Goal: Navigation & Orientation: Find specific page/section

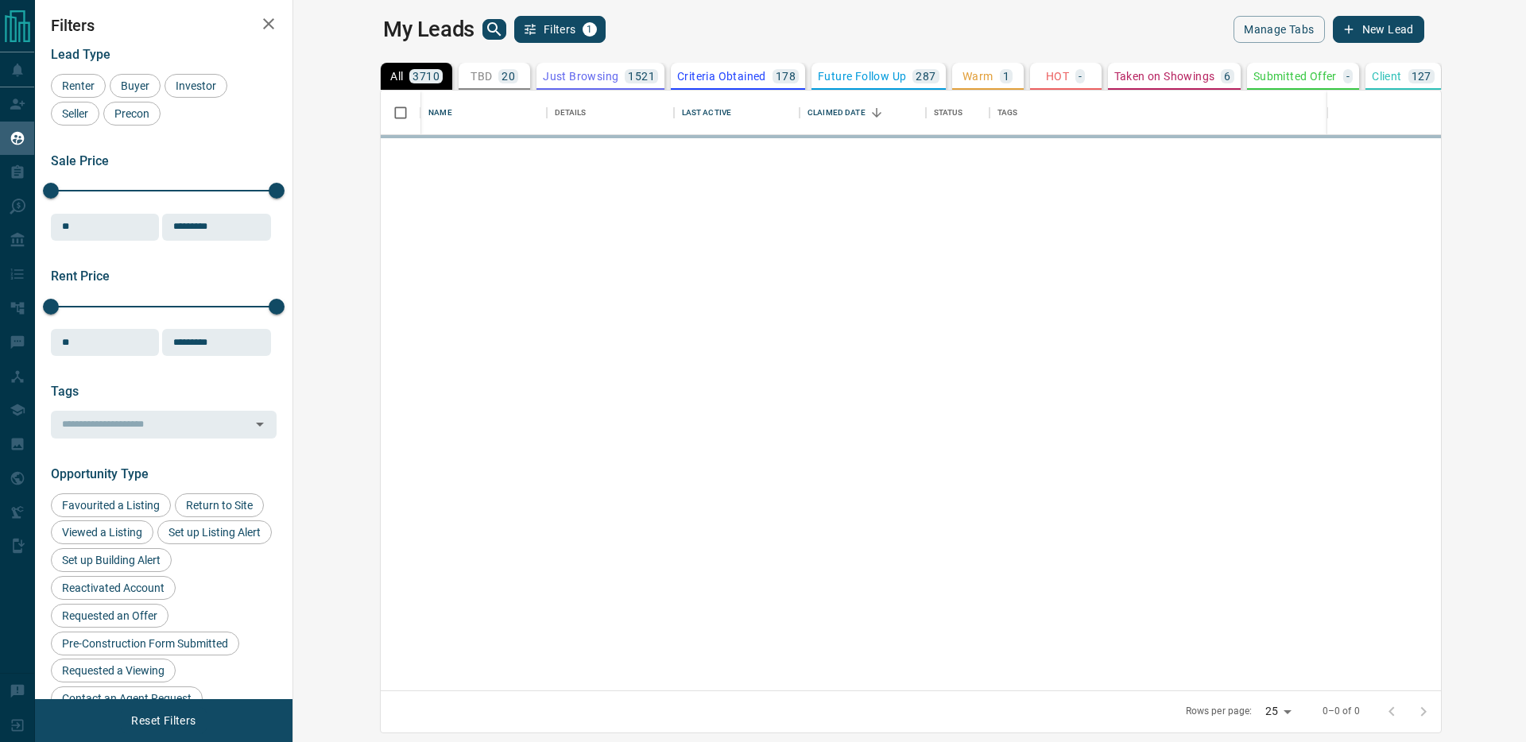
scroll to position [600, 1225]
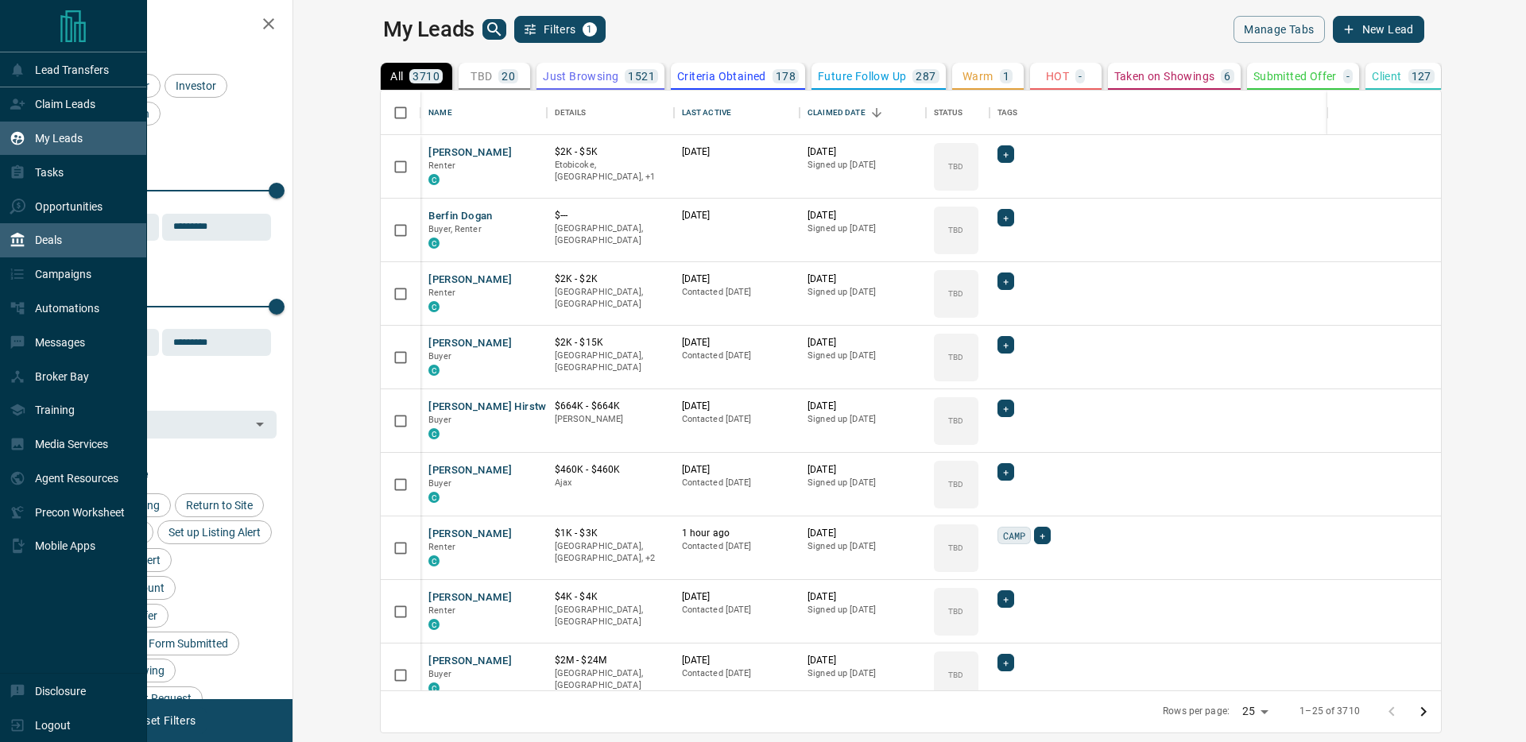
click at [60, 244] on p "Deals" at bounding box center [48, 240] width 27 height 13
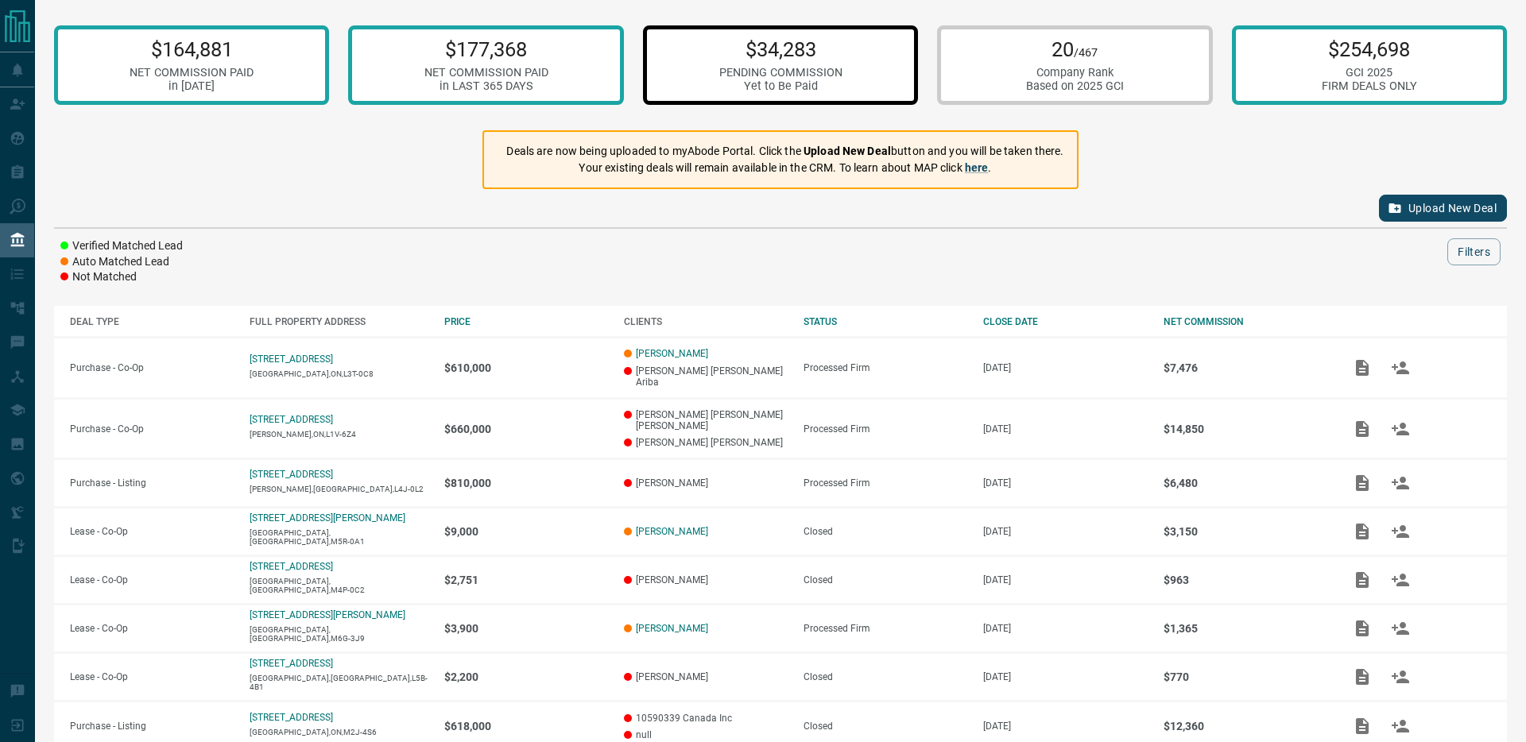
click at [783, 83] on div "Yet to Be Paid" at bounding box center [780, 86] width 123 height 14
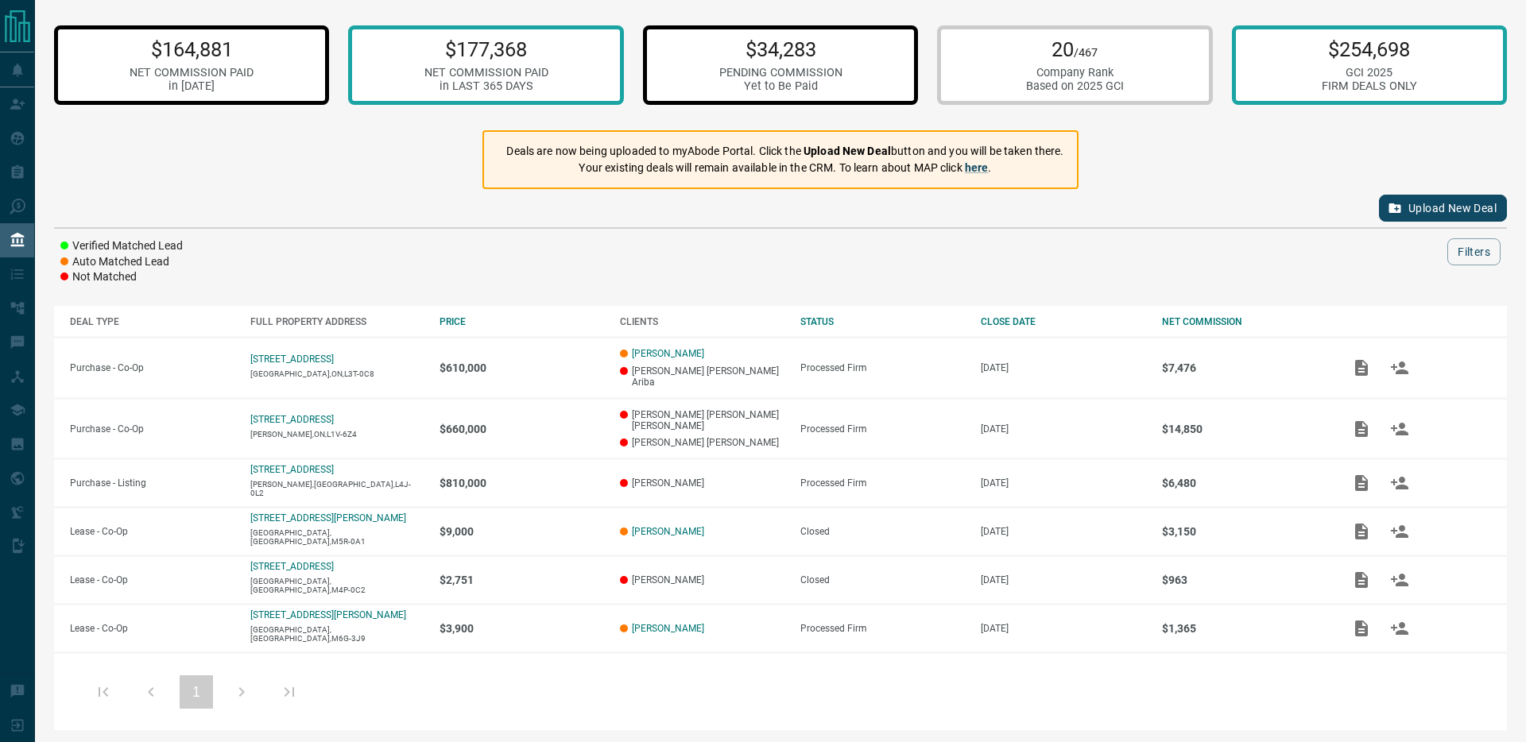
click at [256, 68] on div "$164,881 NET COMMISSION PAID in [DATE]" at bounding box center [191, 64] width 275 height 79
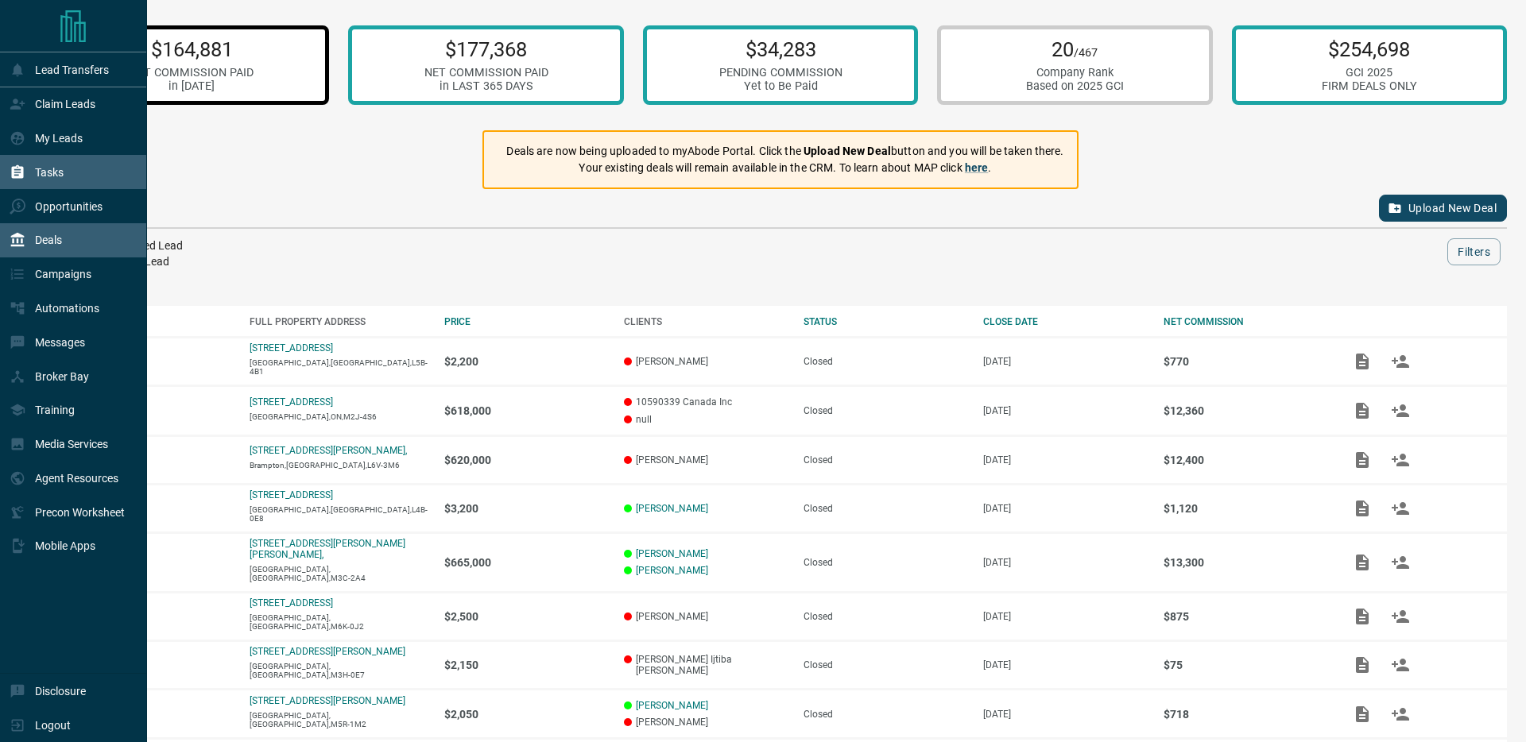
click at [15, 155] on div "Tasks" at bounding box center [73, 172] width 147 height 34
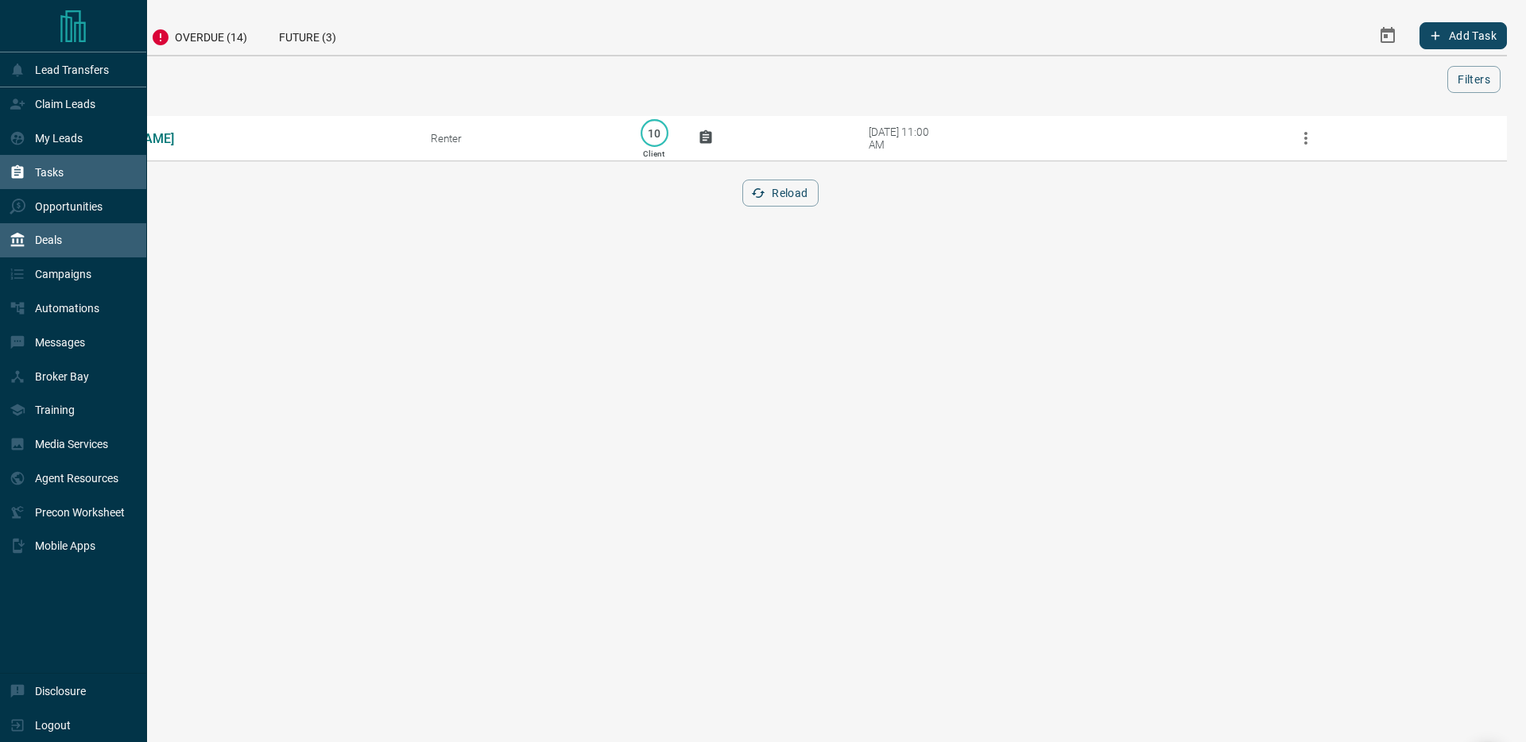
click at [35, 234] on p "Deals" at bounding box center [48, 240] width 27 height 13
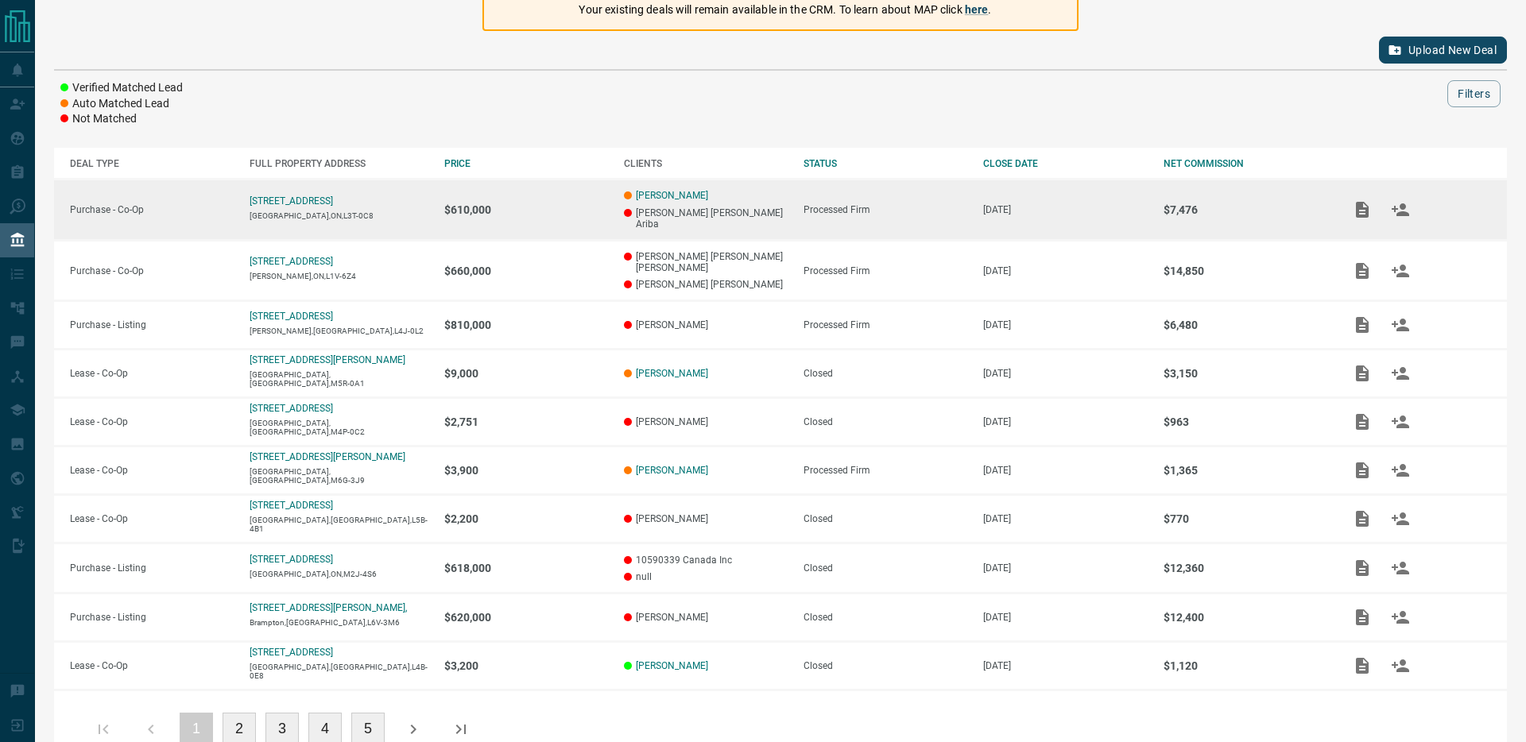
scroll to position [177, 0]
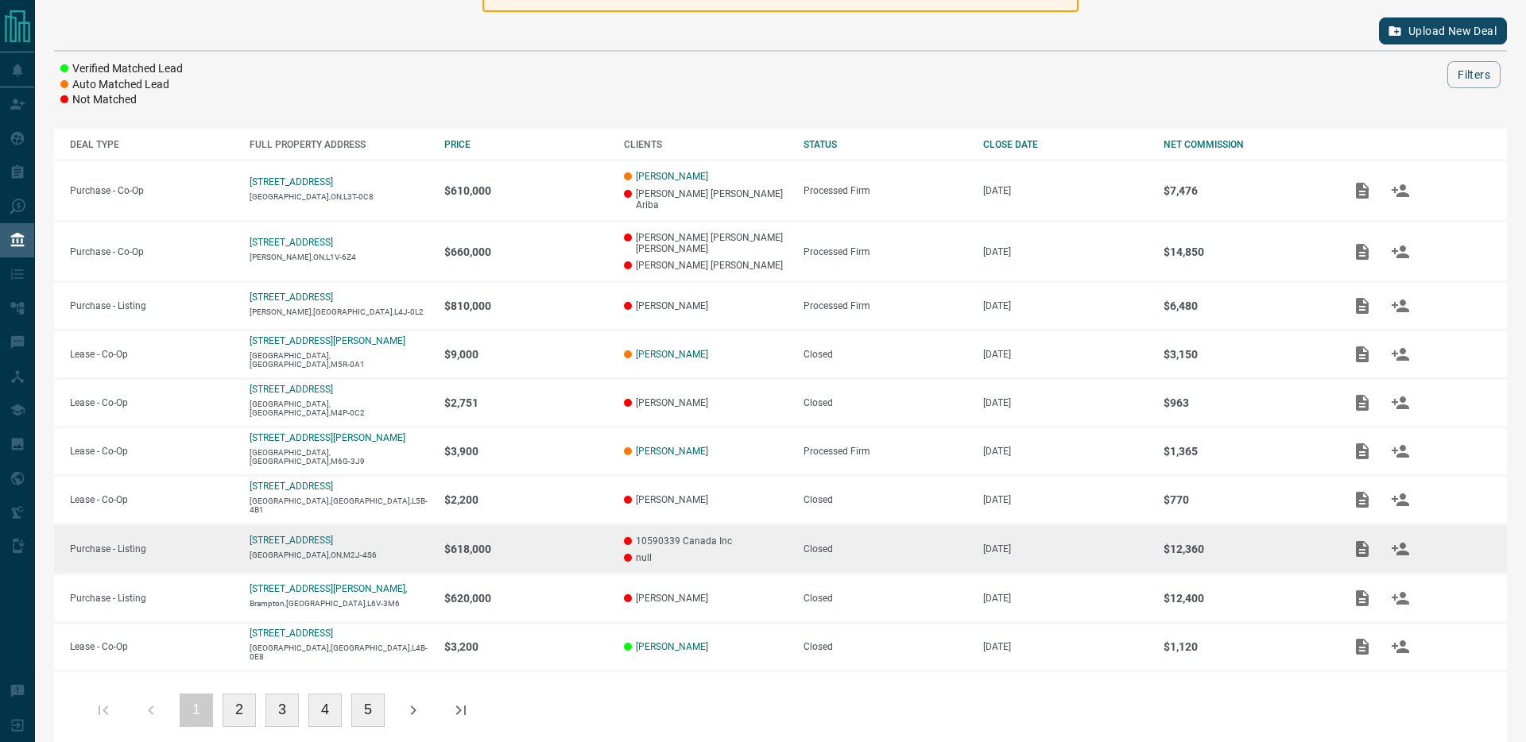
click at [555, 543] on p "$618,000" at bounding box center [526, 549] width 164 height 13
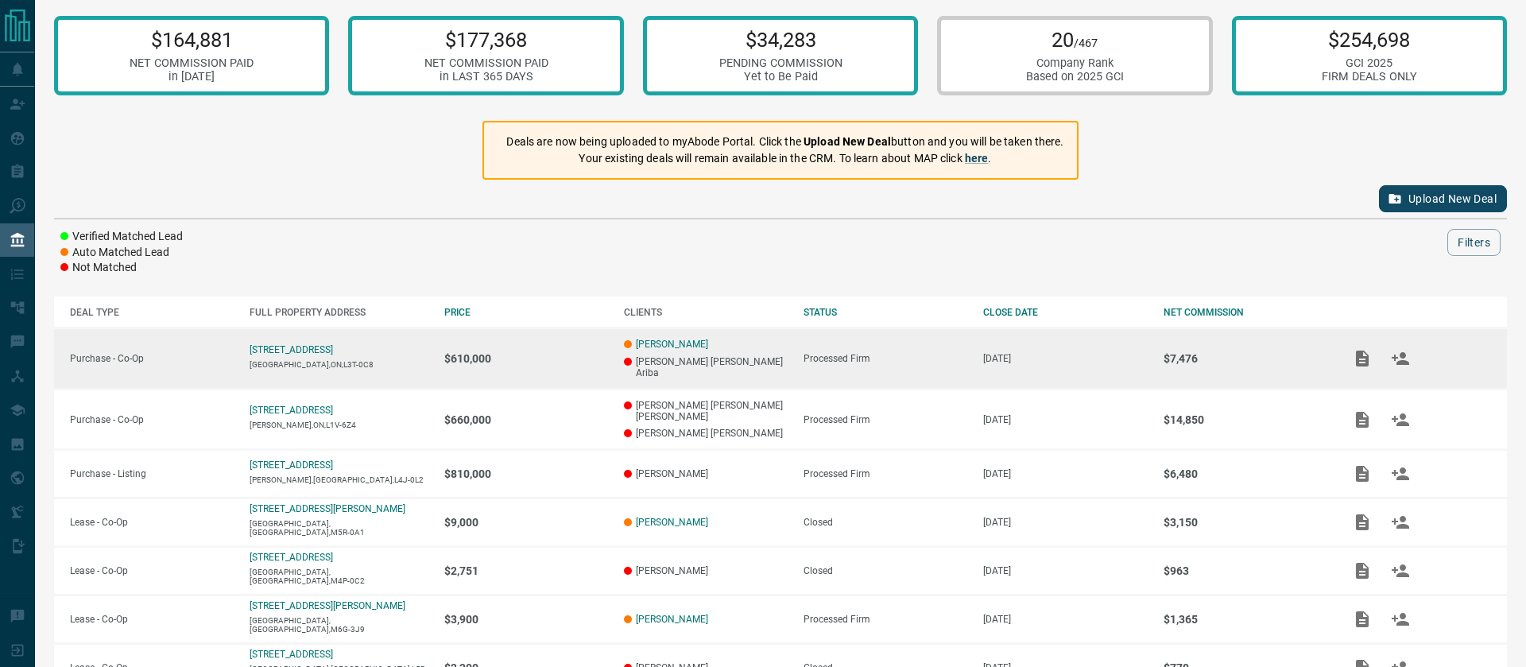
scroll to position [0, 0]
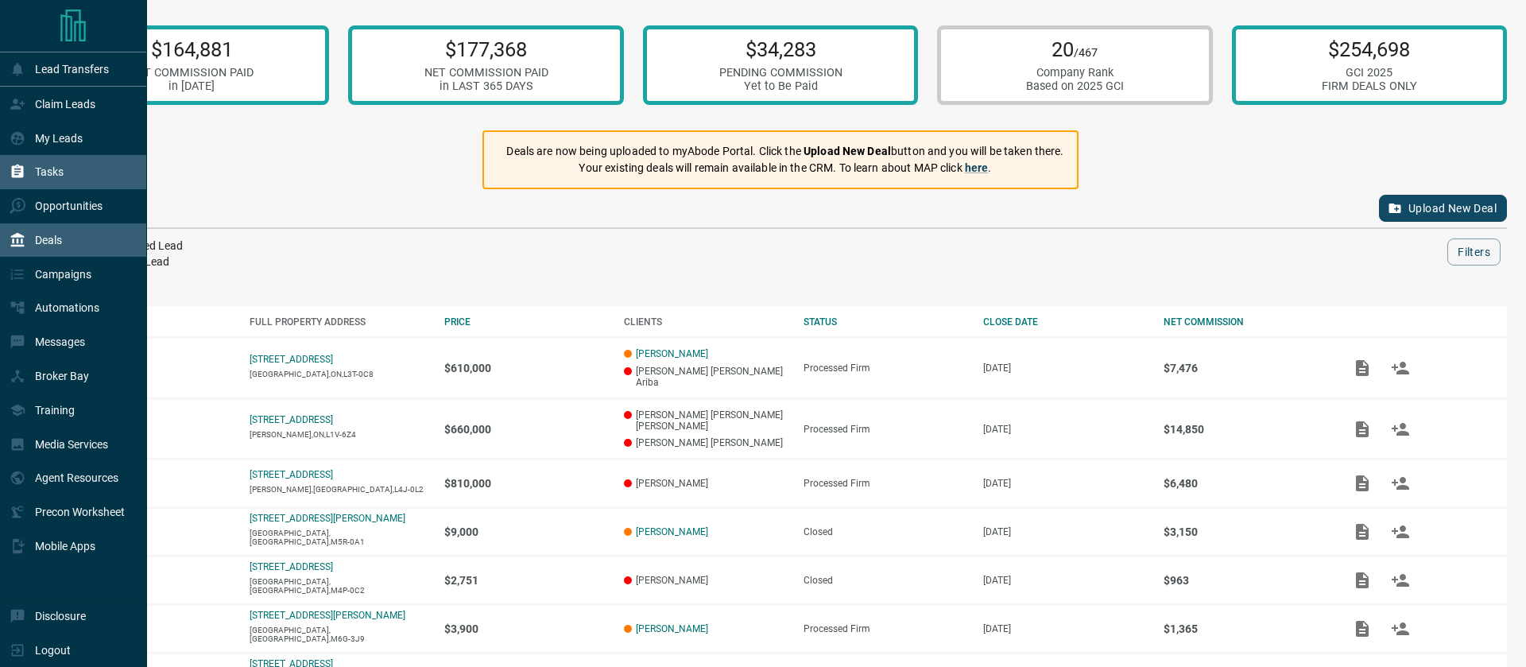
click at [46, 168] on p "Tasks" at bounding box center [49, 171] width 29 height 13
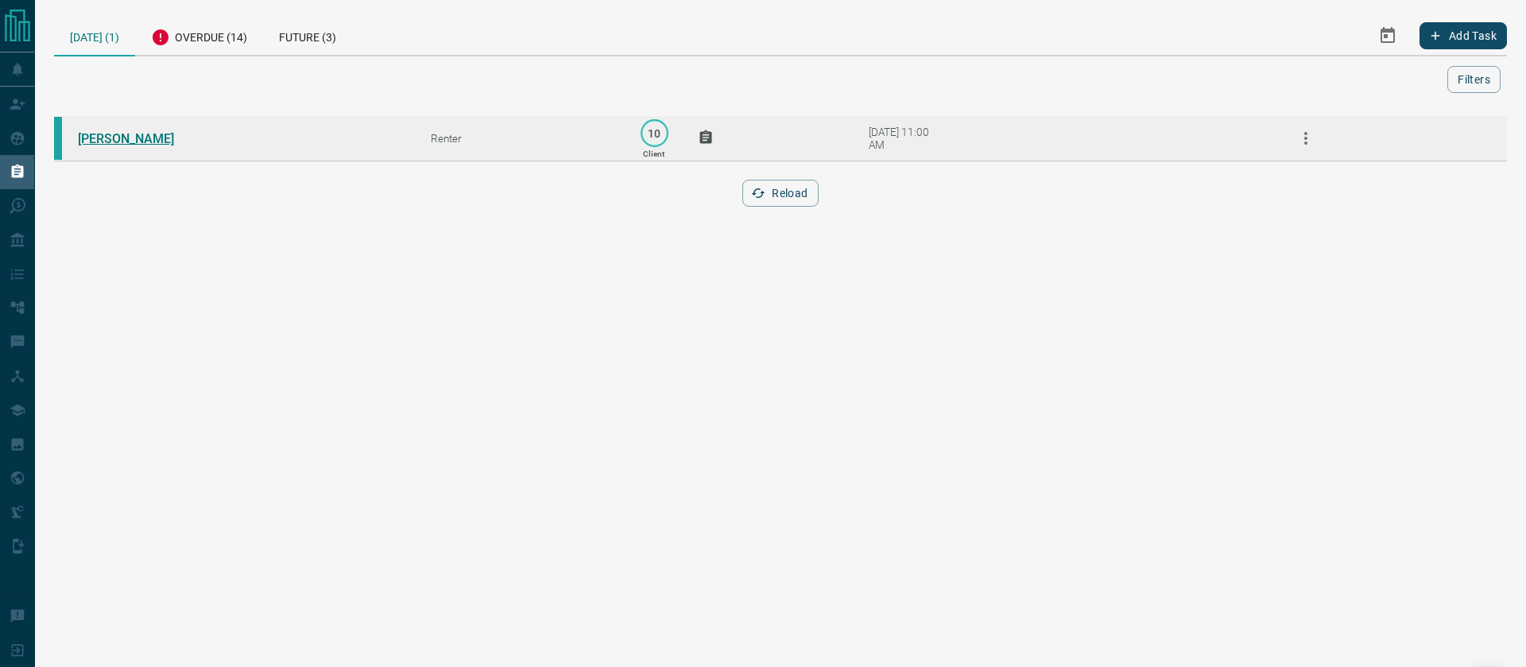
click at [122, 138] on link "[PERSON_NAME]" at bounding box center [137, 138] width 119 height 15
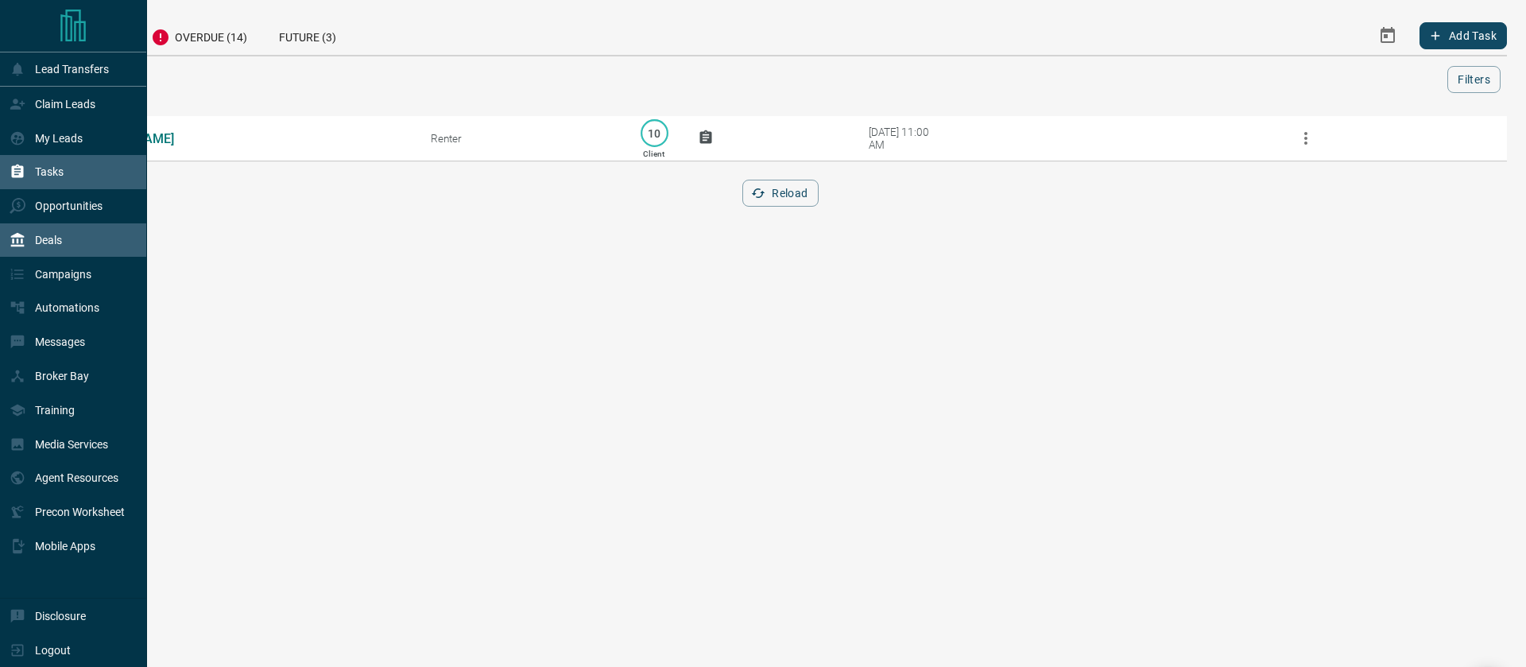
click at [42, 235] on p "Deals" at bounding box center [48, 240] width 27 height 13
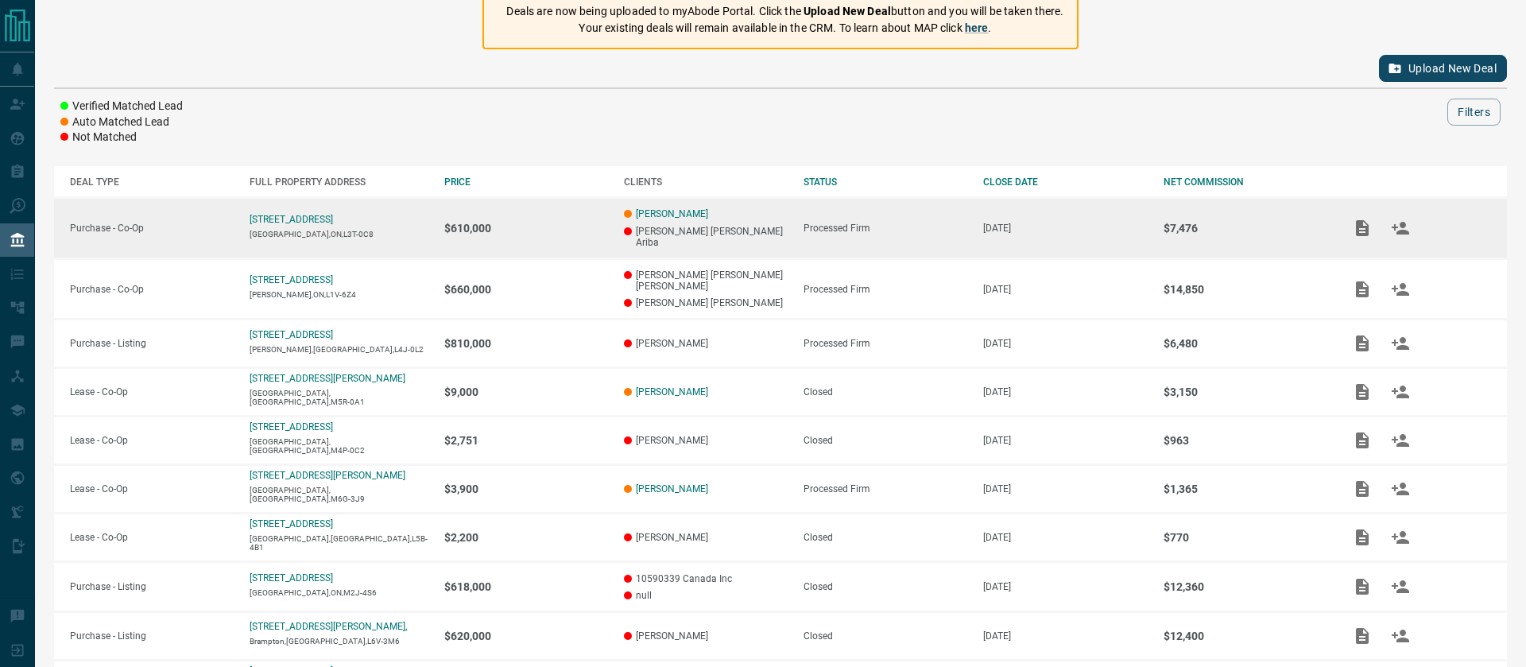
scroll to position [142, 0]
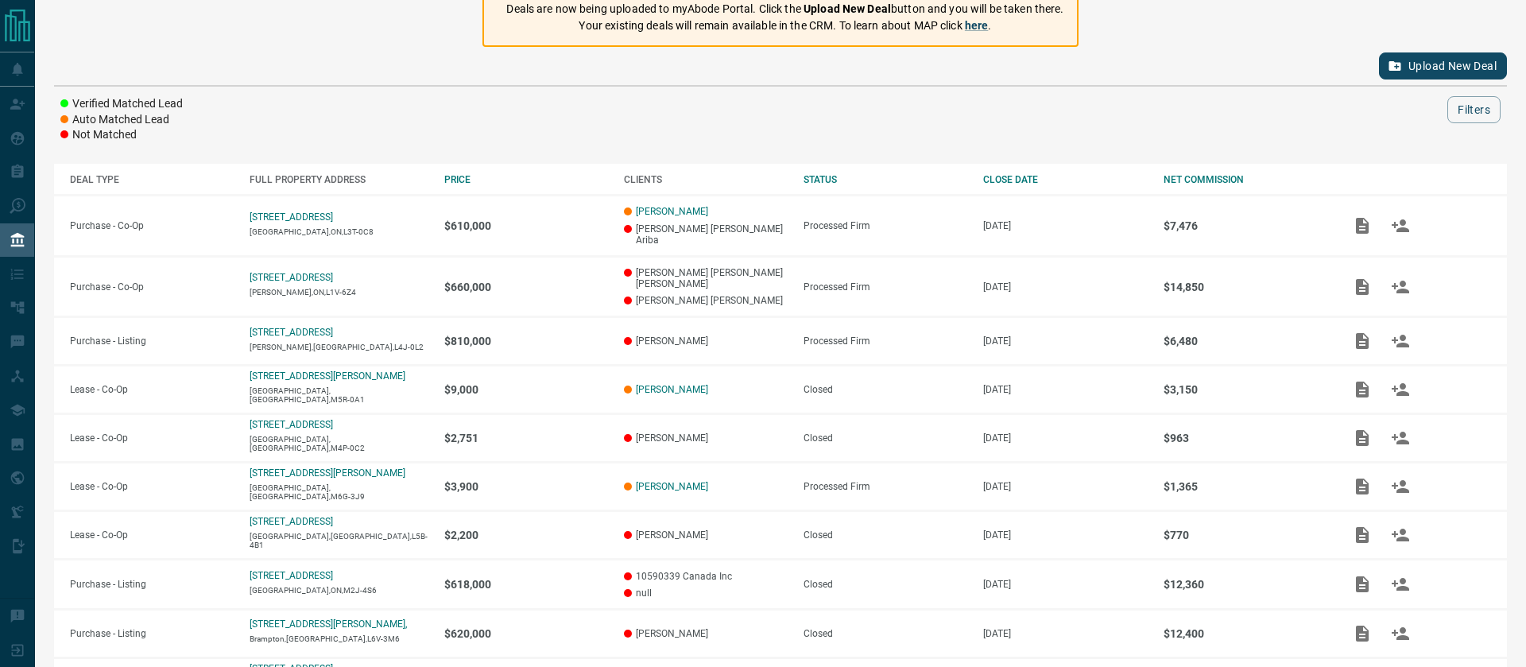
click at [406, 149] on div "$164,881 NET COMMISSION PAID in [DATE] $177,368 NET COMMISSION PAID in LAST 365…" at bounding box center [780, 329] width 1491 height 942
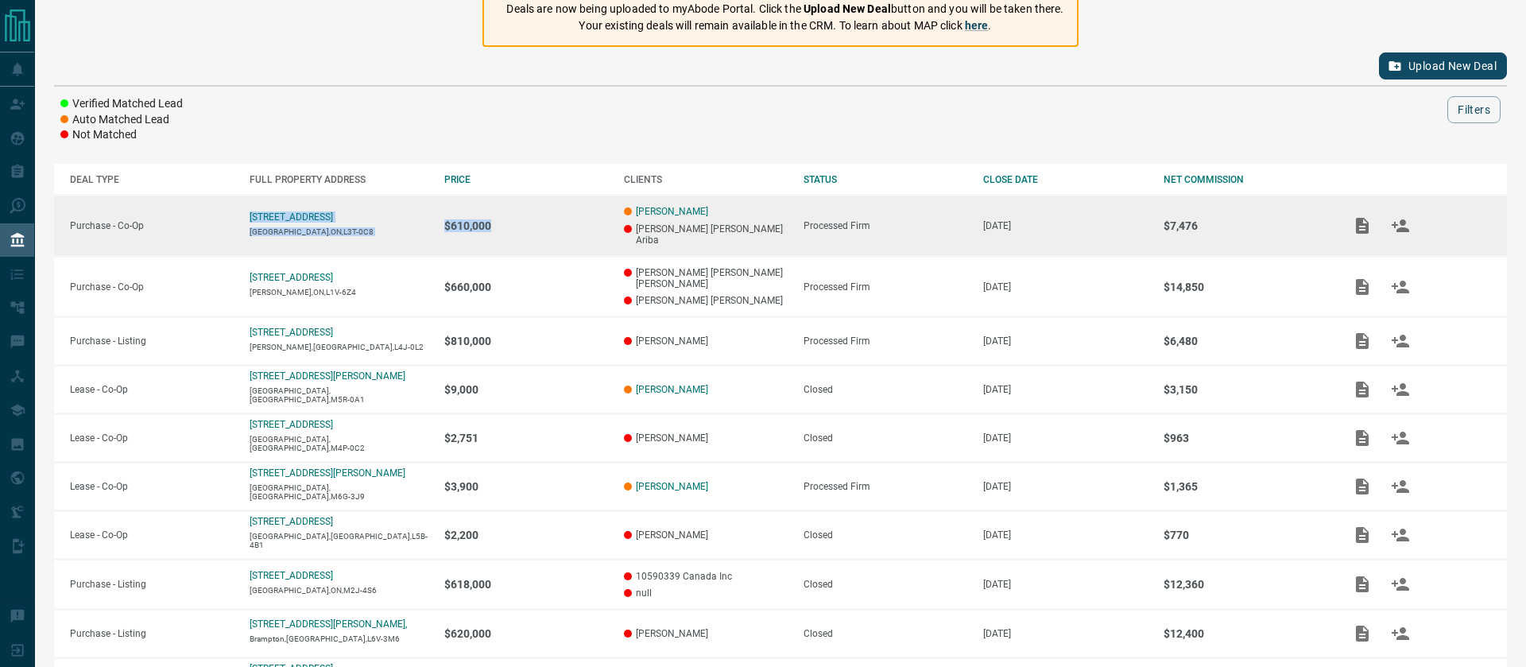
drag, startPoint x: 520, startPoint y: 224, endPoint x: 225, endPoint y: 225, distance: 294.8
click at [225, 225] on tr "Purchase - Co-Op [STREET_ADDRESS] $610,000 [PERSON_NAME] [PERSON_NAME] Ariba Pr…" at bounding box center [780, 225] width 1453 height 61
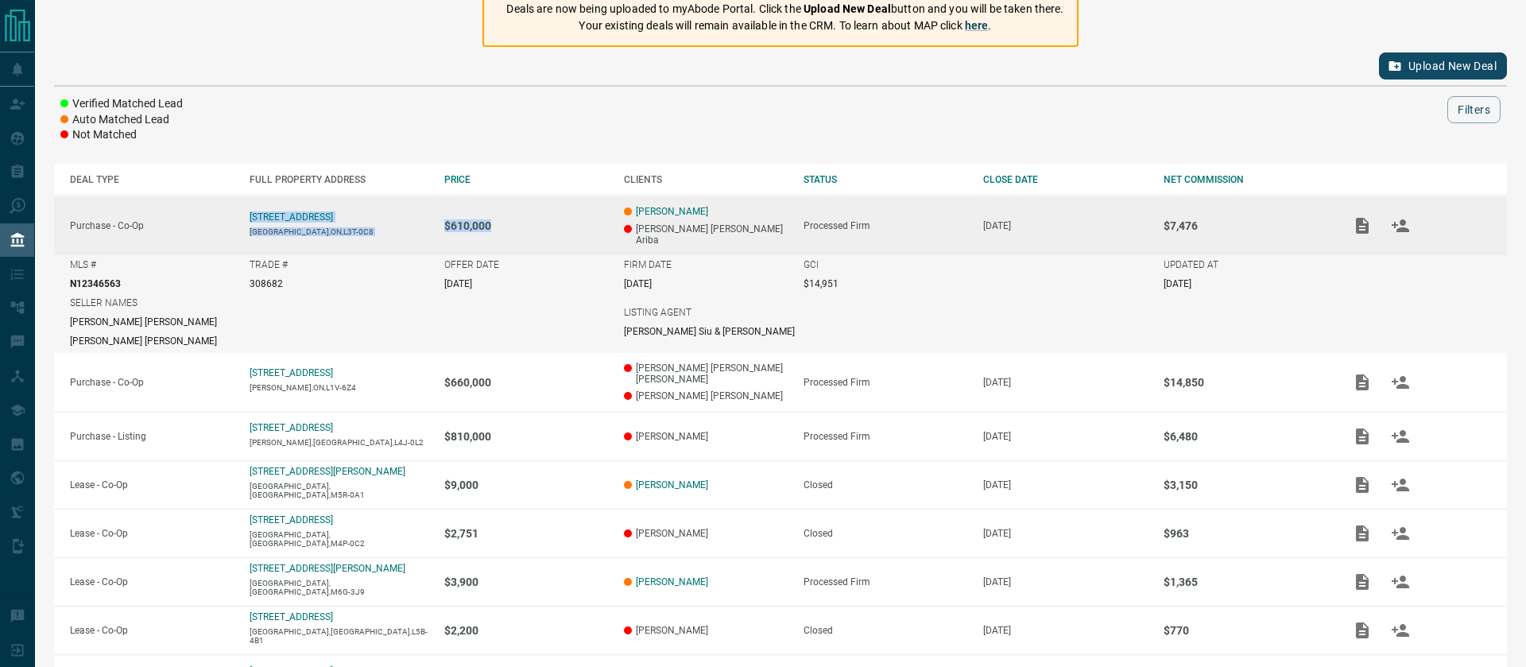
click at [526, 226] on td "$610,000" at bounding box center [518, 225] width 180 height 60
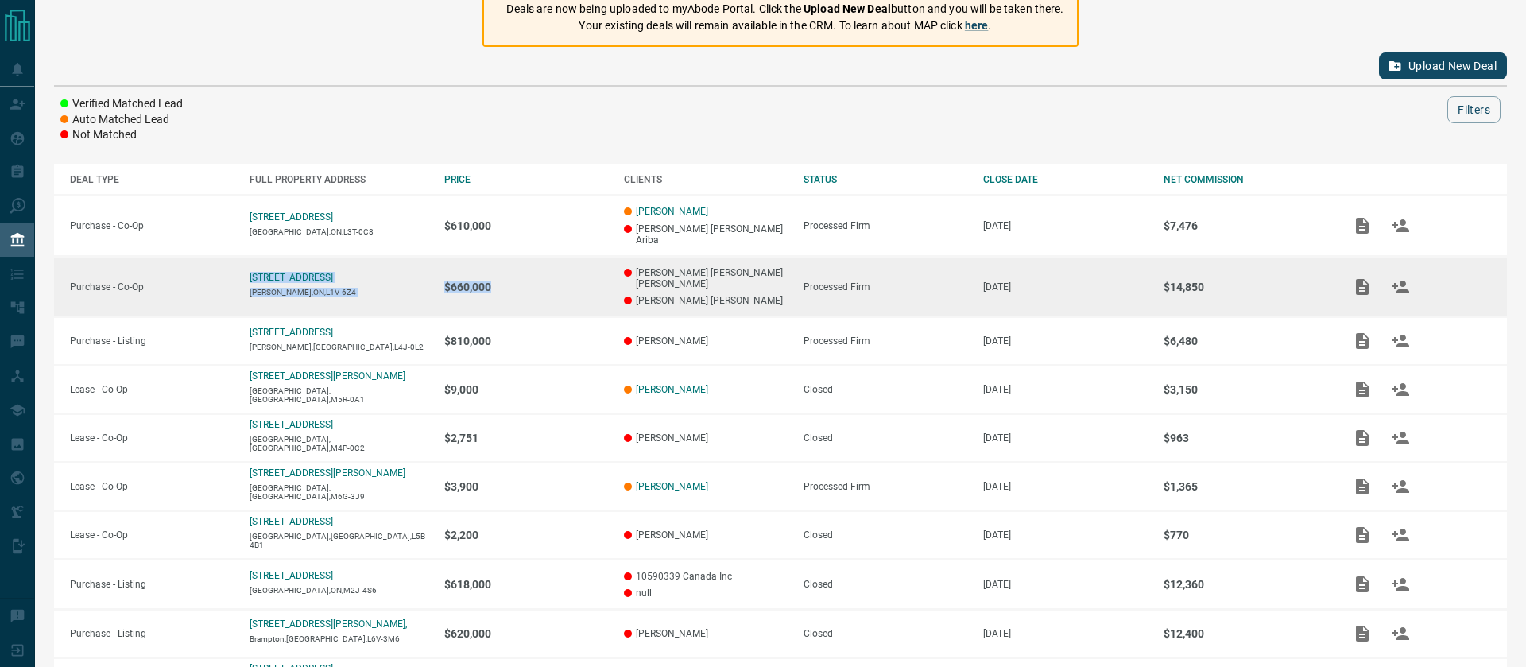
drag, startPoint x: 517, startPoint y: 273, endPoint x: 207, endPoint y: 280, distance: 310.8
click at [207, 280] on tr "Purchase - Co-Op [STREET_ADDRESS][PERSON_NAME] $660,000 [PERSON_NAME] [PERSON_N…" at bounding box center [780, 286] width 1453 height 61
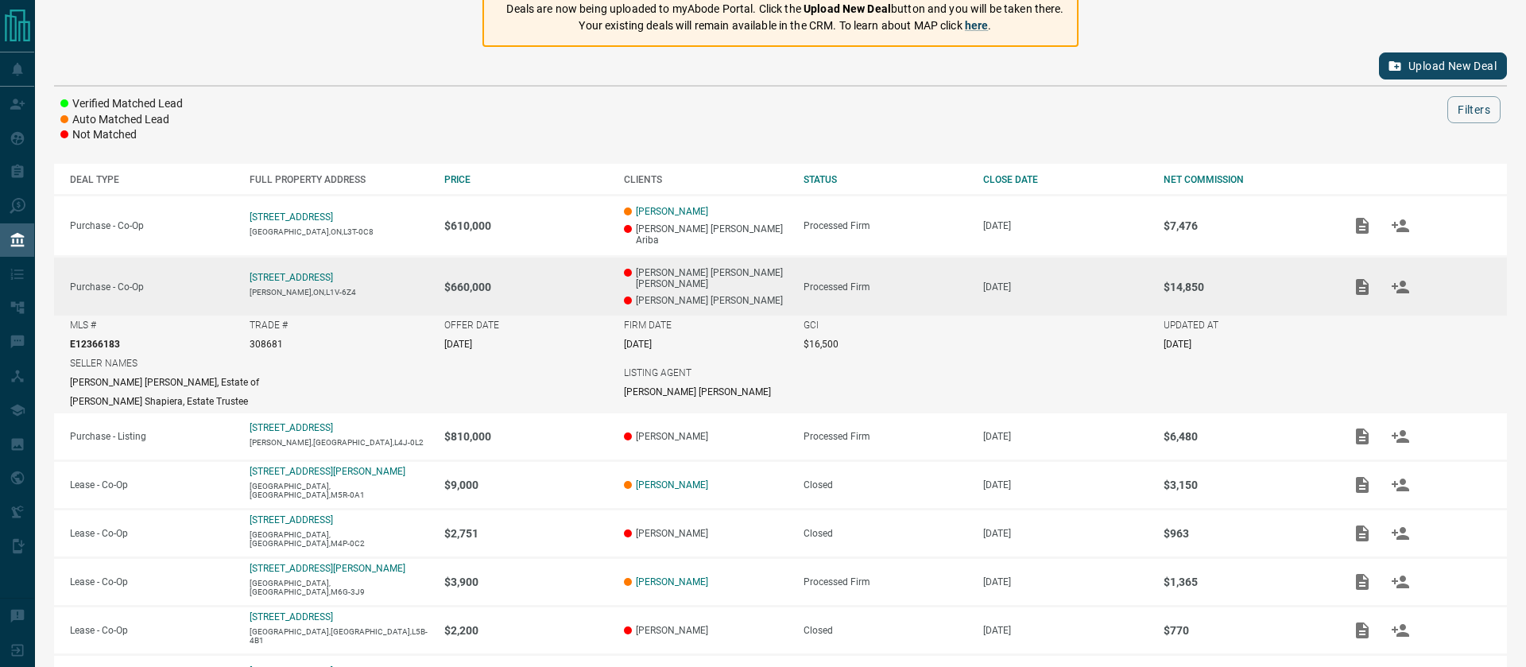
click at [544, 280] on p "$660,000" at bounding box center [526, 286] width 164 height 13
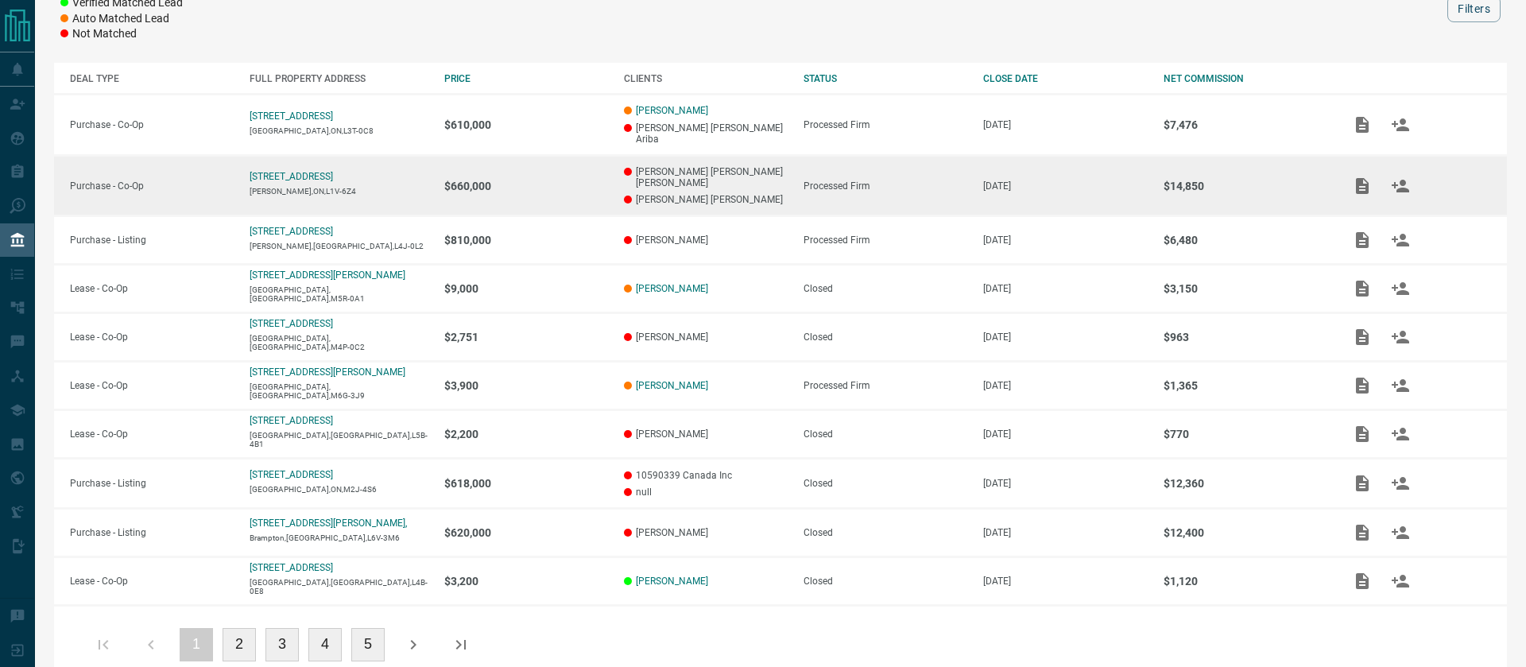
scroll to position [253, 0]
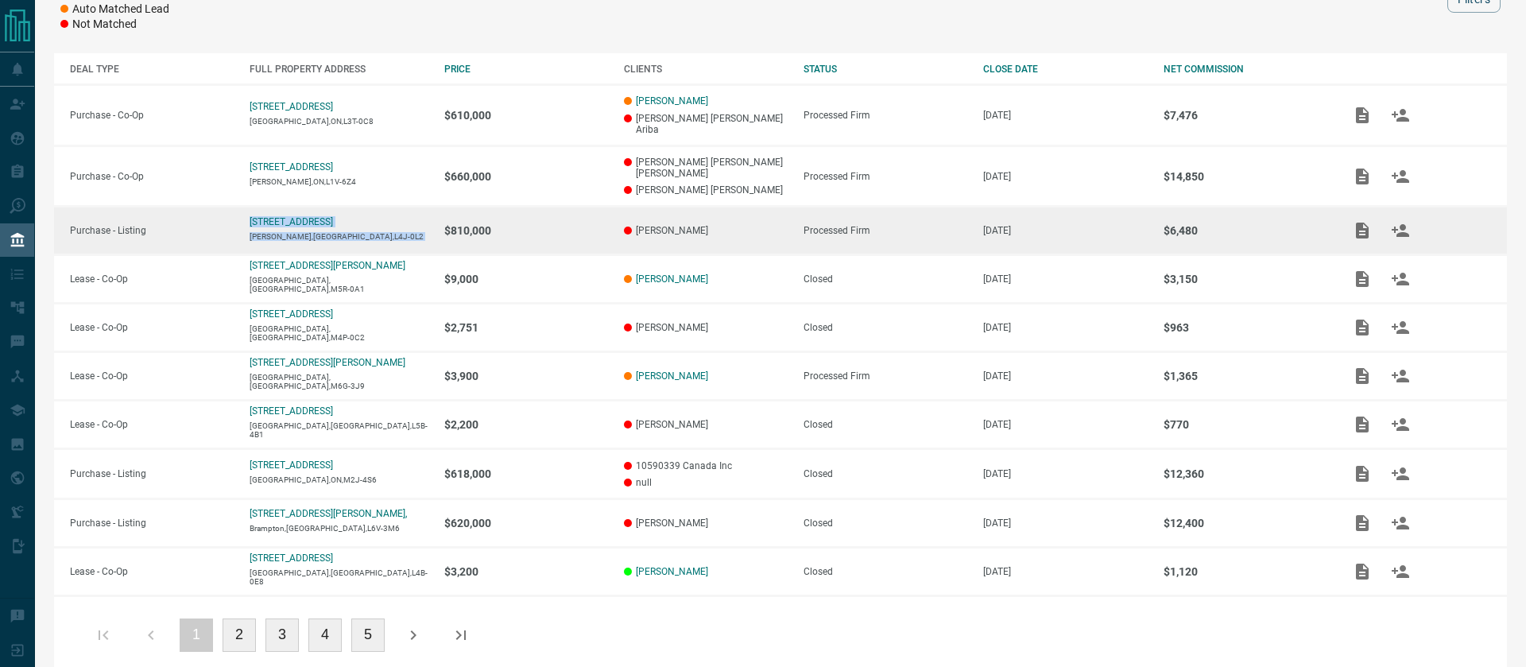
drag, startPoint x: 497, startPoint y: 201, endPoint x: 222, endPoint y: 206, distance: 275.0
click at [222, 207] on tr "Purchase - Listing [STREET_ADDRESS][PERSON_NAME] $810,000 [PERSON_NAME] Process…" at bounding box center [780, 231] width 1453 height 48
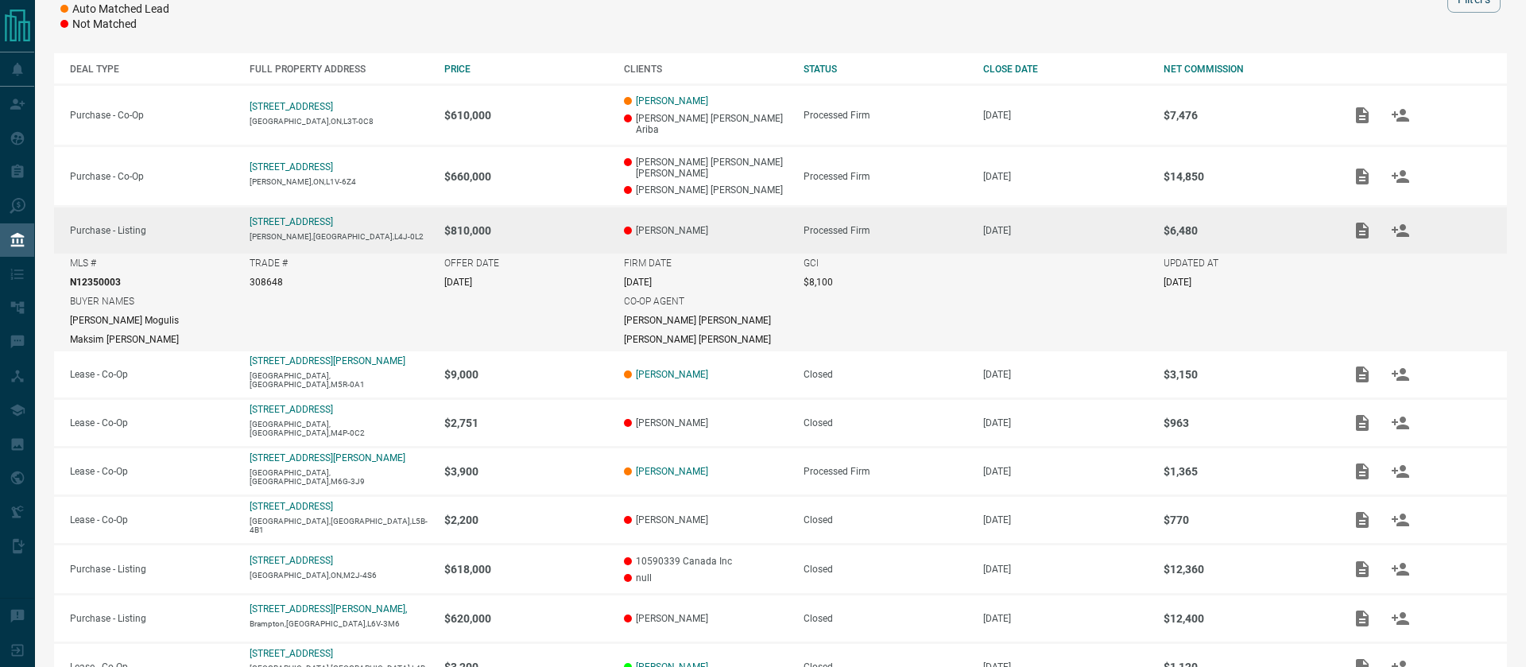
click at [568, 207] on td "$810,000" at bounding box center [518, 231] width 180 height 48
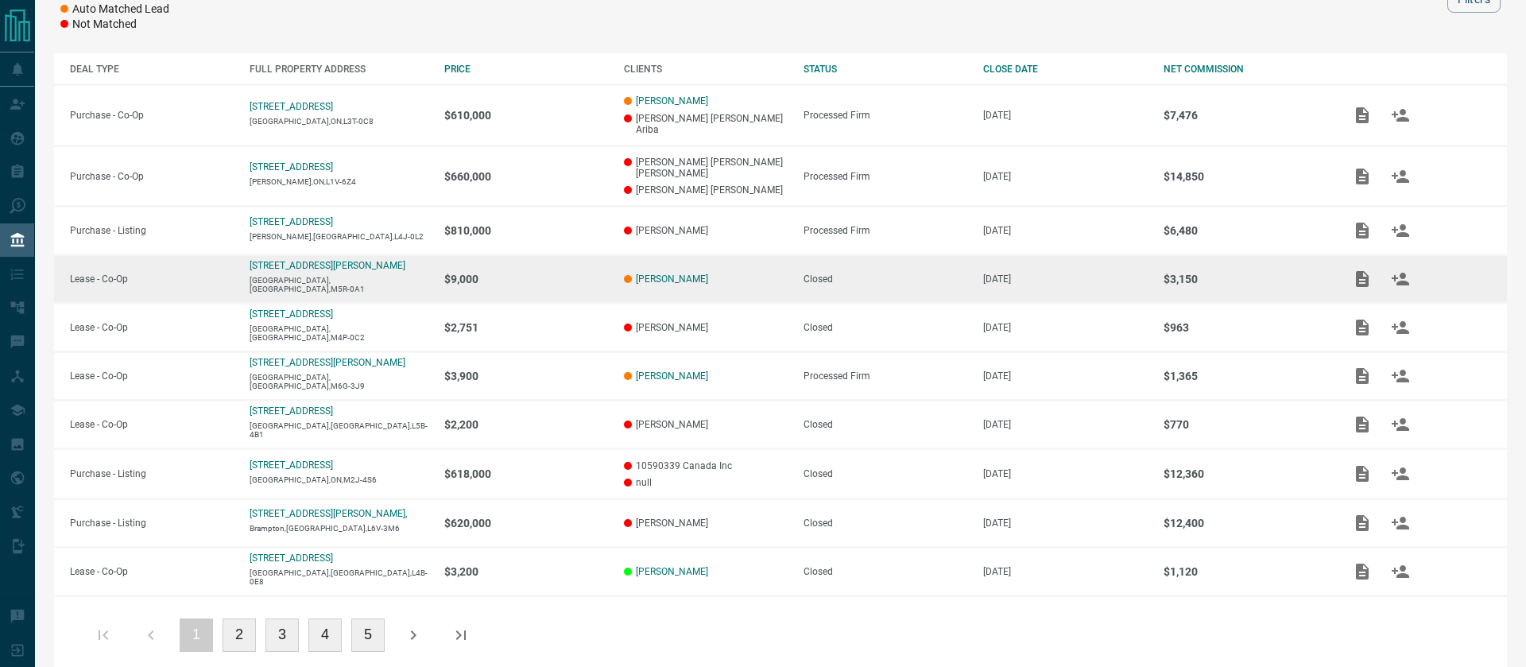
drag, startPoint x: 752, startPoint y: 258, endPoint x: 509, endPoint y: 261, distance: 244.0
click at [509, 261] on tr "Lease - Co-Op [STREET_ADDRESS][PERSON_NAME] $9,000 Halim Sbenati Closed [DATE] …" at bounding box center [780, 279] width 1453 height 48
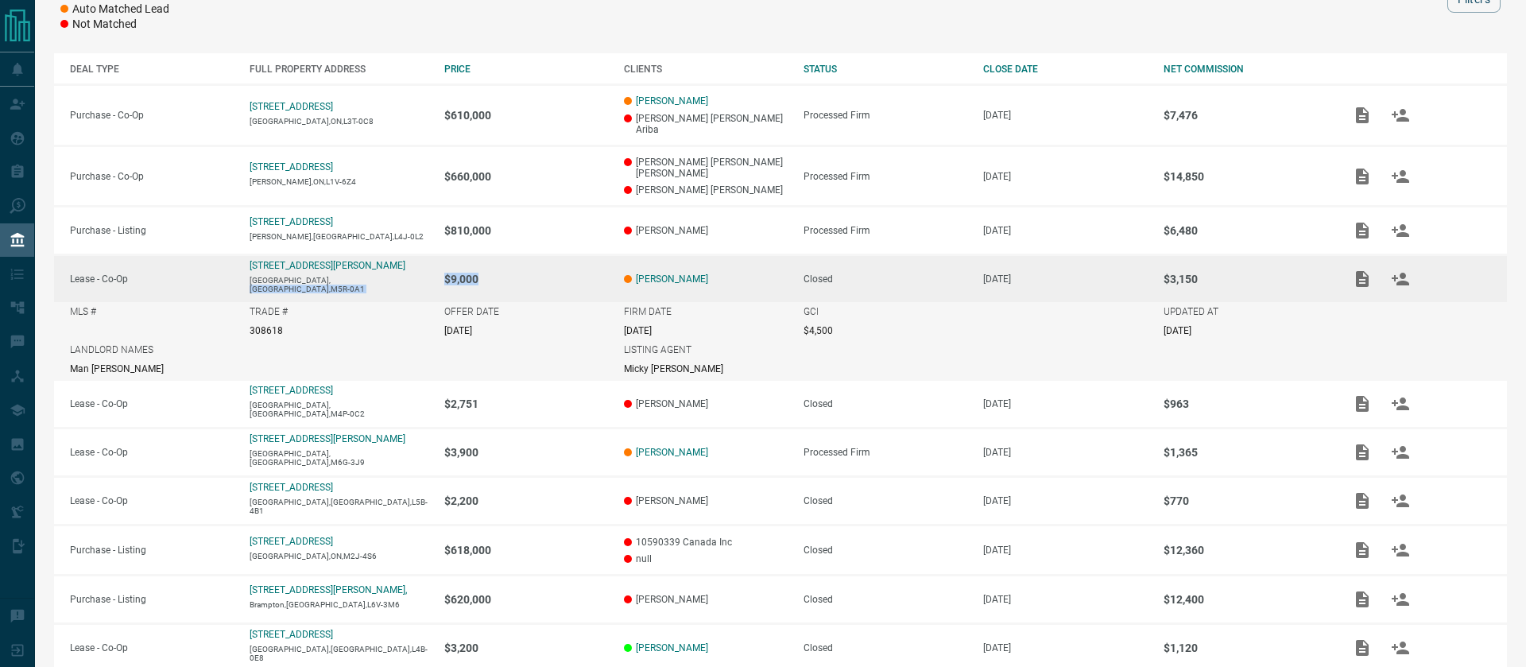
drag, startPoint x: 502, startPoint y: 261, endPoint x: 374, endPoint y: 261, distance: 127.9
click at [374, 261] on tr "Lease - Co-Op [STREET_ADDRESS][PERSON_NAME] $9,000 Halim Sbenati Closed [DATE] …" at bounding box center [780, 279] width 1453 height 48
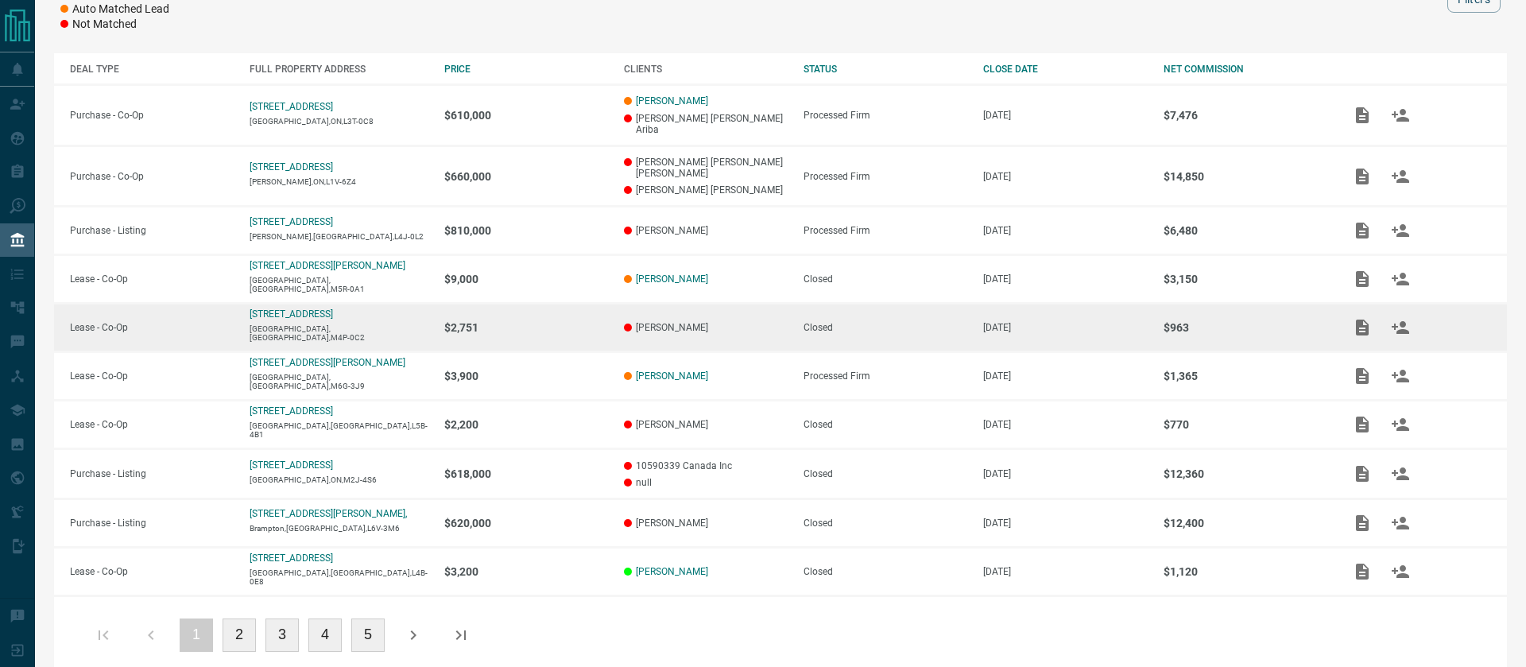
click at [555, 321] on p "$2,751" at bounding box center [526, 327] width 164 height 13
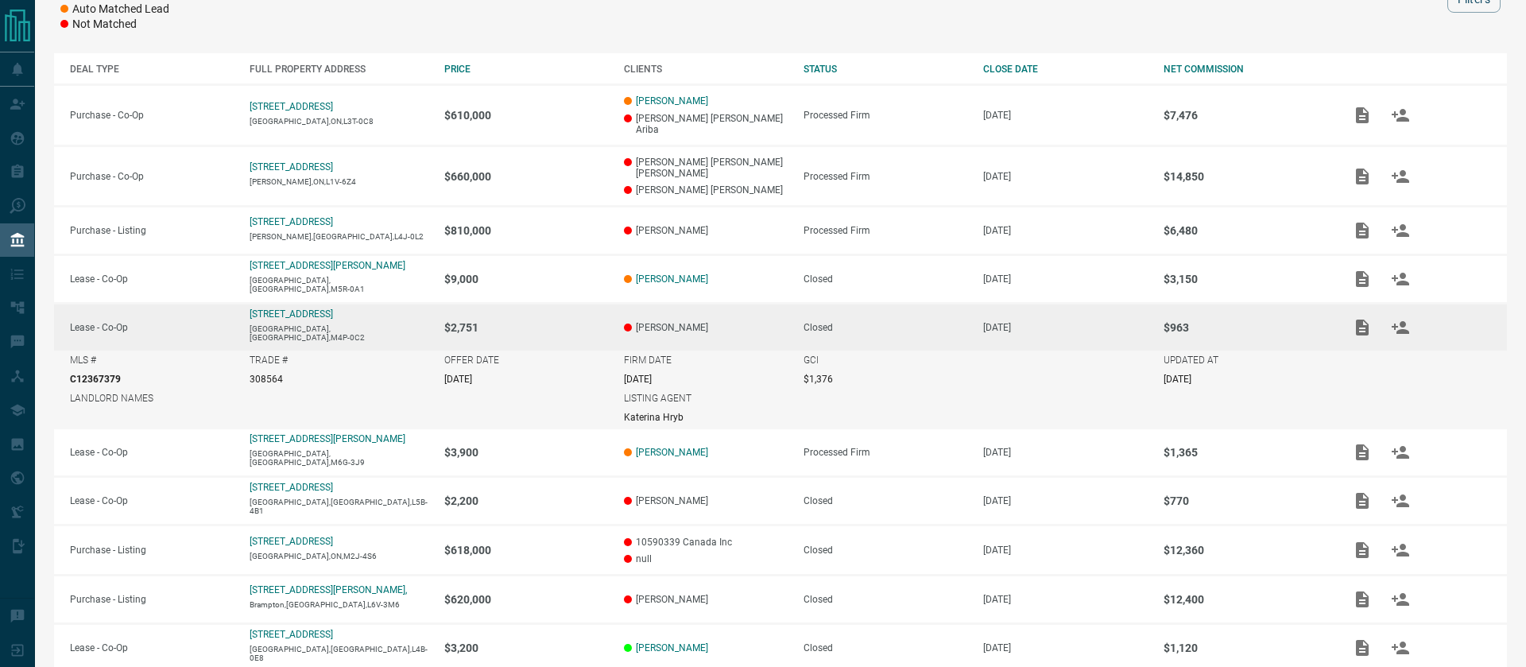
click at [519, 313] on td "$2,751" at bounding box center [518, 328] width 180 height 48
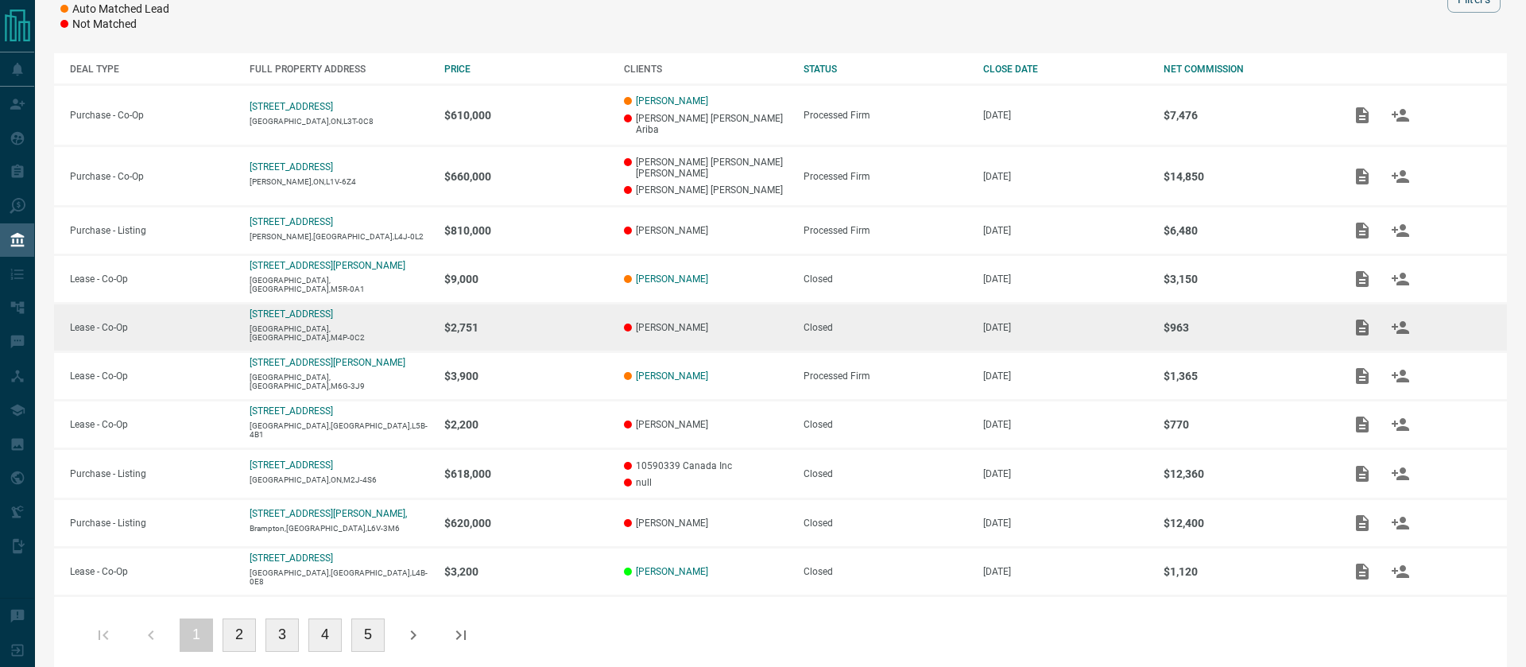
drag, startPoint x: 1211, startPoint y: 315, endPoint x: 1108, endPoint y: 314, distance: 103.3
click at [1108, 314] on tr "Lease - Co-Op [STREET_ADDRESS] $2,751 [PERSON_NAME] Closed [DATE] $963" at bounding box center [780, 328] width 1453 height 48
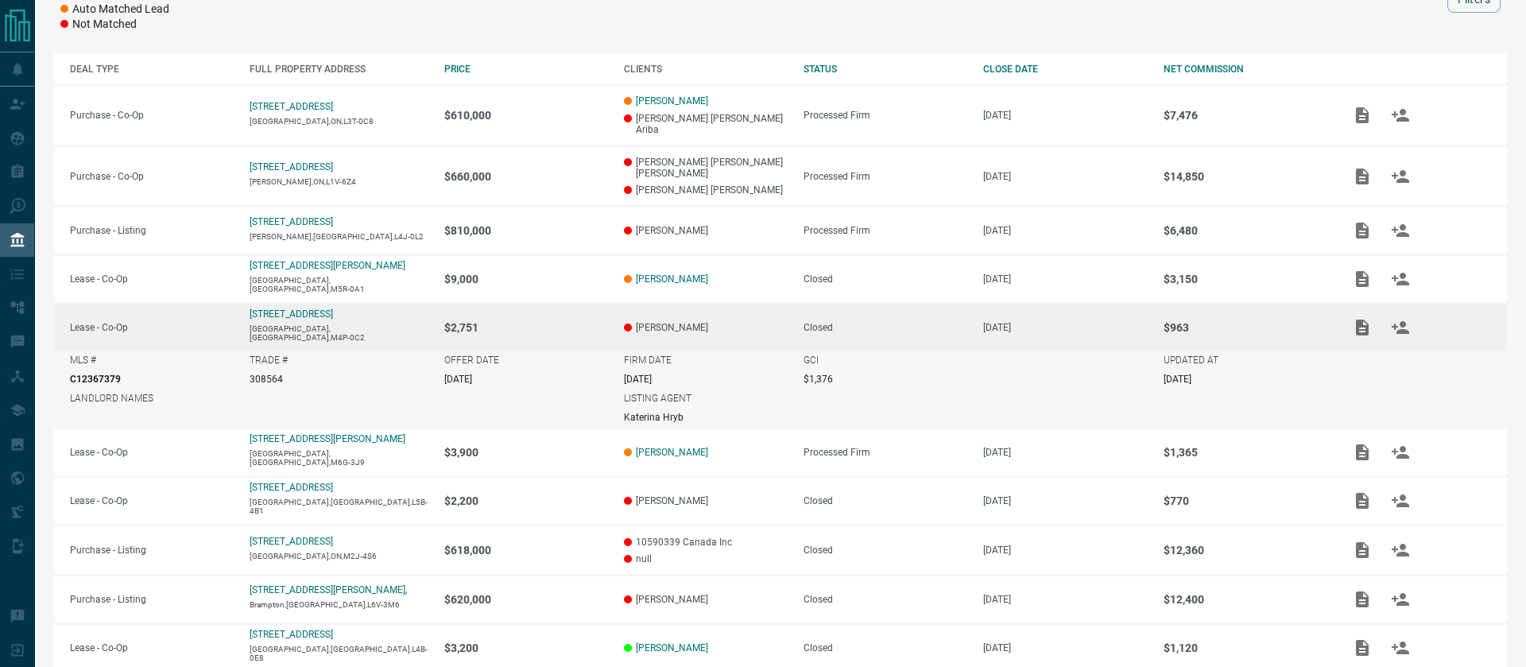
click at [1084, 311] on td "[DATE]" at bounding box center [1057, 328] width 180 height 48
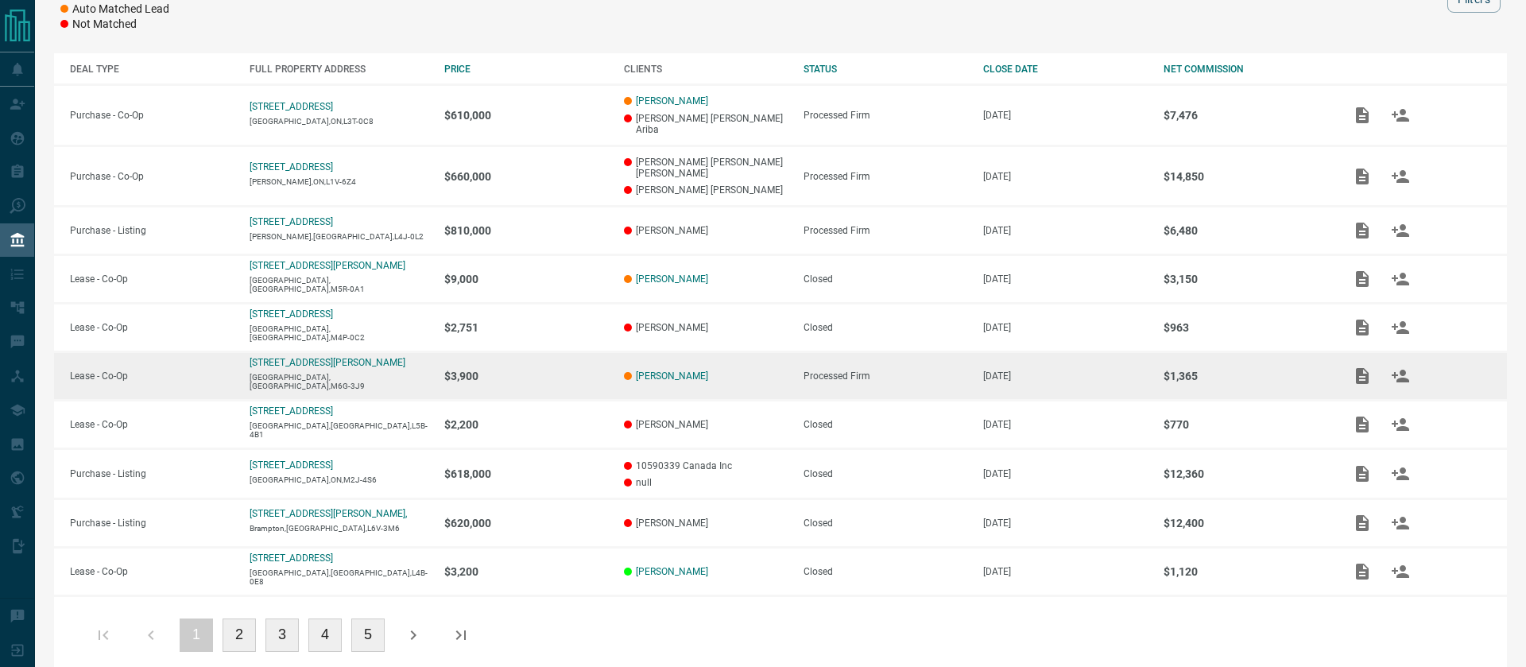
click at [541, 366] on td "$3,900" at bounding box center [518, 376] width 180 height 48
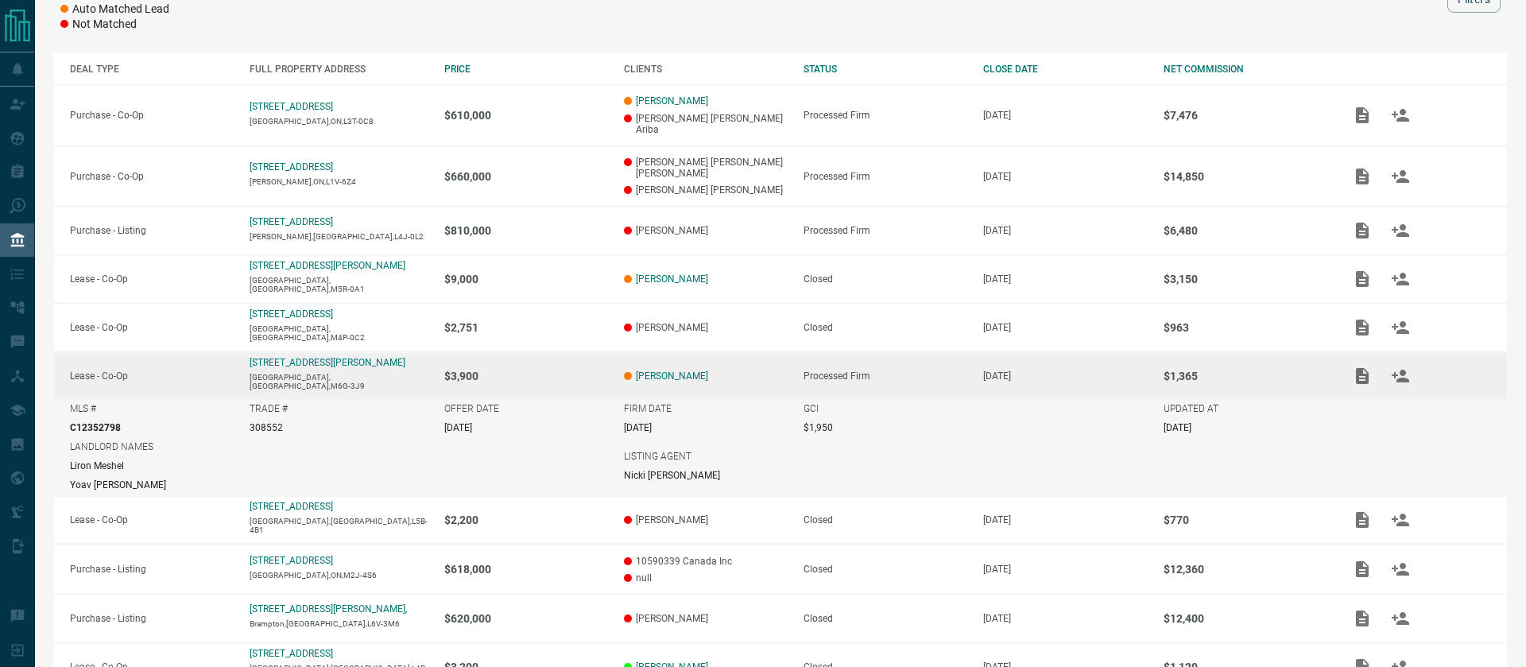
click at [536, 369] on p "$3,900" at bounding box center [526, 375] width 164 height 13
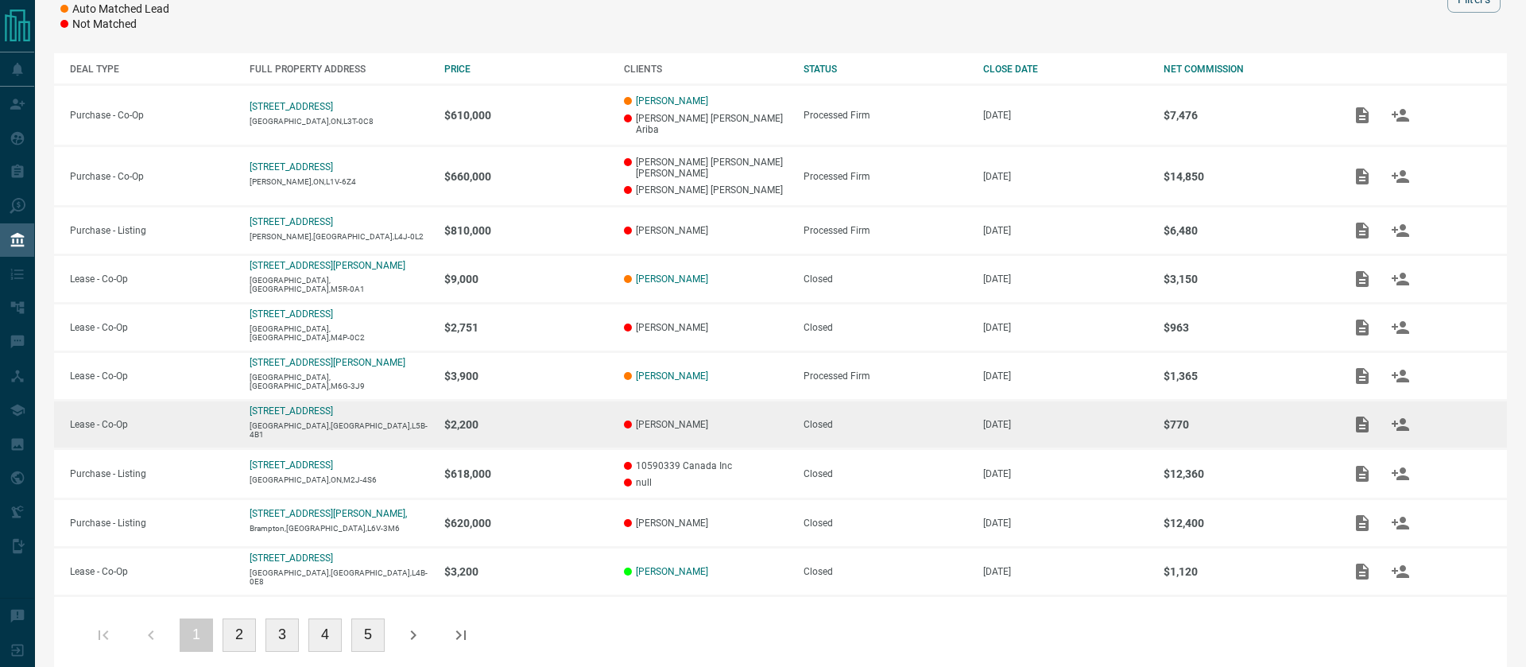
click at [541, 418] on td "$2,200" at bounding box center [518, 424] width 180 height 48
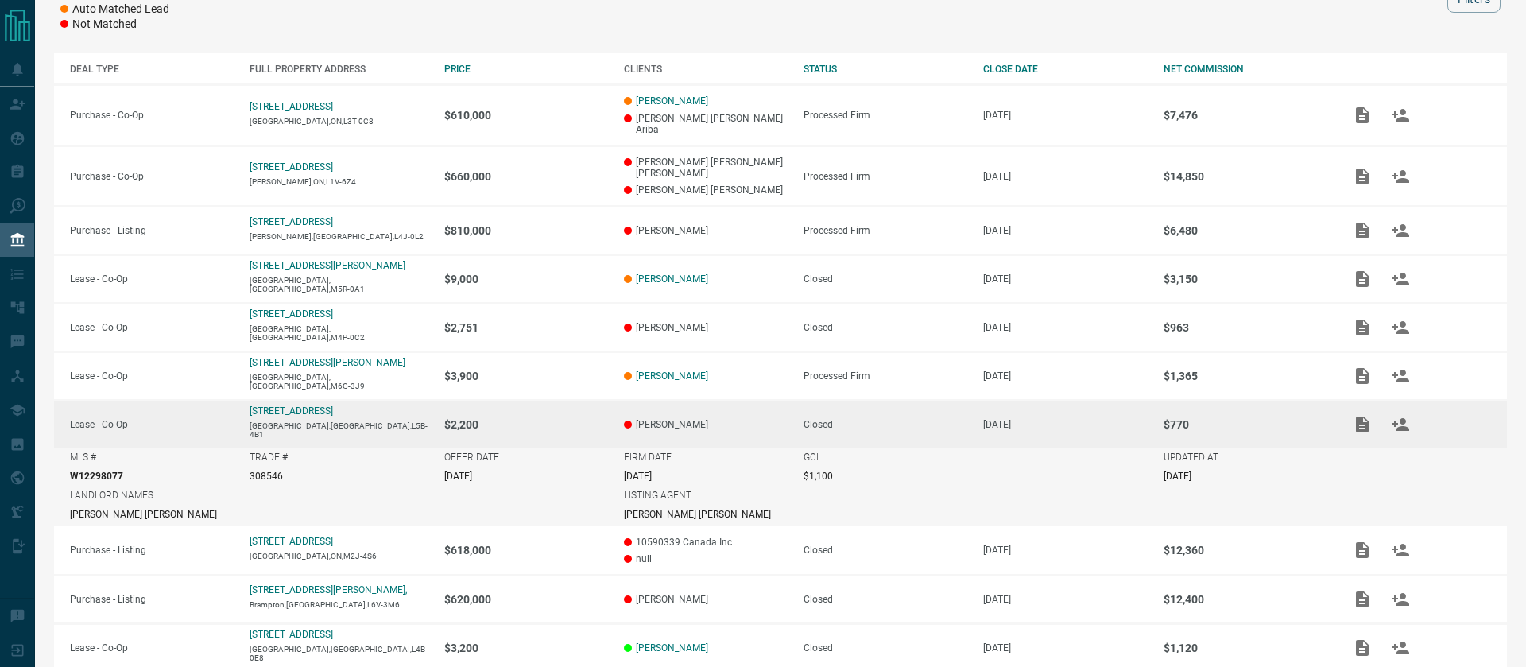
click at [582, 414] on td "$2,200" at bounding box center [518, 424] width 180 height 48
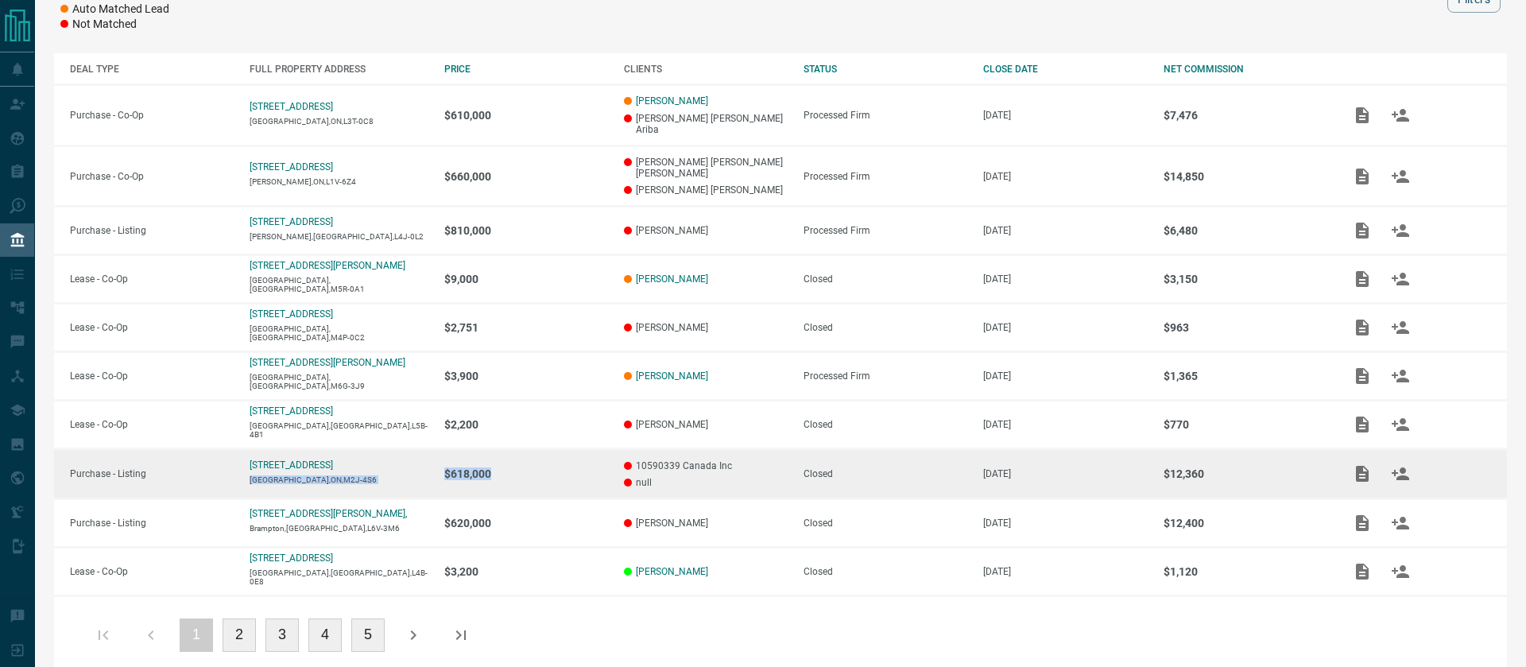
drag, startPoint x: 500, startPoint y: 458, endPoint x: 249, endPoint y: 456, distance: 251.1
click at [249, 457] on tr "Purchase - Listing [STREET_ADDRESS] $618,000 10590339 Canada Inc null Closed [D…" at bounding box center [780, 474] width 1453 height 50
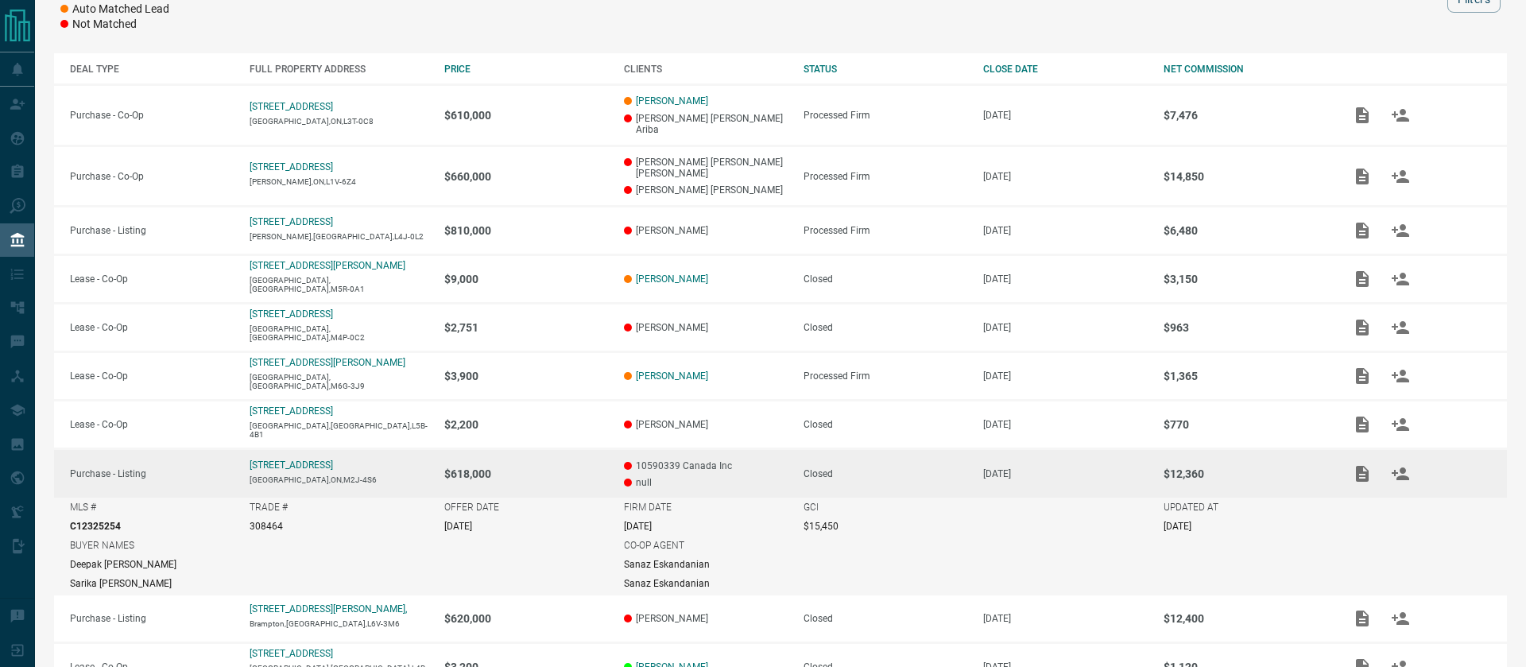
click at [535, 467] on p "$618,000" at bounding box center [526, 473] width 164 height 13
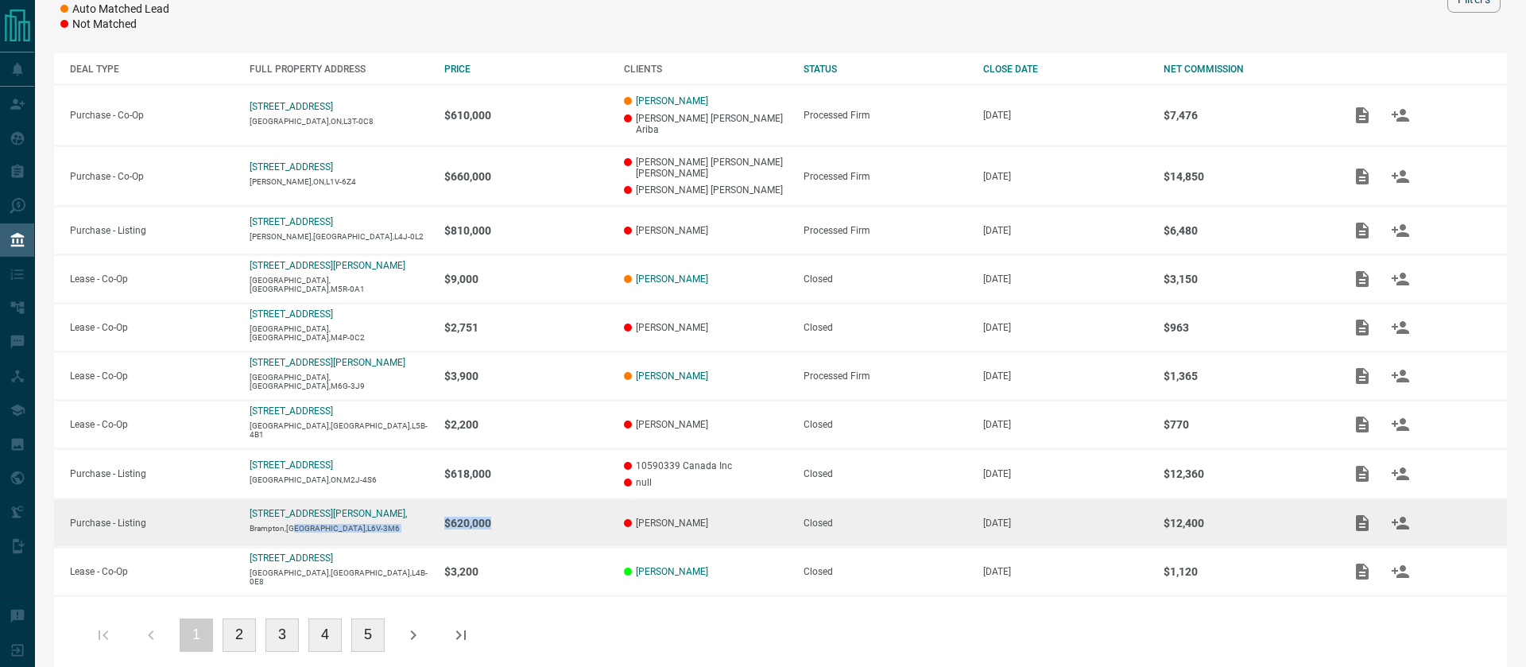
drag, startPoint x: 511, startPoint y: 509, endPoint x: 296, endPoint y: 501, distance: 215.5
click at [296, 502] on tr "Purchase - Listing [STREET_ADDRESS][PERSON_NAME] $620,000 [PERSON_NAME] Closed …" at bounding box center [780, 522] width 1453 height 48
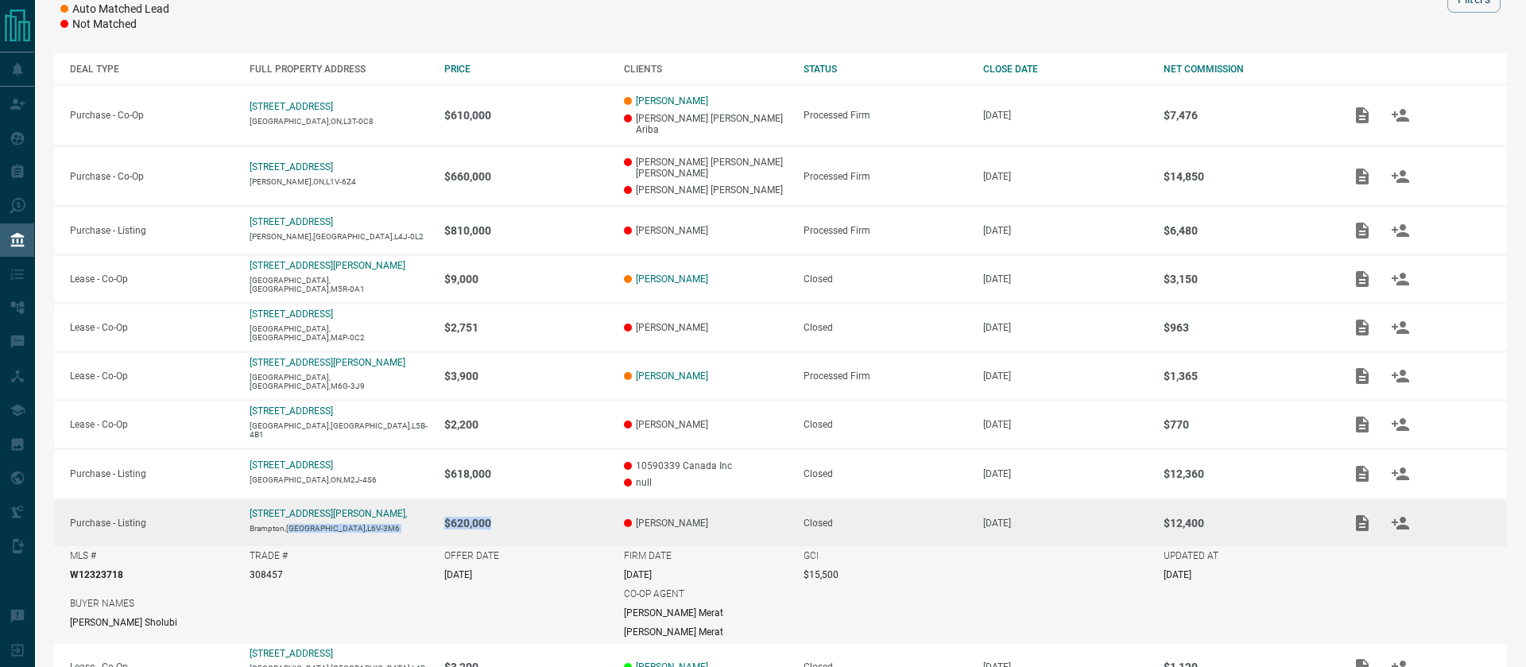
click at [547, 516] on p "$620,000" at bounding box center [526, 522] width 164 height 13
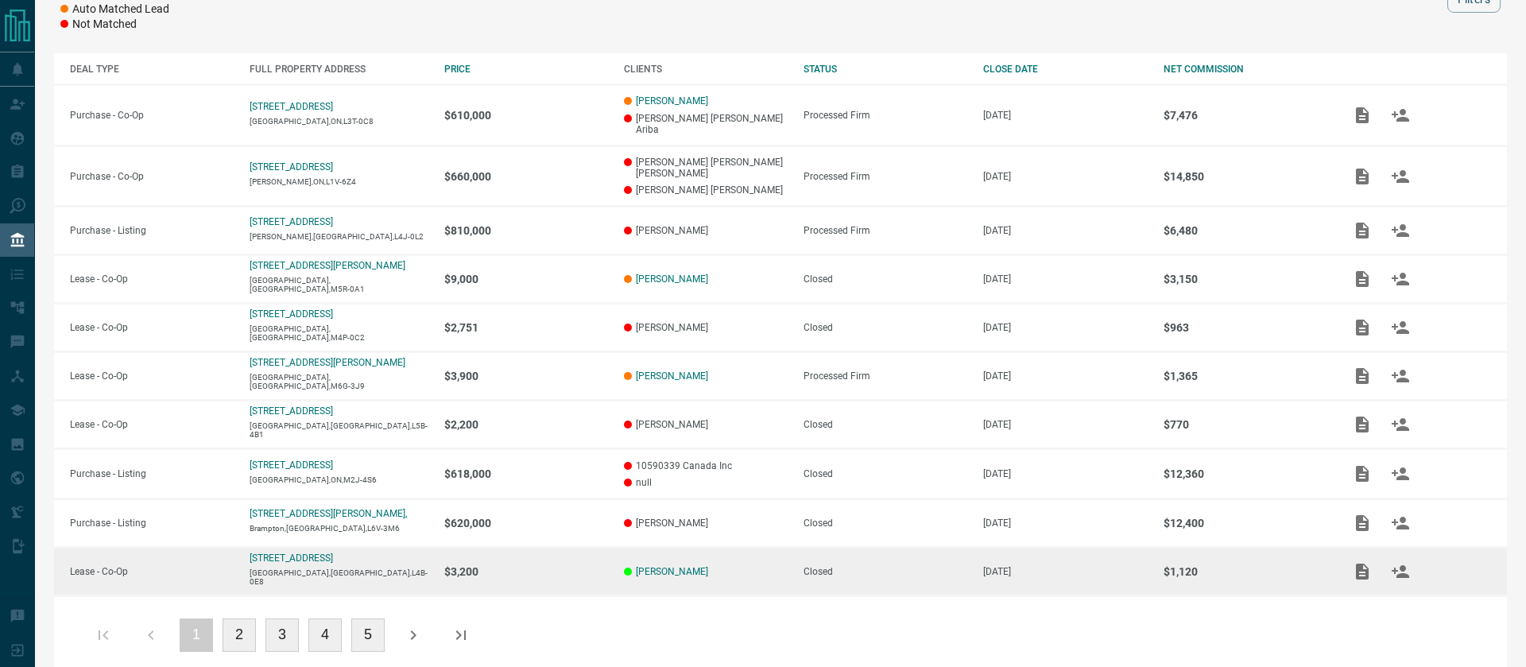
click at [540, 557] on td "$3,200" at bounding box center [518, 571] width 180 height 48
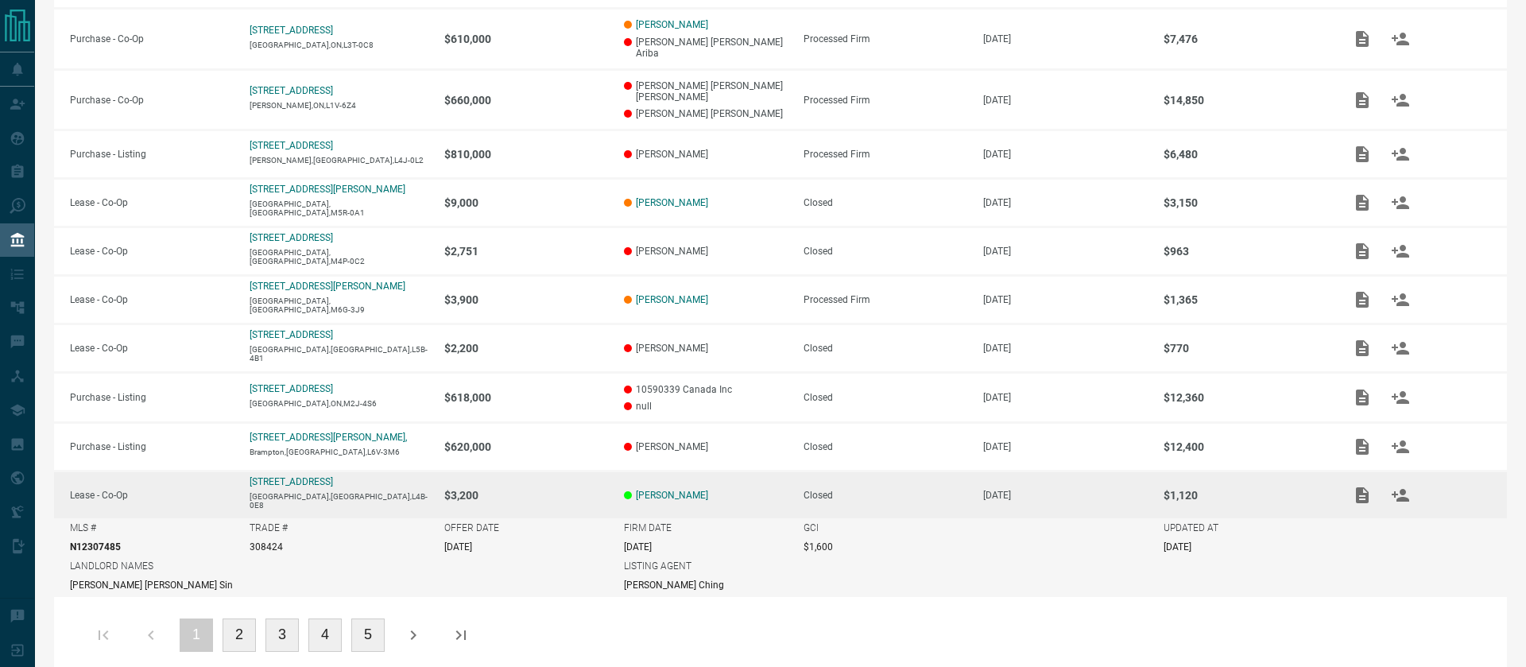
click at [531, 470] on td "$3,200" at bounding box center [518, 494] width 180 height 48
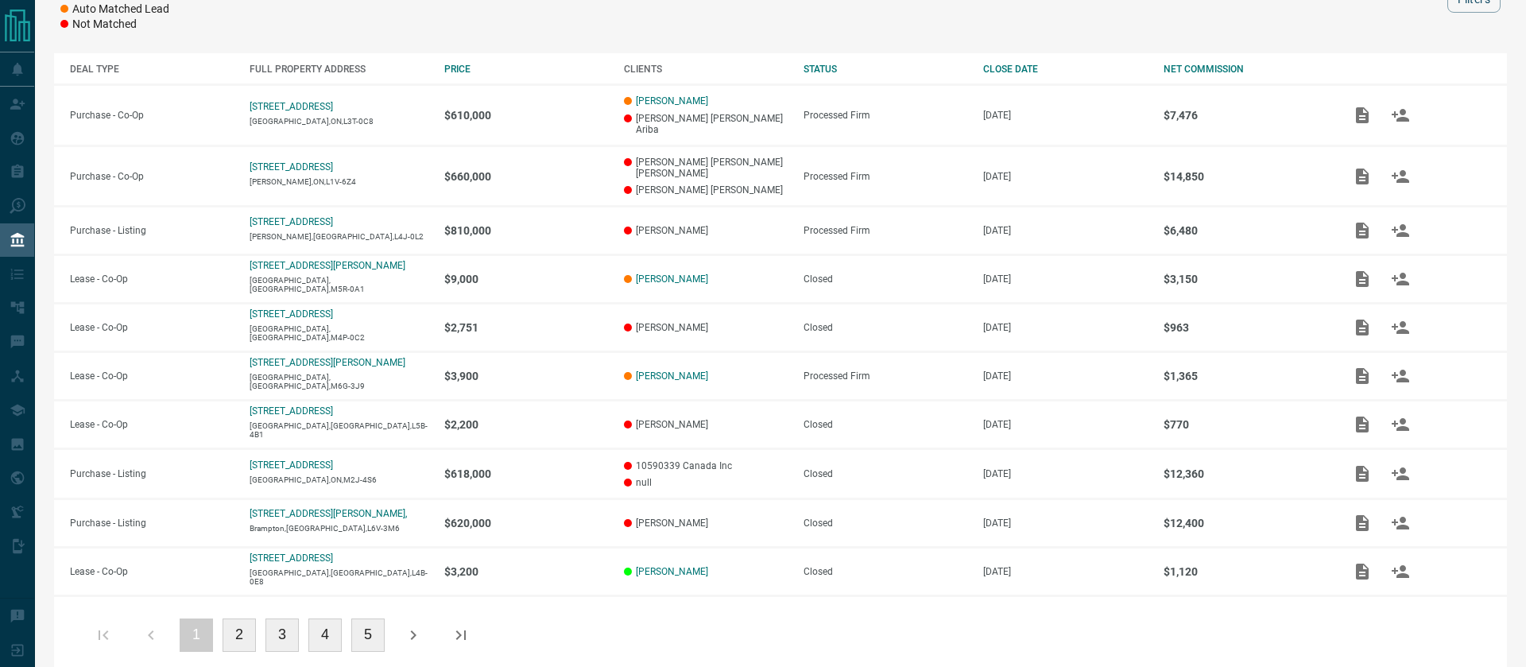
click at [230, 618] on button "2" at bounding box center [238, 634] width 33 height 33
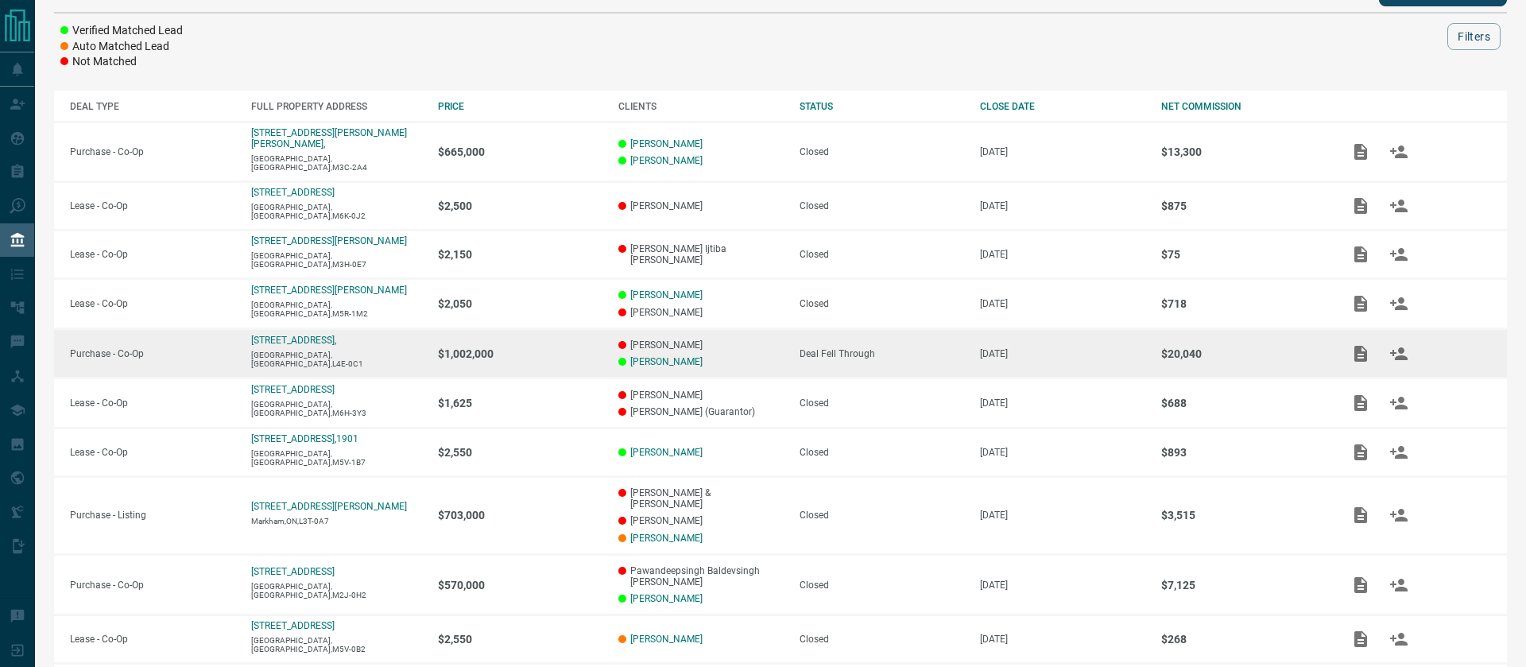
scroll to position [267, 0]
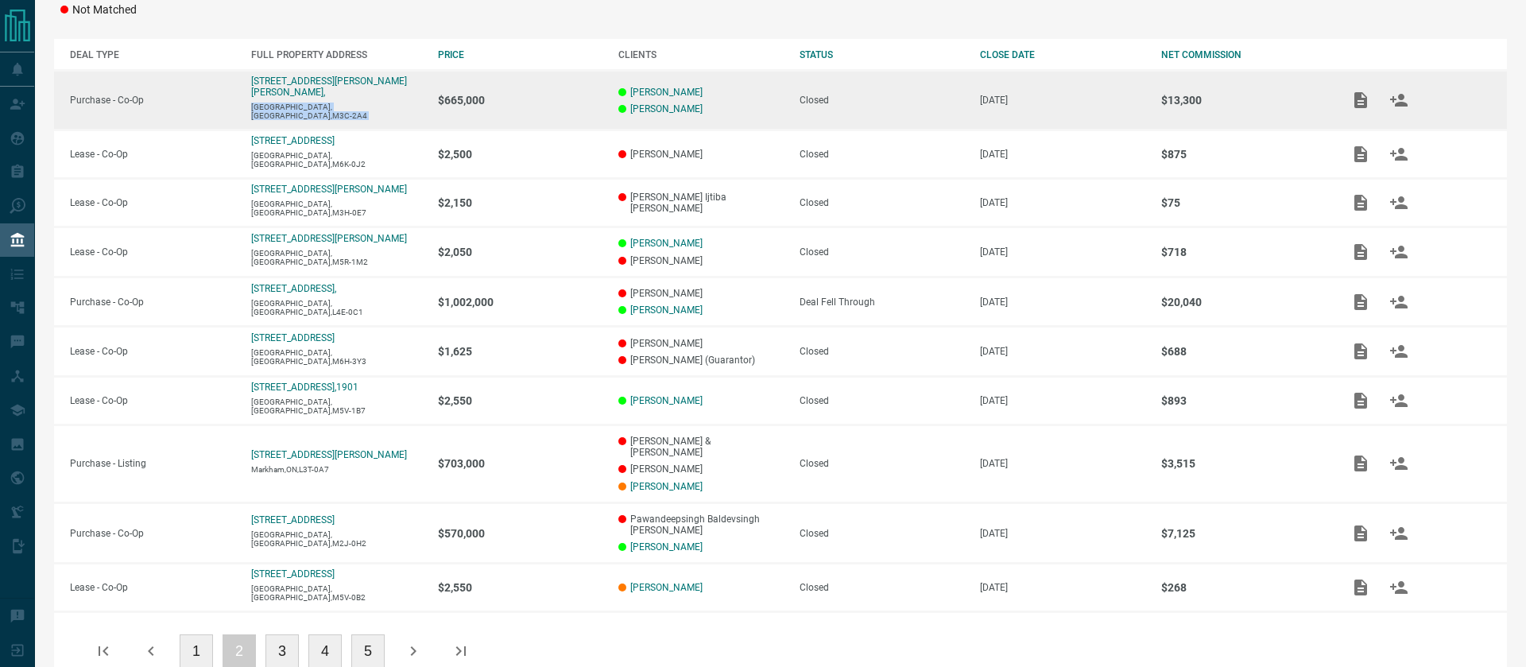
drag, startPoint x: 507, startPoint y: 89, endPoint x: 384, endPoint y: 94, distance: 123.3
click at [384, 94] on tr "Purchase - Co-Op [STREET_ADDRESS][PERSON_NAME][PERSON_NAME] $665,000 [PERSON_NA…" at bounding box center [780, 101] width 1453 height 60
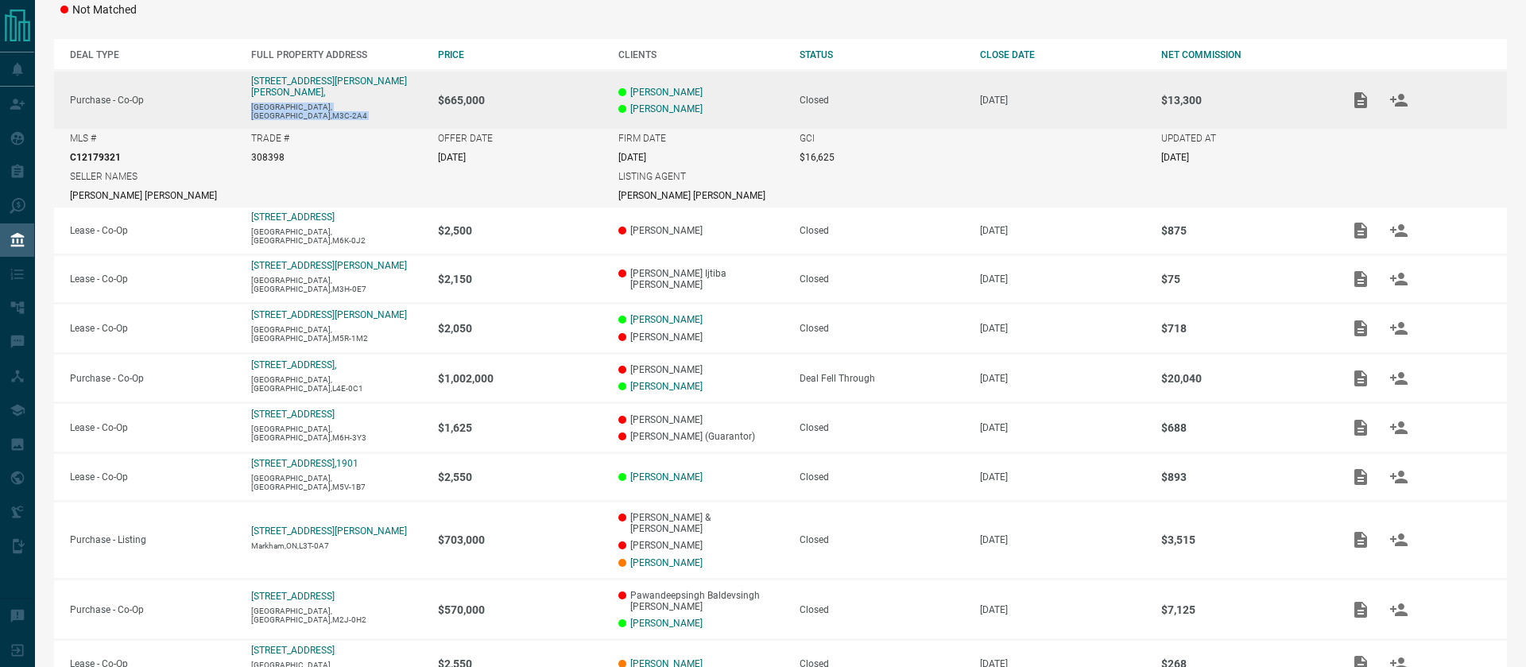
click at [532, 86] on td "$665,000" at bounding box center [512, 100] width 181 height 59
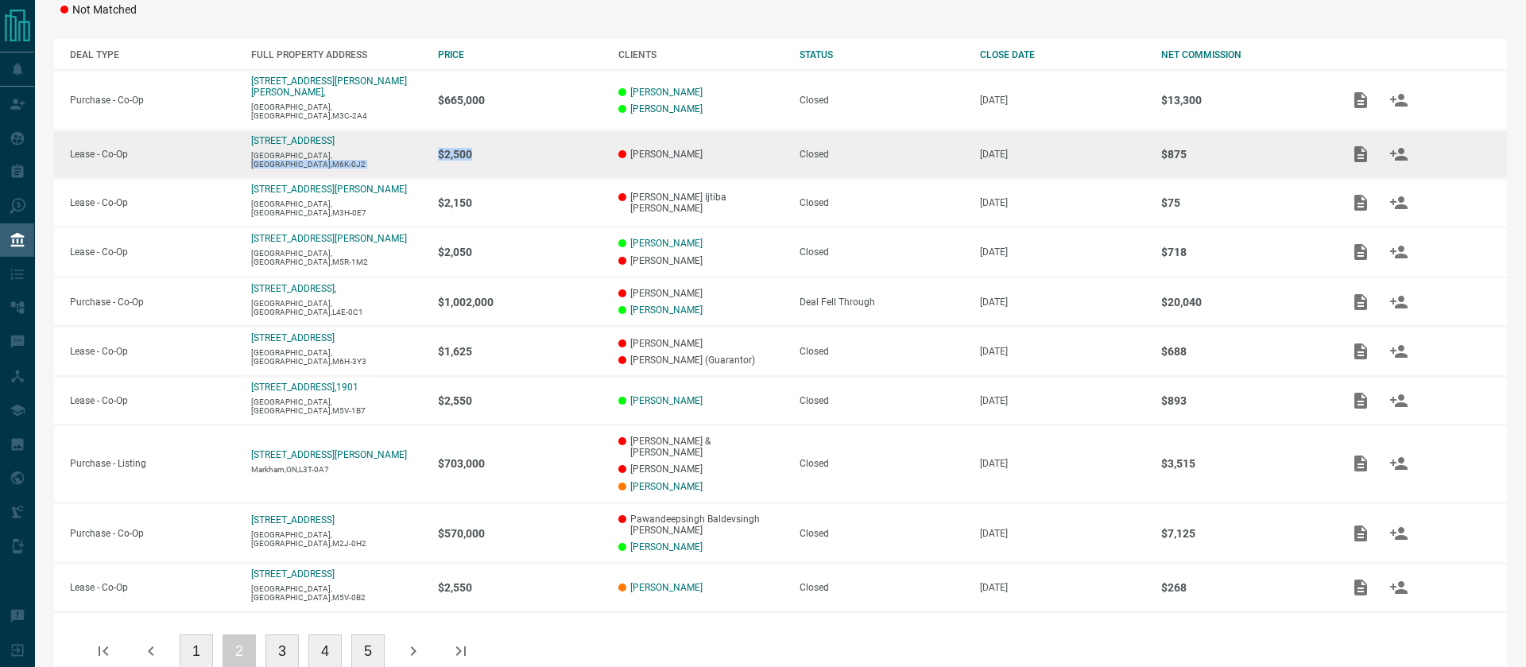
drag, startPoint x: 526, startPoint y: 141, endPoint x: 360, endPoint y: 157, distance: 166.8
click at [360, 157] on tr "Lease - Co-Op [STREET_ADDRESS] $2,500 [PERSON_NAME] Closed [DATE] $875" at bounding box center [780, 154] width 1453 height 48
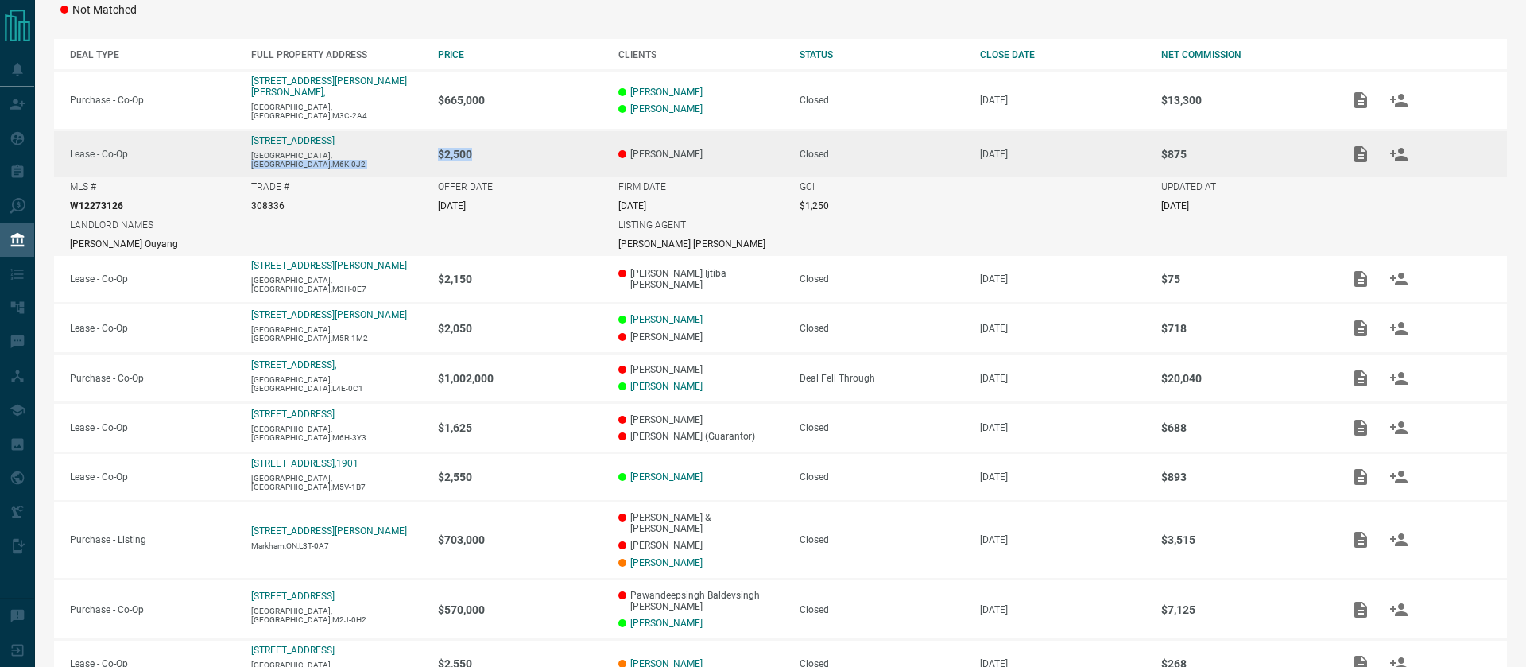
click at [547, 133] on td "$2,500" at bounding box center [512, 154] width 181 height 48
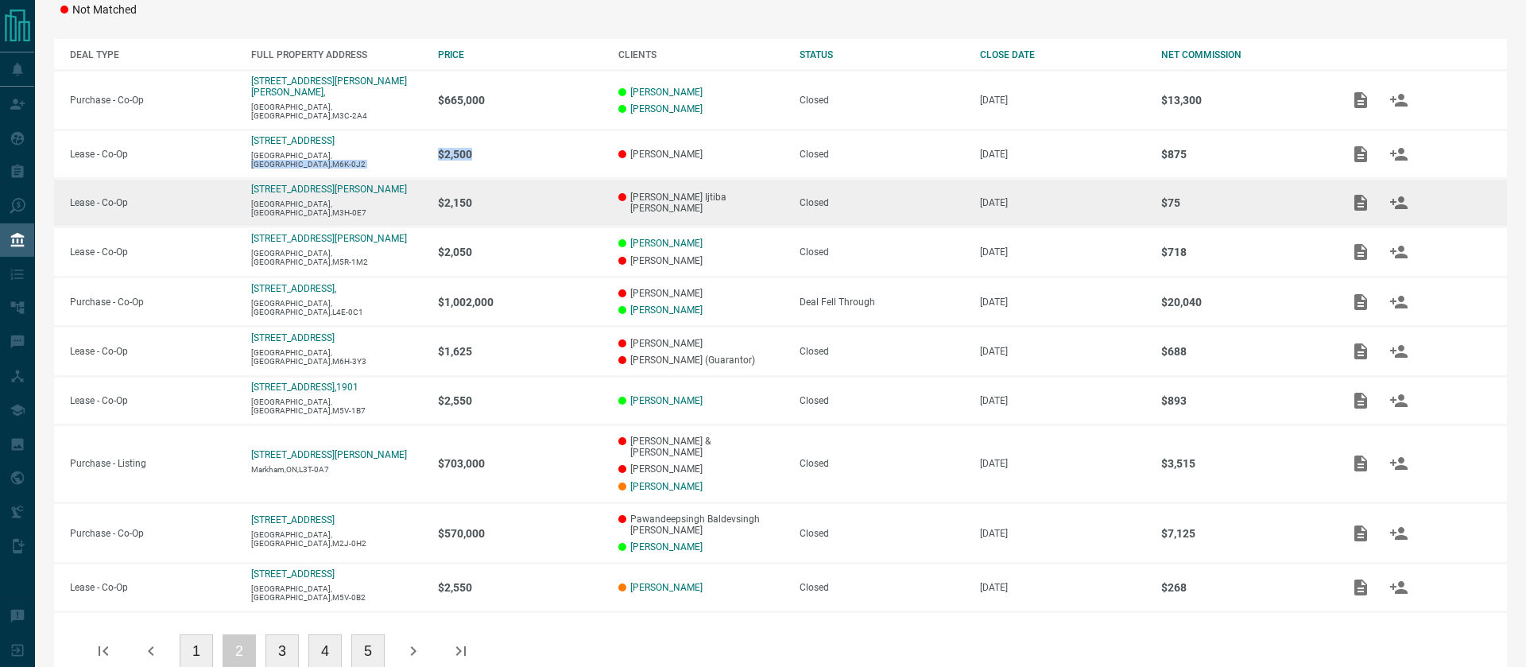
drag, startPoint x: 1207, startPoint y: 201, endPoint x: 1114, endPoint y: 201, distance: 93.0
click at [1114, 201] on tr "Lease - Co-Op [STREET_ADDRESS][PERSON_NAME] $2,150 [PERSON_NAME] Ijtiba [PERSON…" at bounding box center [780, 203] width 1453 height 48
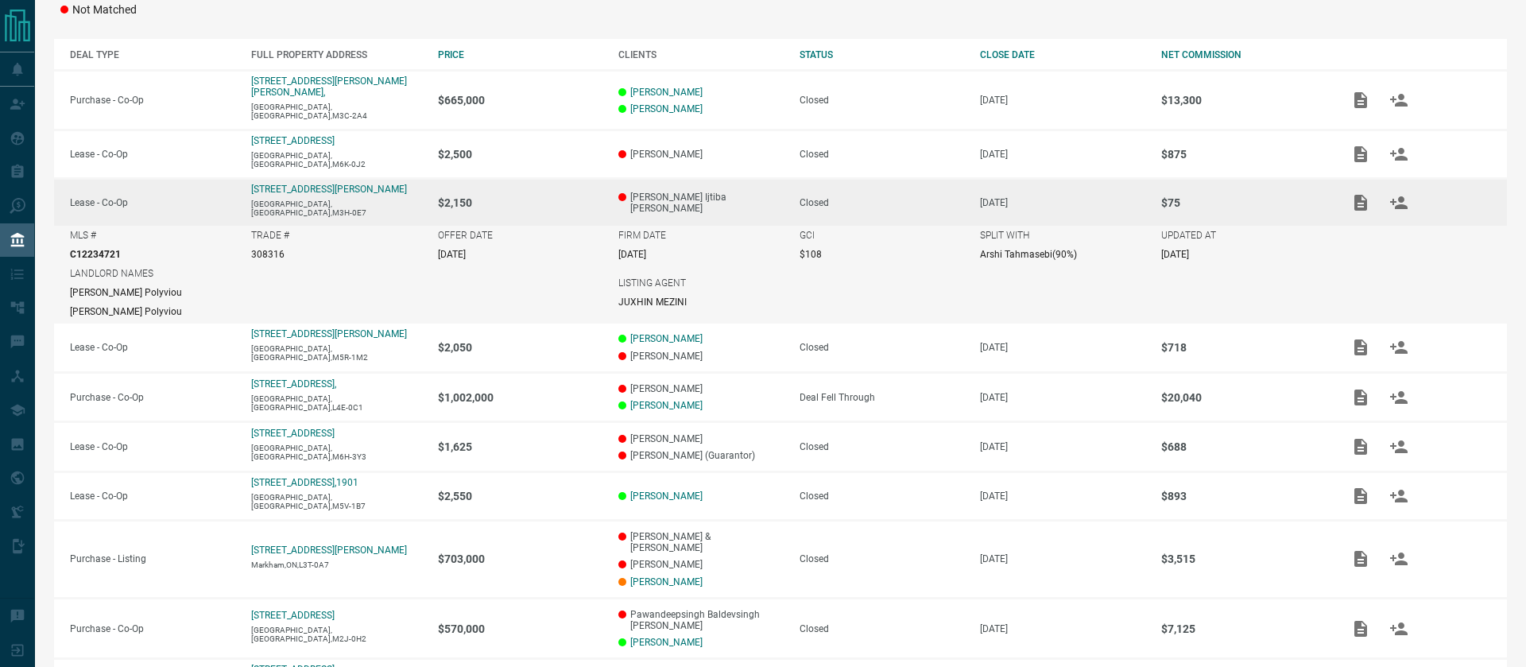
click at [1199, 200] on td "$75" at bounding box center [1235, 203] width 181 height 48
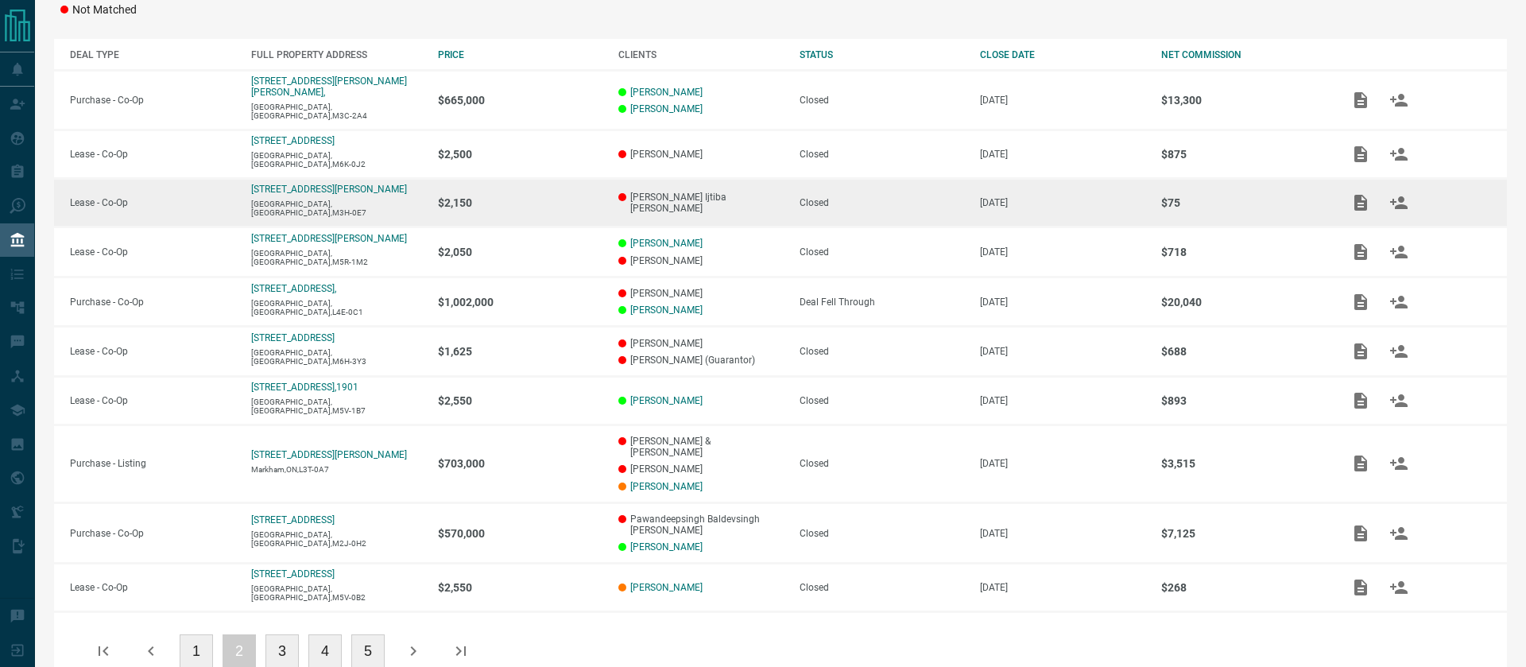
click at [752, 200] on td "[PERSON_NAME] Ijtiba [PERSON_NAME]" at bounding box center [692, 203] width 181 height 48
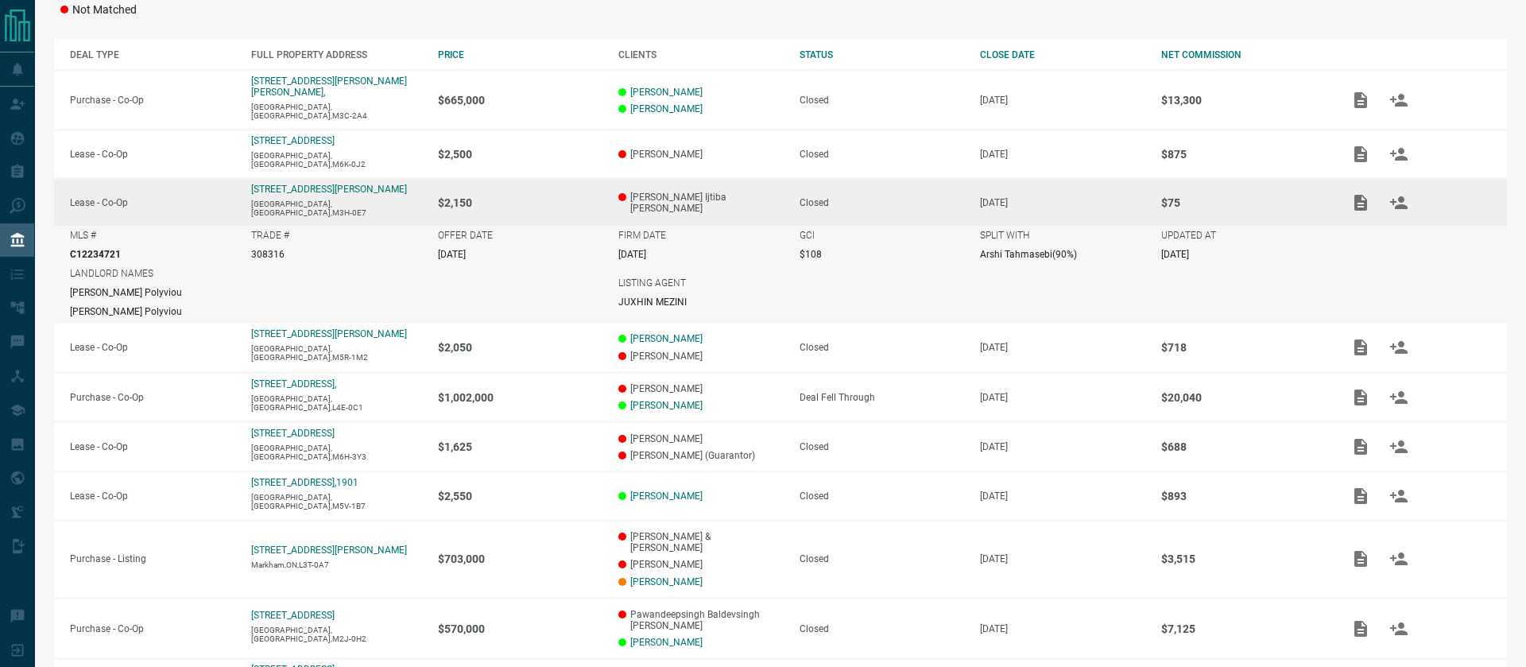
click at [865, 197] on div "Closed" at bounding box center [881, 202] width 165 height 11
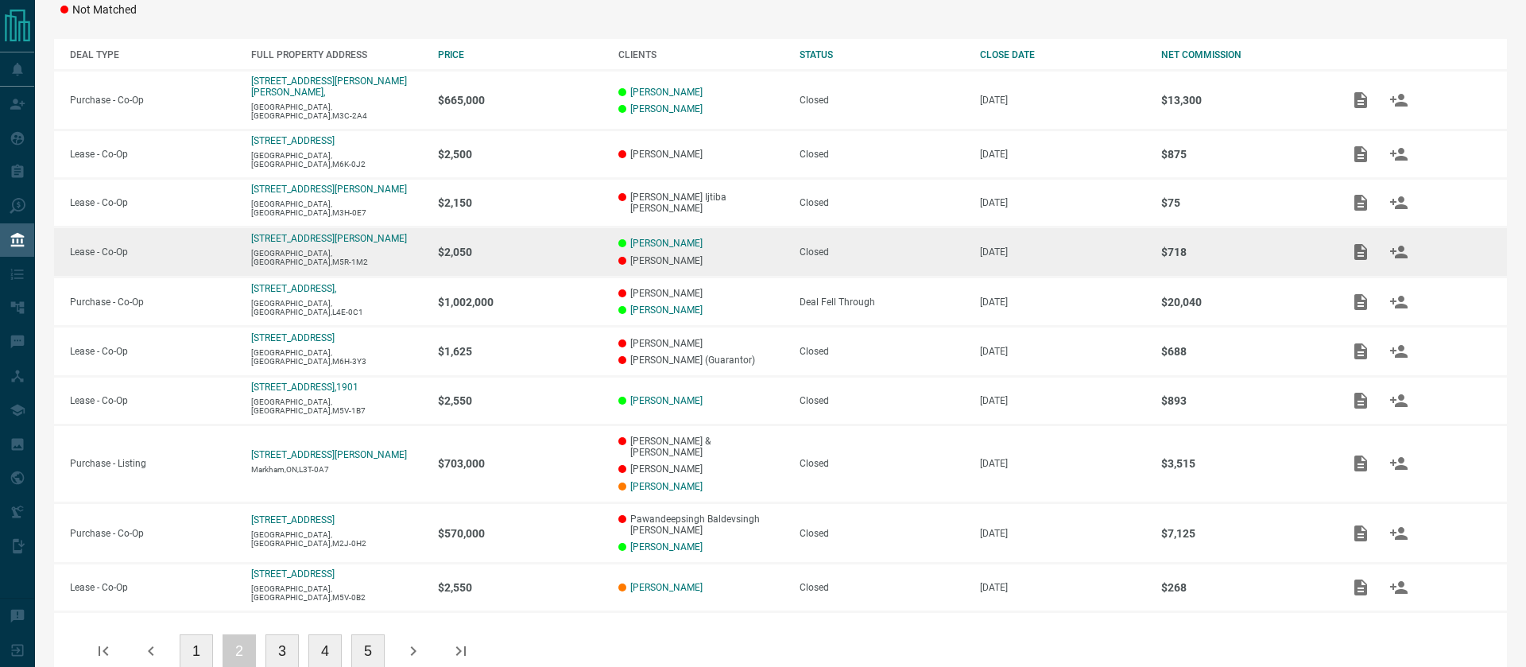
click at [719, 255] on p "[PERSON_NAME]" at bounding box center [700, 260] width 165 height 11
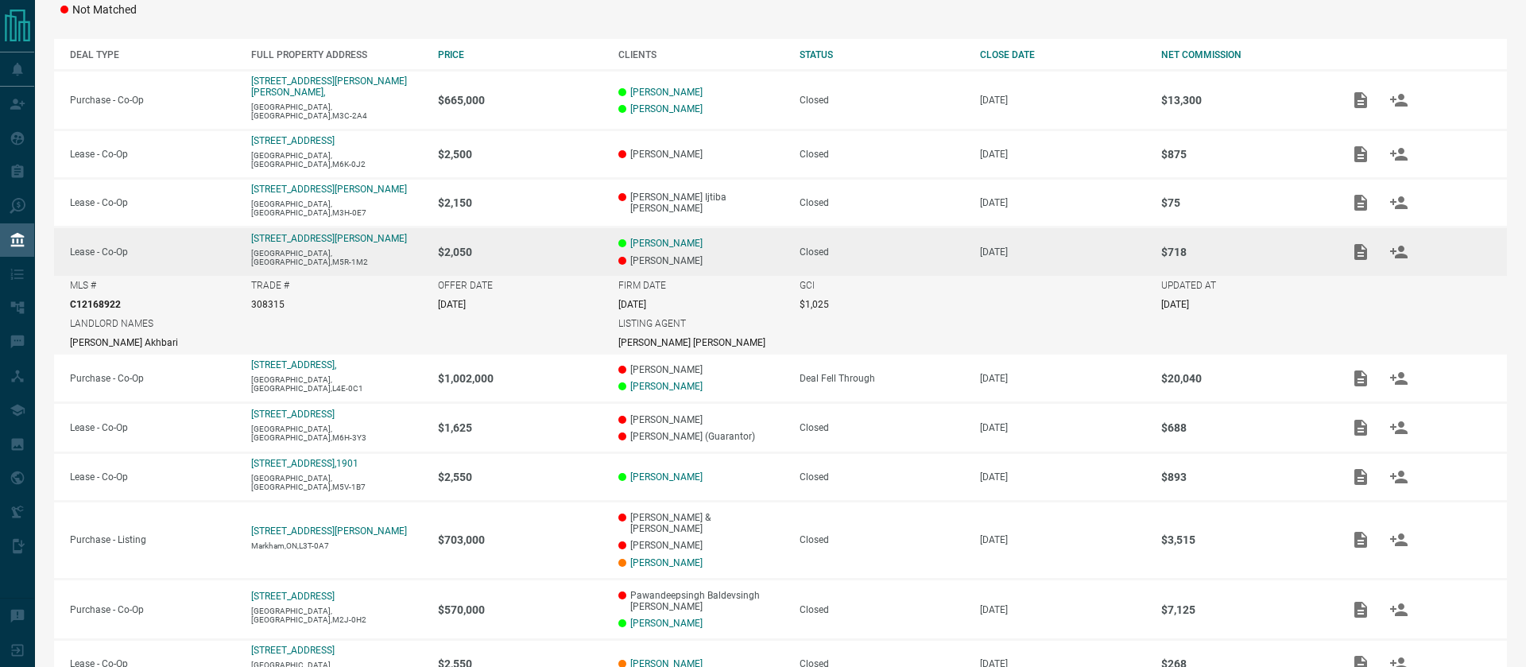
click at [722, 255] on p "[PERSON_NAME]" at bounding box center [700, 260] width 165 height 11
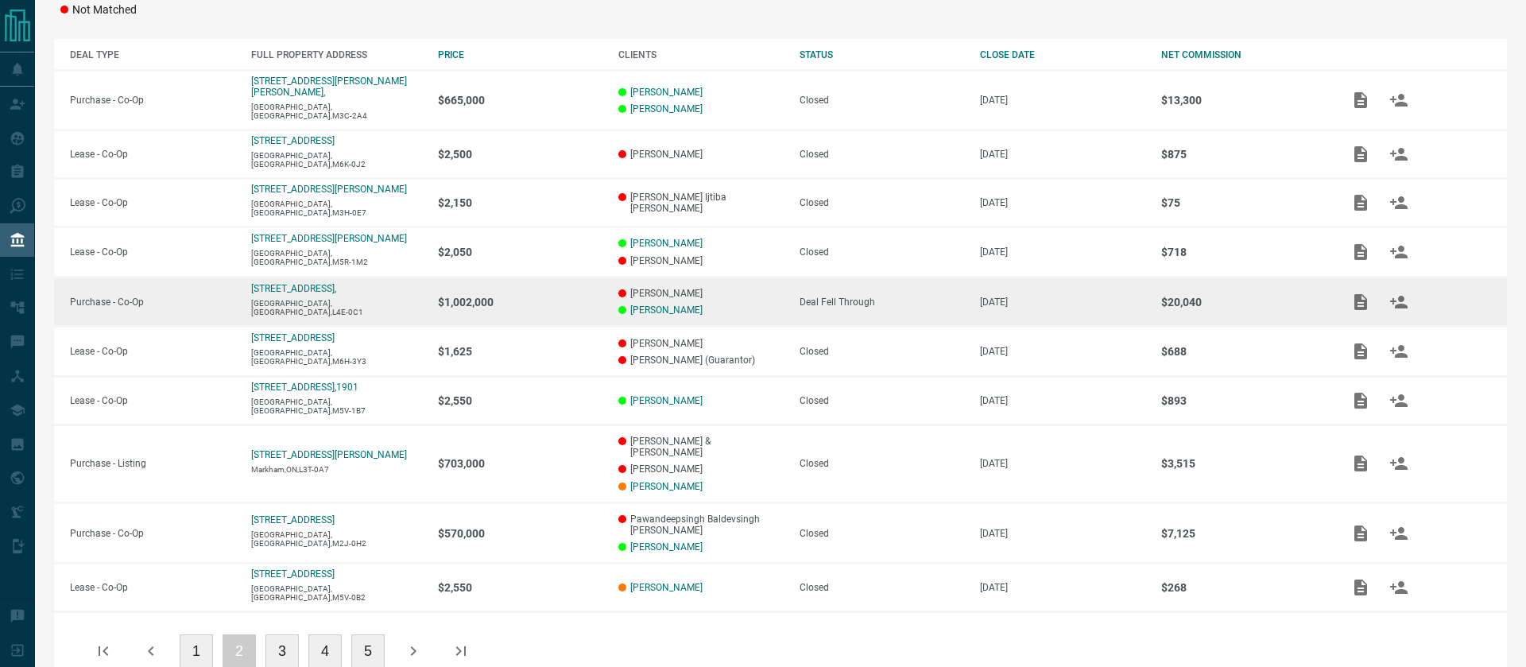
click at [737, 304] on p "[PERSON_NAME]" at bounding box center [700, 309] width 165 height 11
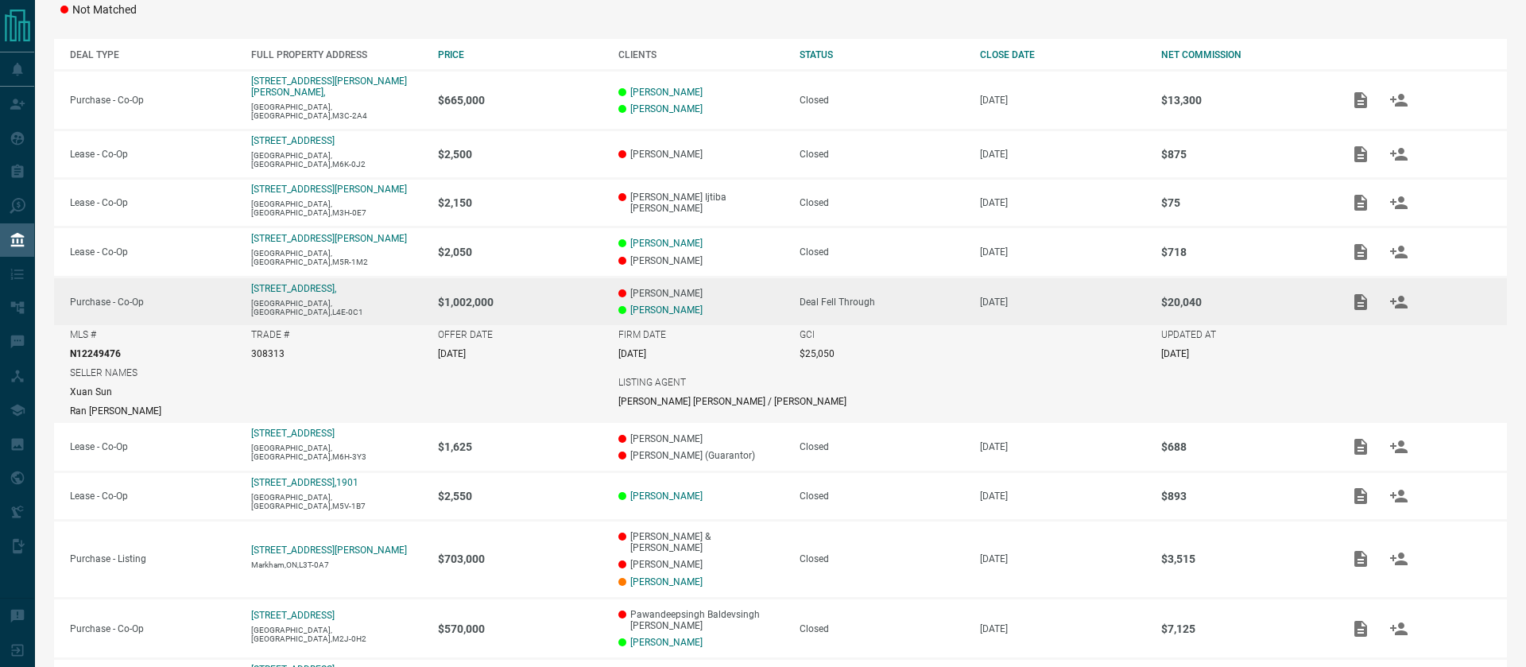
click at [715, 304] on p "[PERSON_NAME]" at bounding box center [700, 309] width 165 height 11
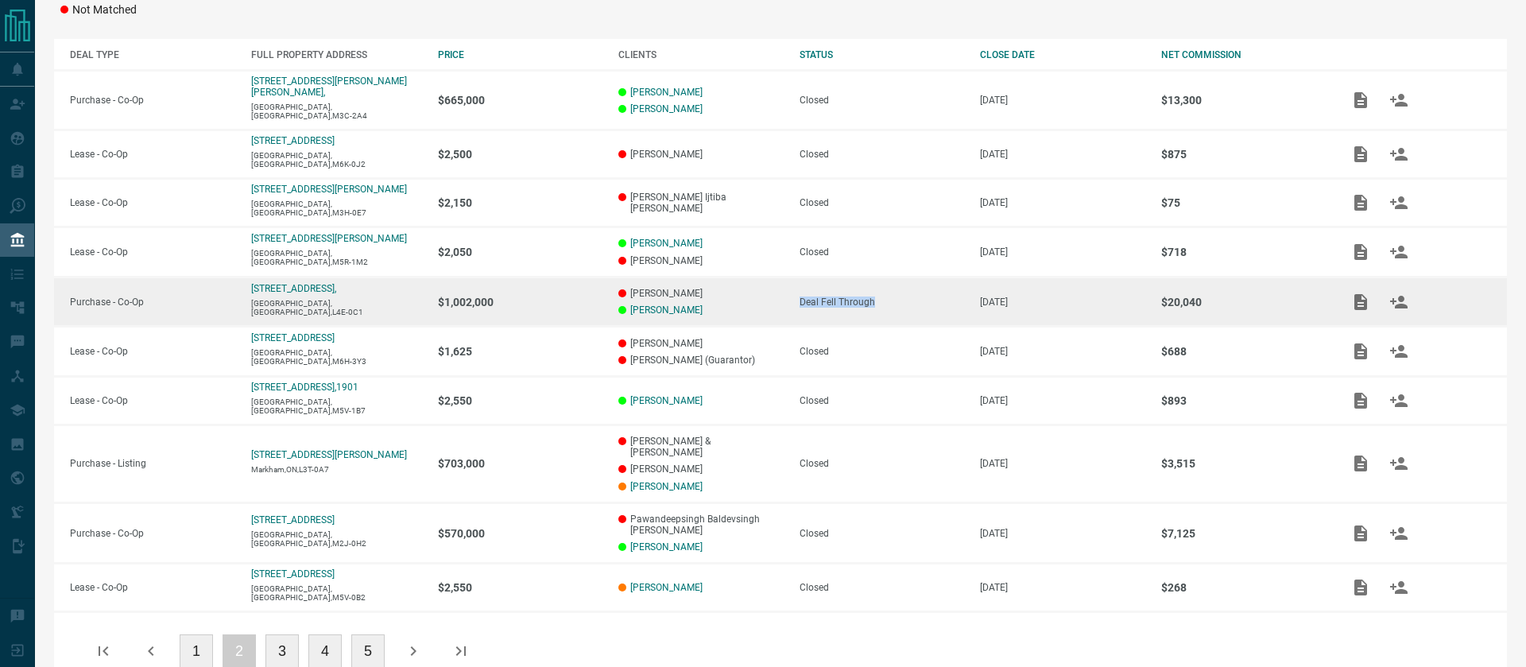
drag, startPoint x: 896, startPoint y: 296, endPoint x: 784, endPoint y: 294, distance: 111.3
click at [784, 294] on td "Deal Fell Through" at bounding box center [873, 302] width 181 height 50
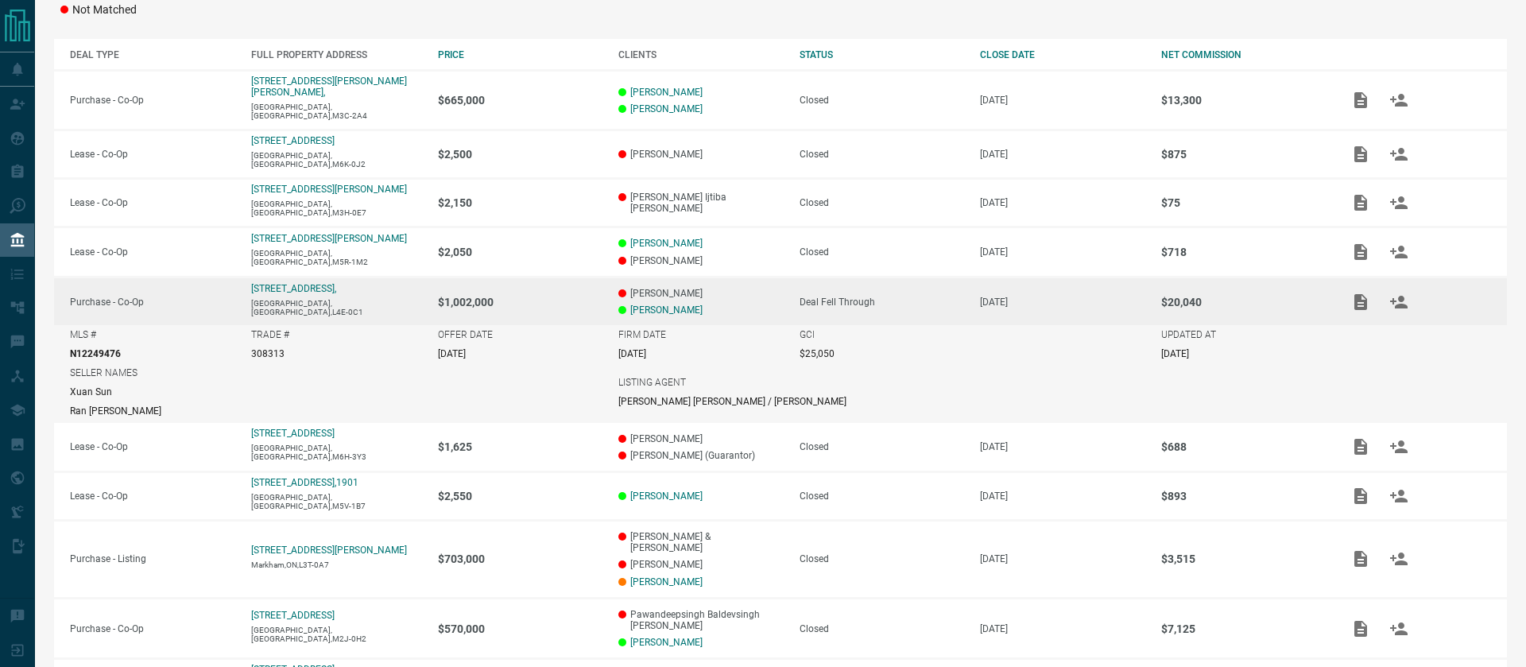
click at [774, 304] on p "[PERSON_NAME]" at bounding box center [700, 309] width 165 height 11
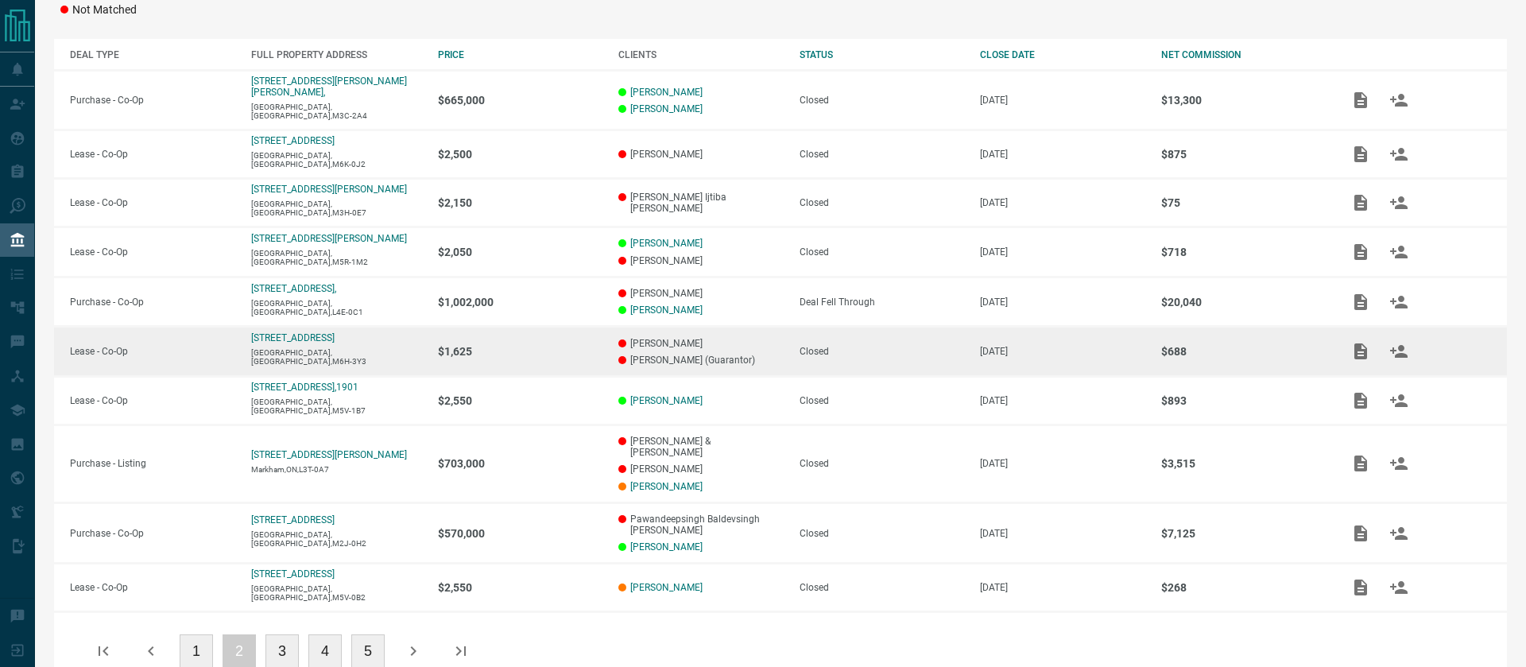
click at [767, 354] on p "[PERSON_NAME] (Guarantor)" at bounding box center [700, 359] width 165 height 11
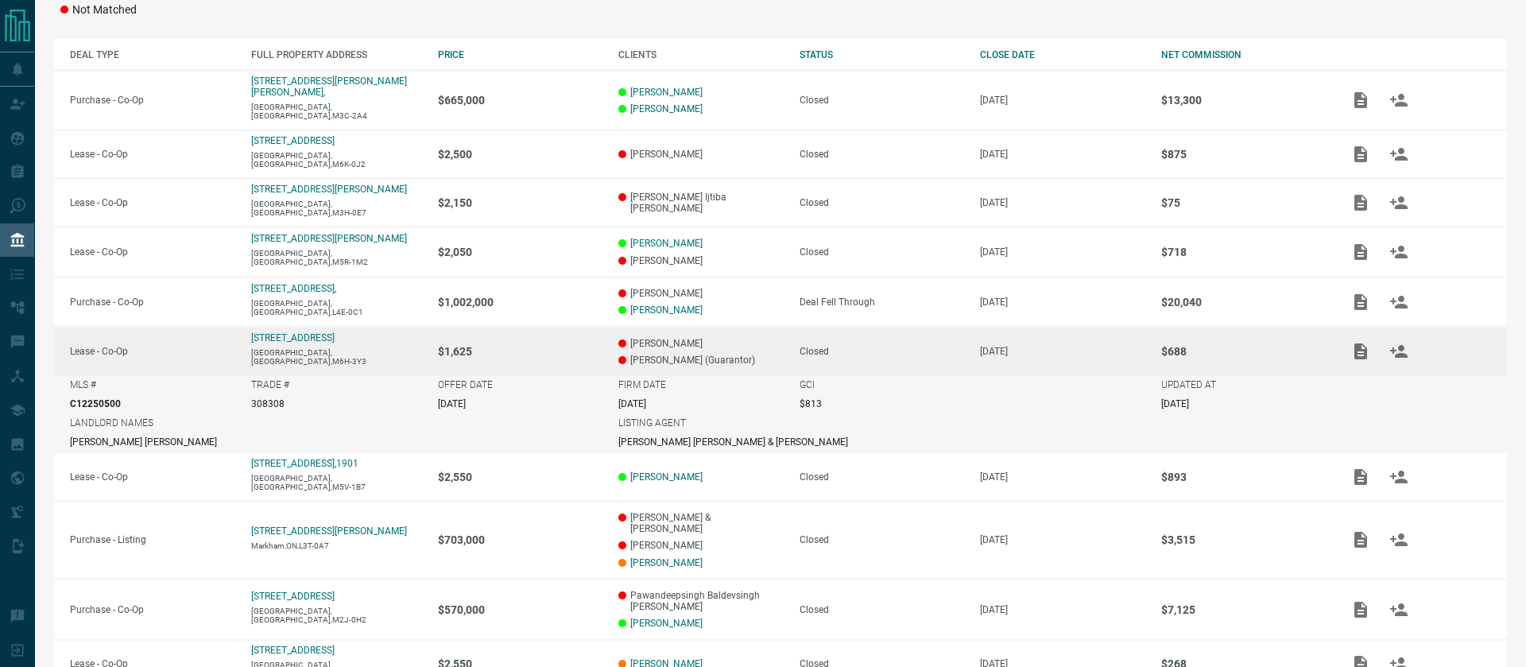
click at [764, 338] on td "[PERSON_NAME] [PERSON_NAME] (Guarantor)" at bounding box center [692, 351] width 181 height 48
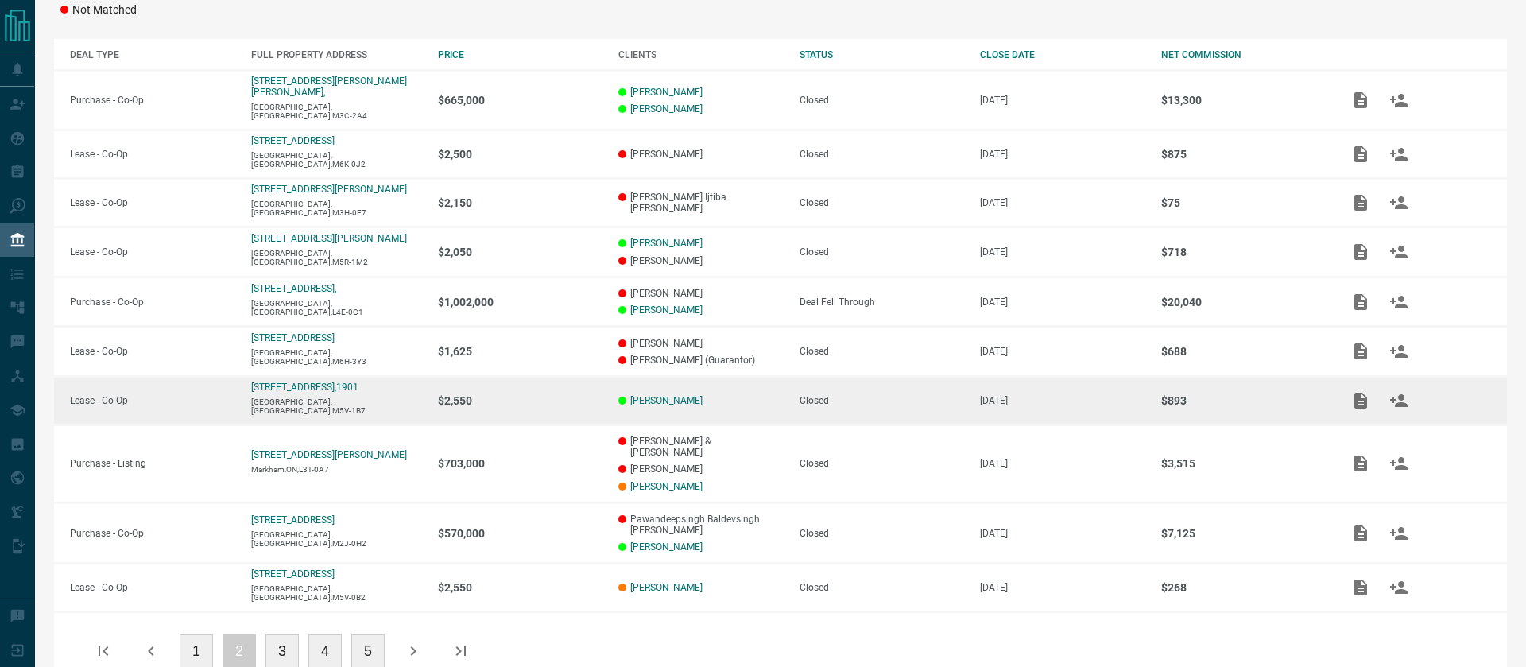
click at [746, 400] on td "[PERSON_NAME]" at bounding box center [692, 400] width 181 height 48
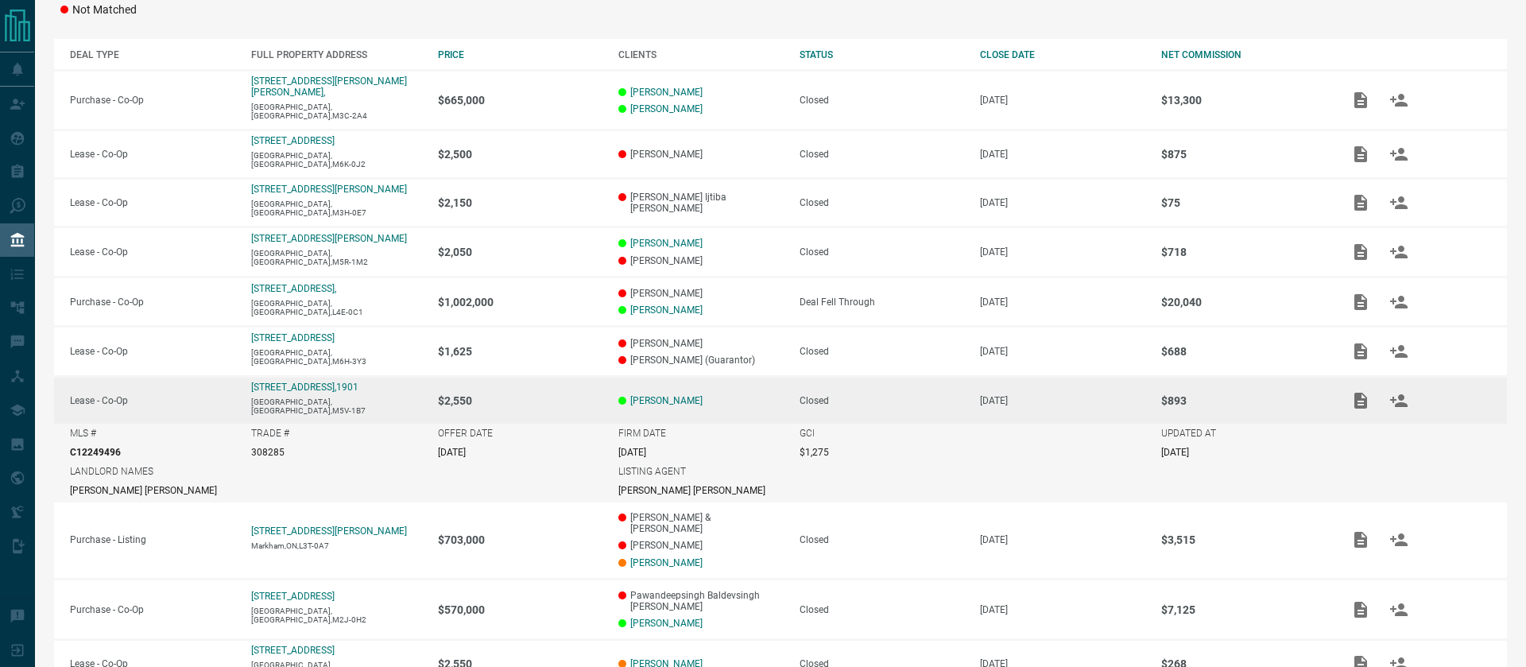
click at [746, 400] on td "[PERSON_NAME]" at bounding box center [692, 400] width 181 height 48
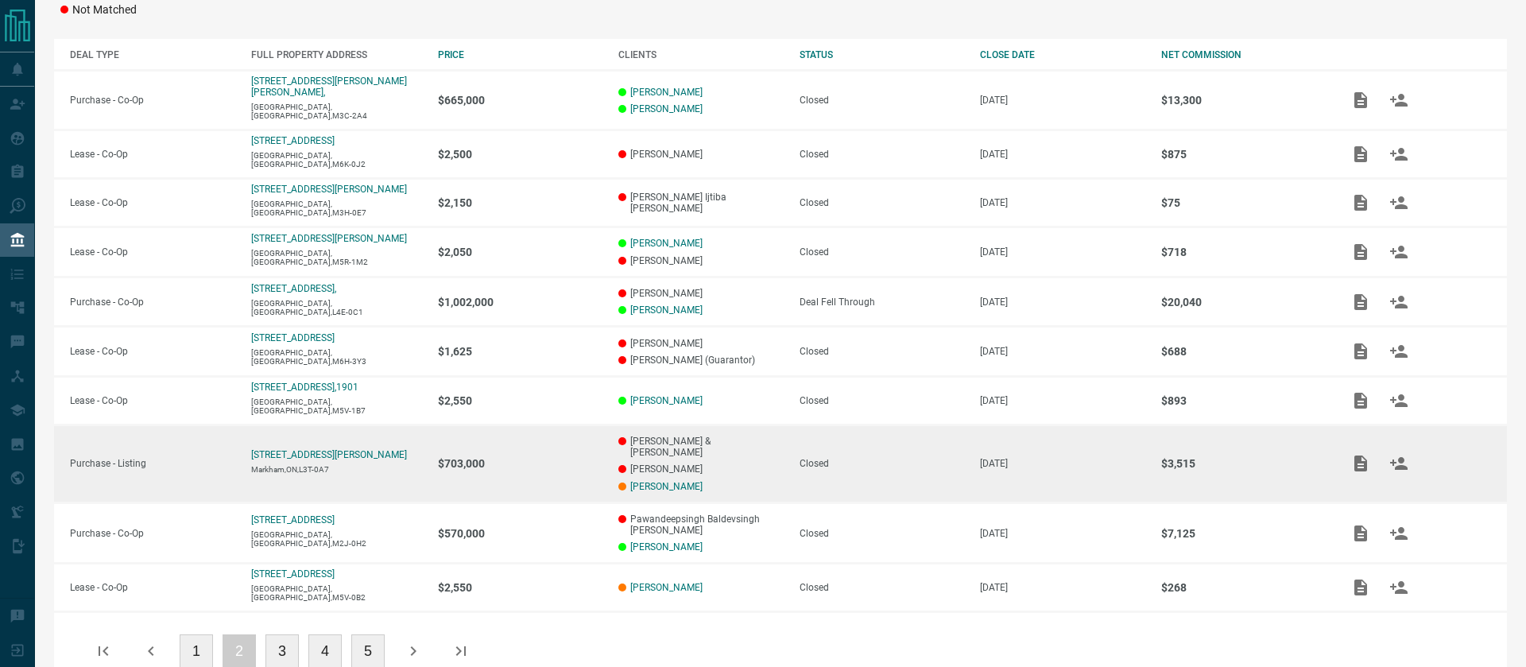
click at [750, 481] on p "[PERSON_NAME]" at bounding box center [700, 486] width 165 height 11
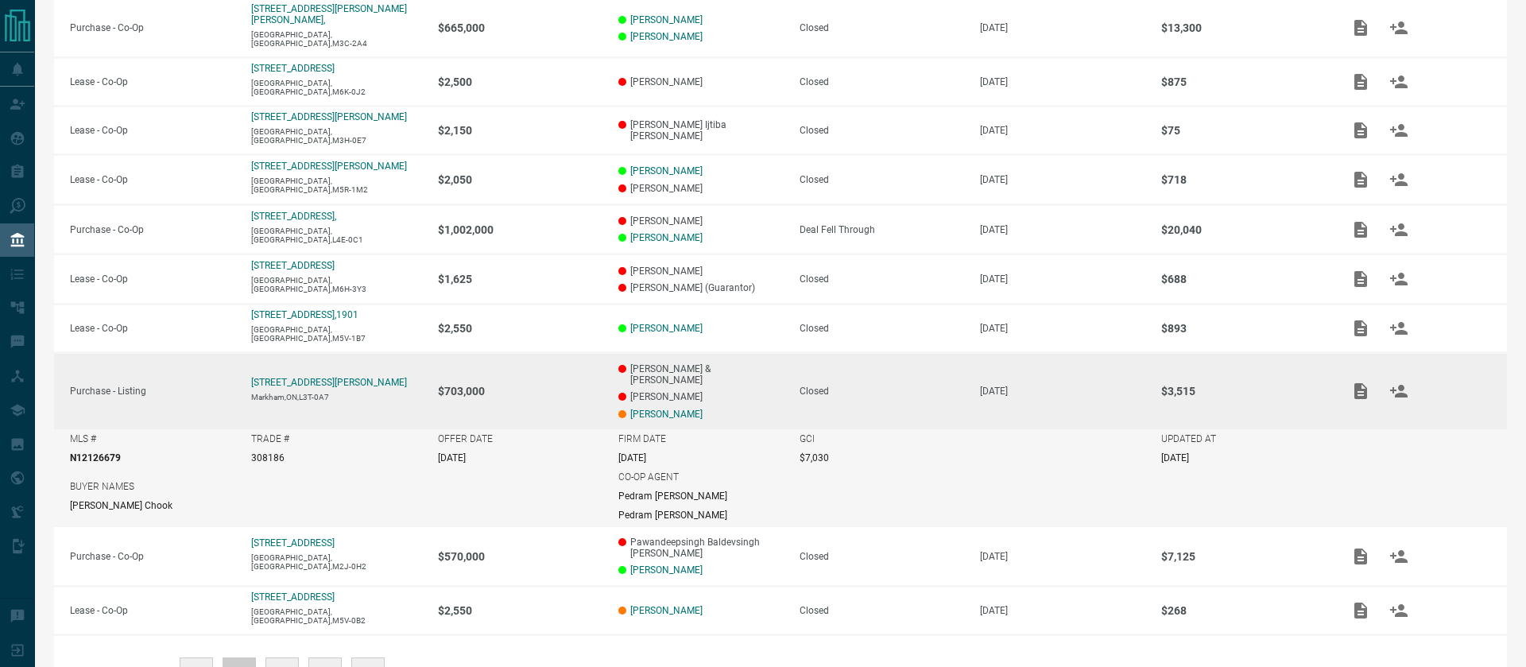
scroll to position [369, 0]
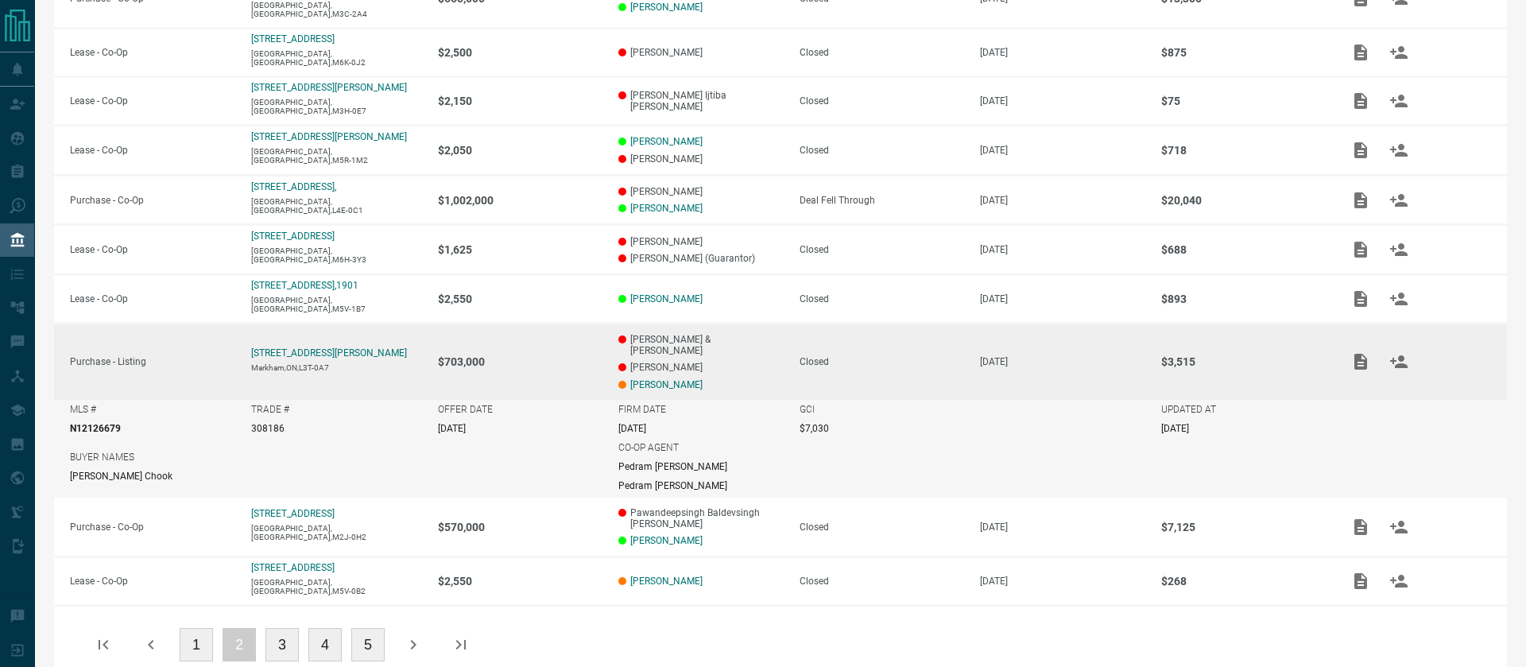
click at [774, 362] on p "[PERSON_NAME]" at bounding box center [700, 367] width 165 height 11
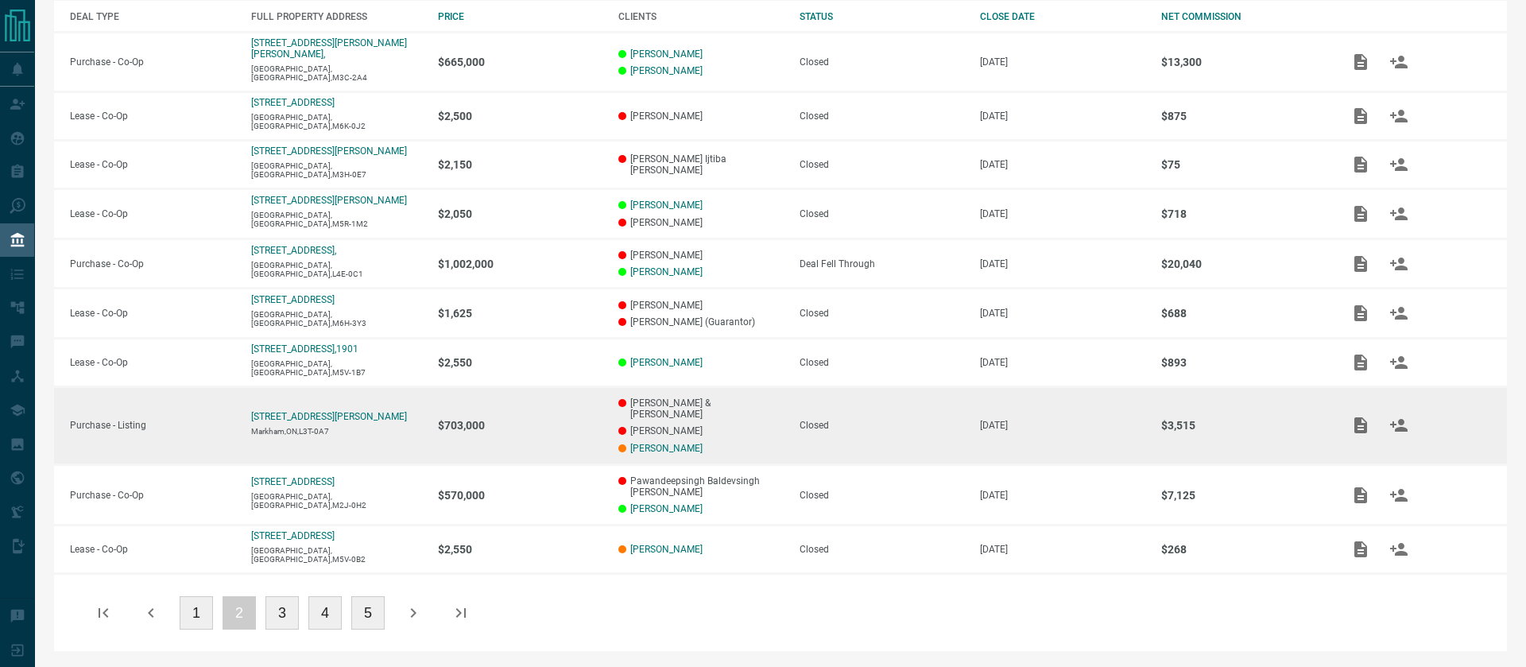
scroll to position [273, 0]
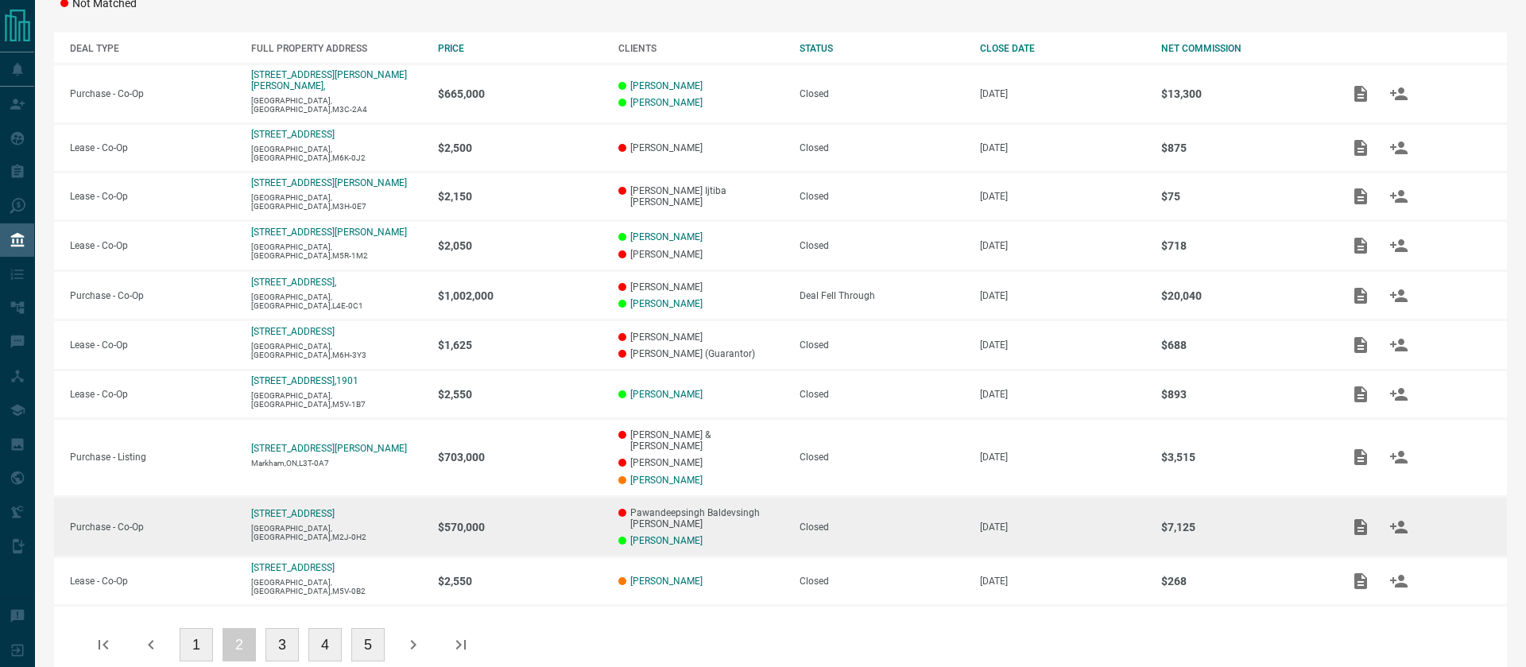
click at [766, 535] on p "[PERSON_NAME]" at bounding box center [700, 540] width 165 height 11
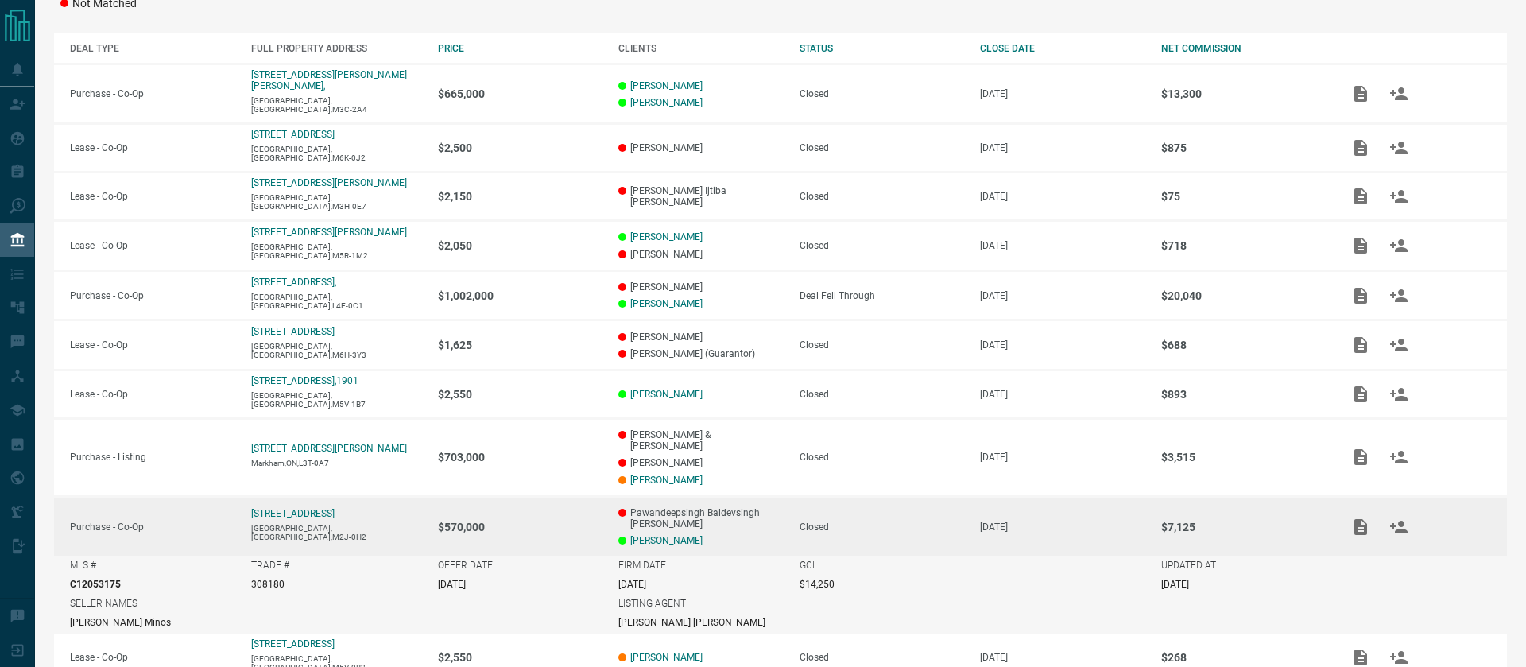
scroll to position [350, 0]
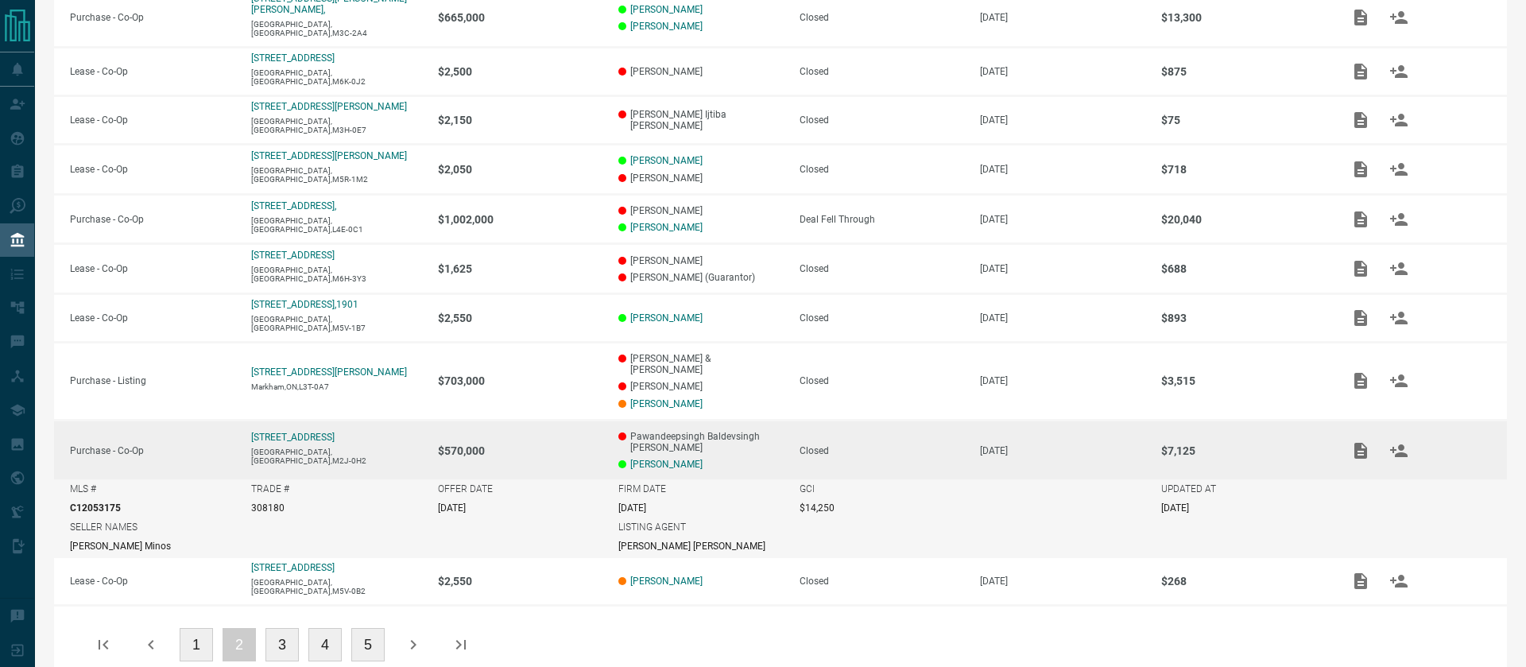
click at [749, 458] on p "[PERSON_NAME]" at bounding box center [700, 463] width 165 height 11
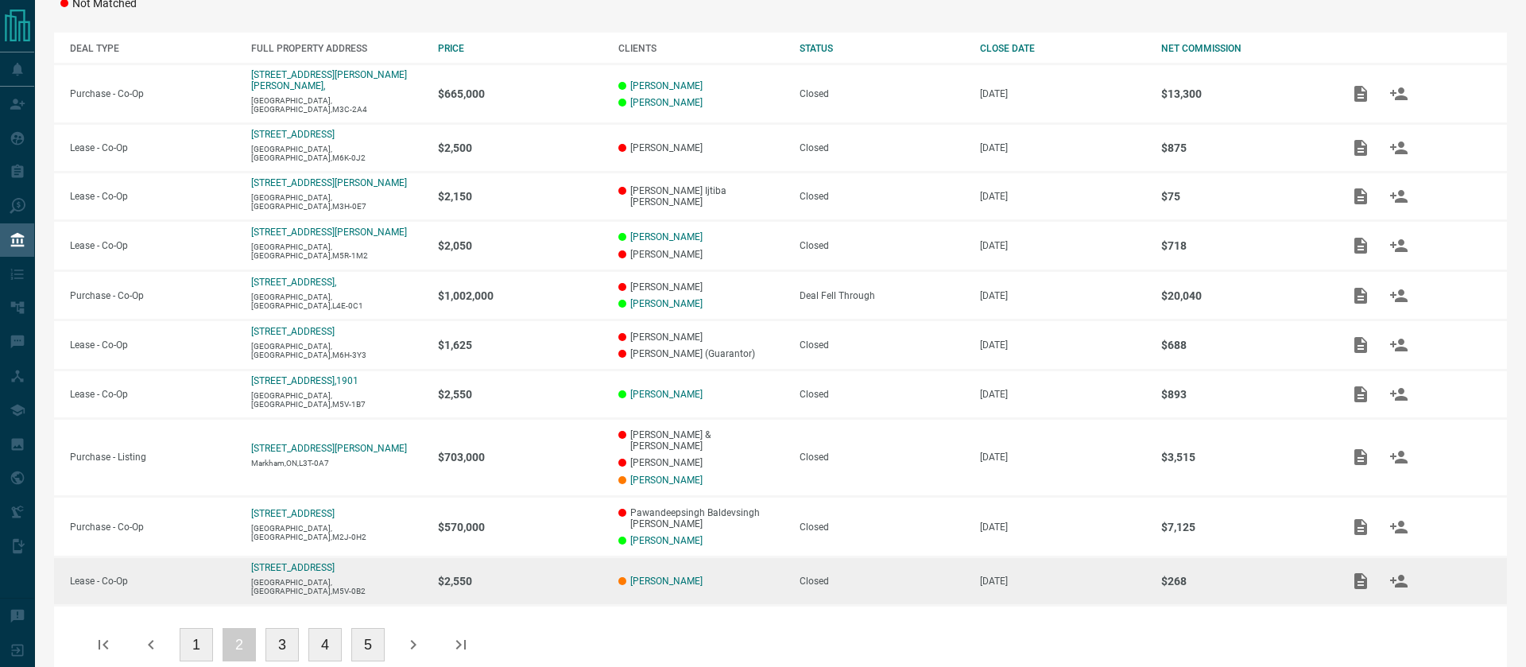
drag, startPoint x: 1190, startPoint y: 551, endPoint x: 1104, endPoint y: 550, distance: 86.6
click at [1104, 557] on tr "Lease - Co-Op [STREET_ADDRESS] $2,550 [PERSON_NAME] Closed [DATE] $268" at bounding box center [780, 581] width 1453 height 48
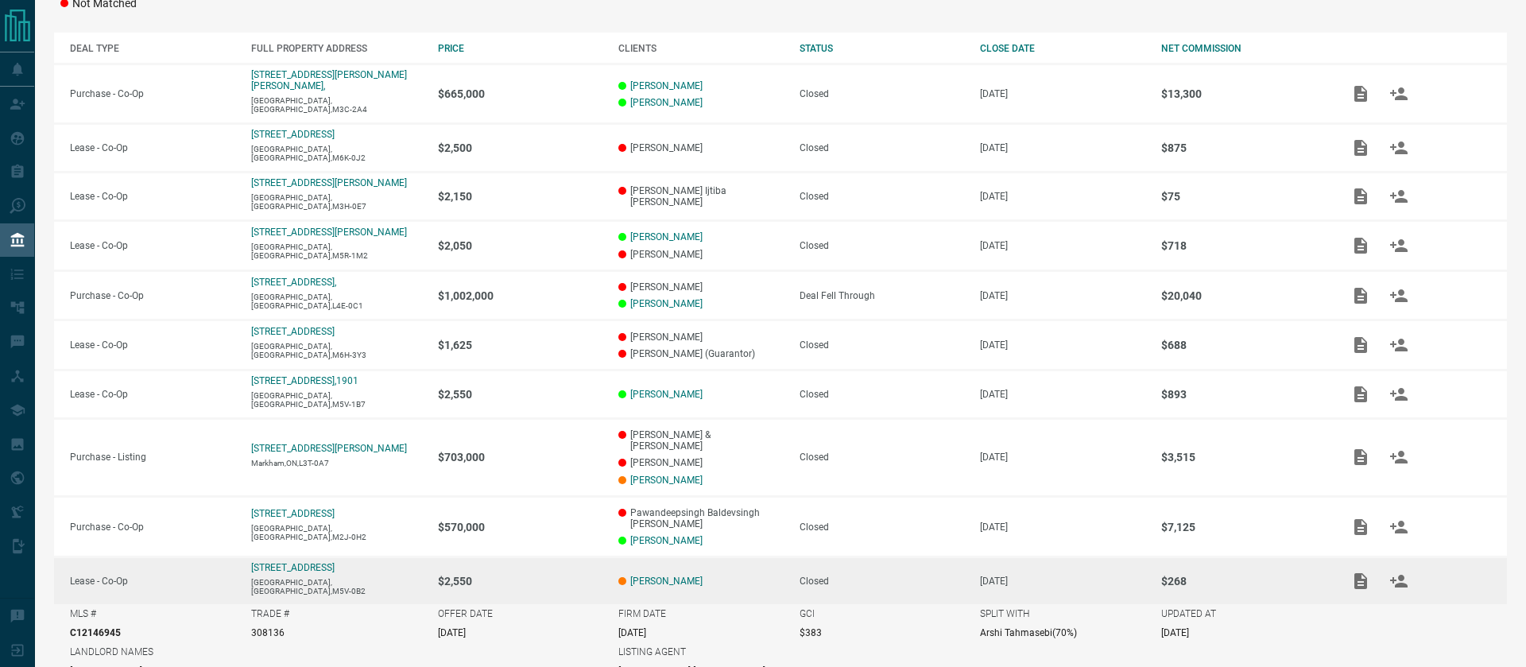
scroll to position [350, 0]
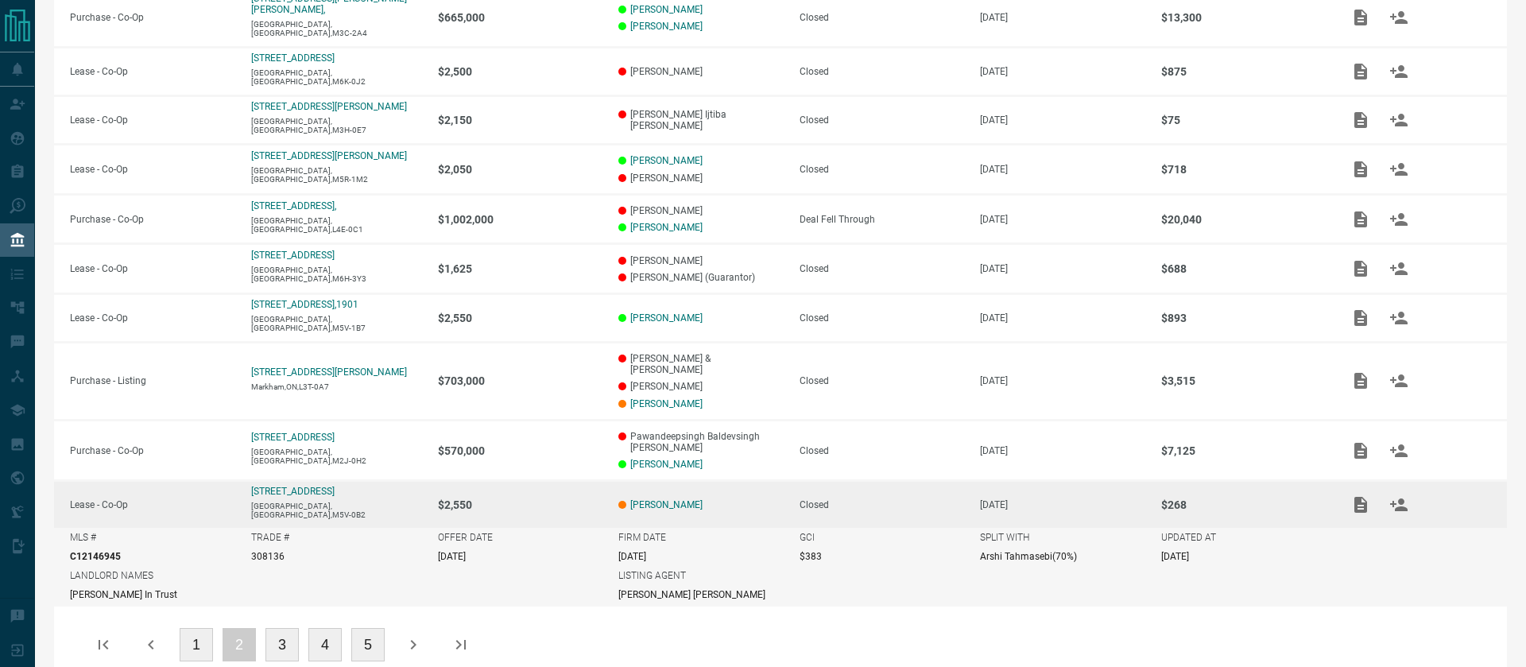
click at [273, 628] on button "3" at bounding box center [281, 644] width 33 height 33
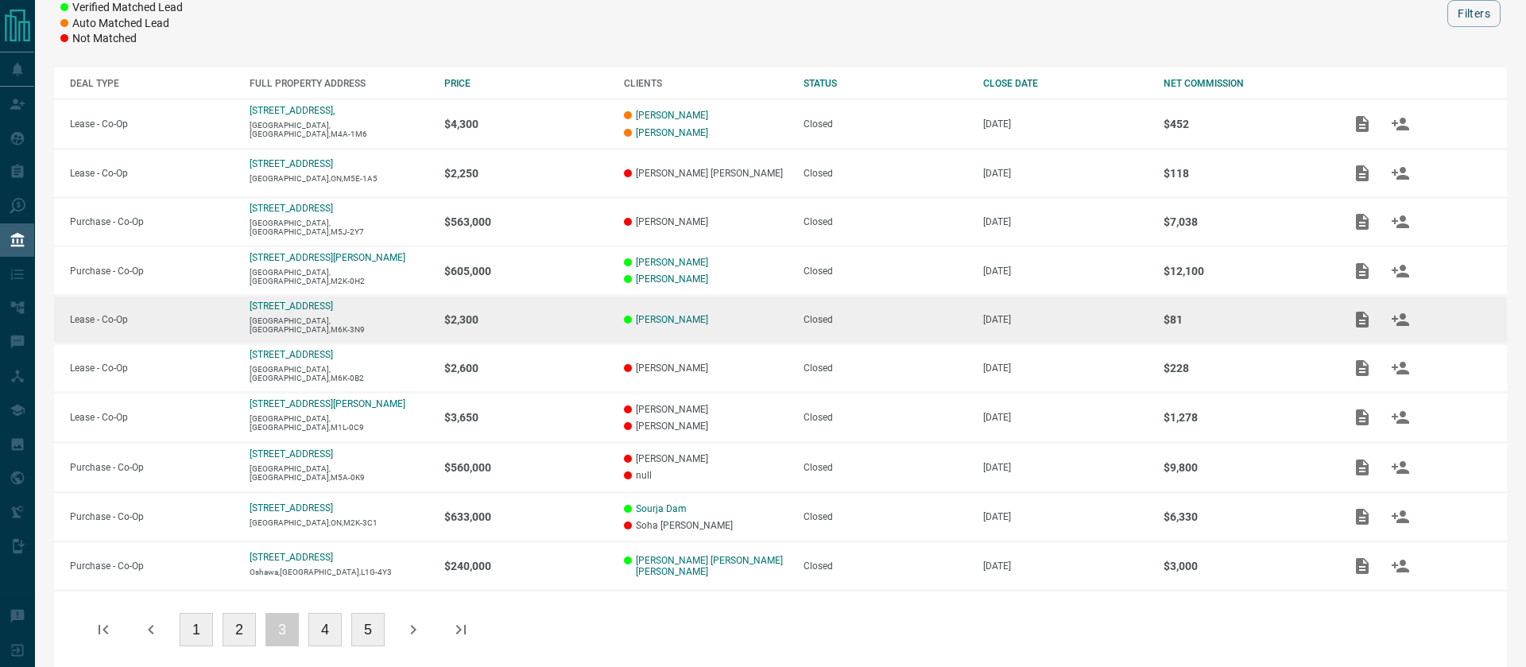
scroll to position [255, 0]
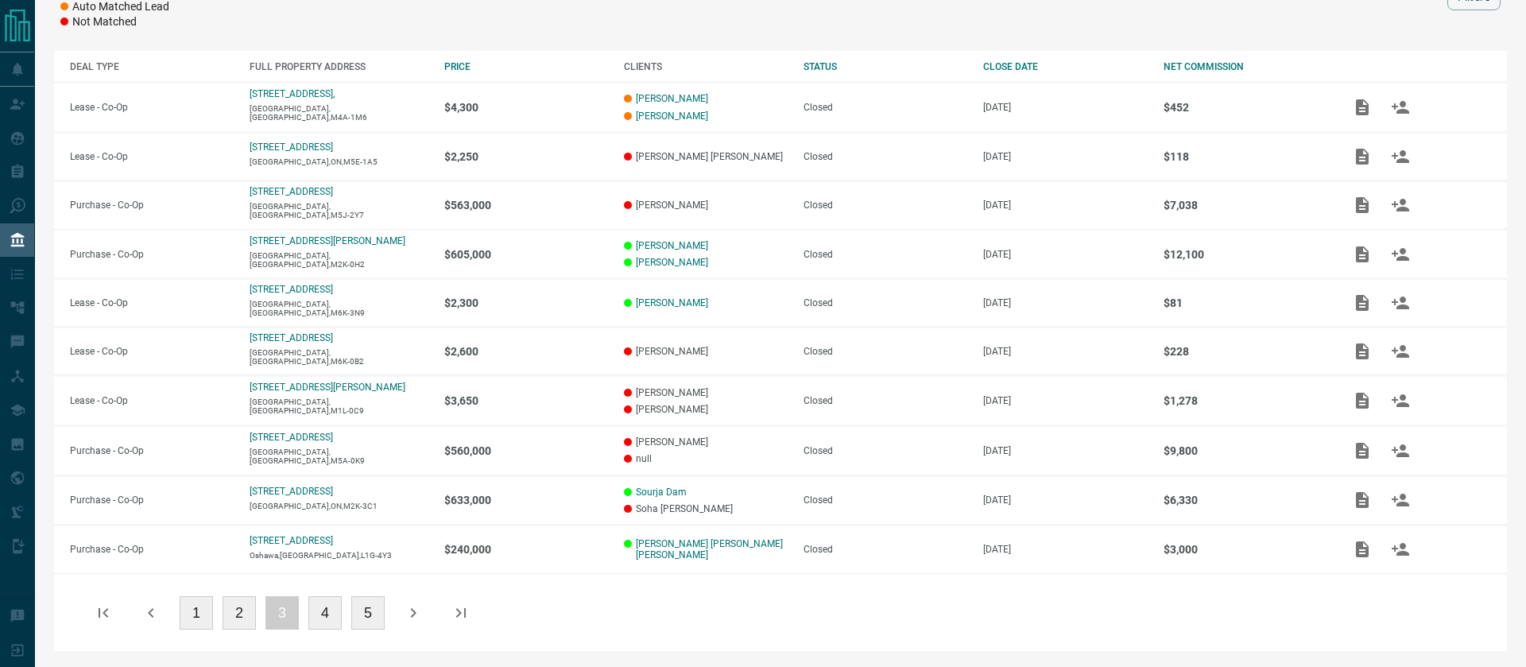
click at [236, 619] on button "2" at bounding box center [238, 612] width 33 height 33
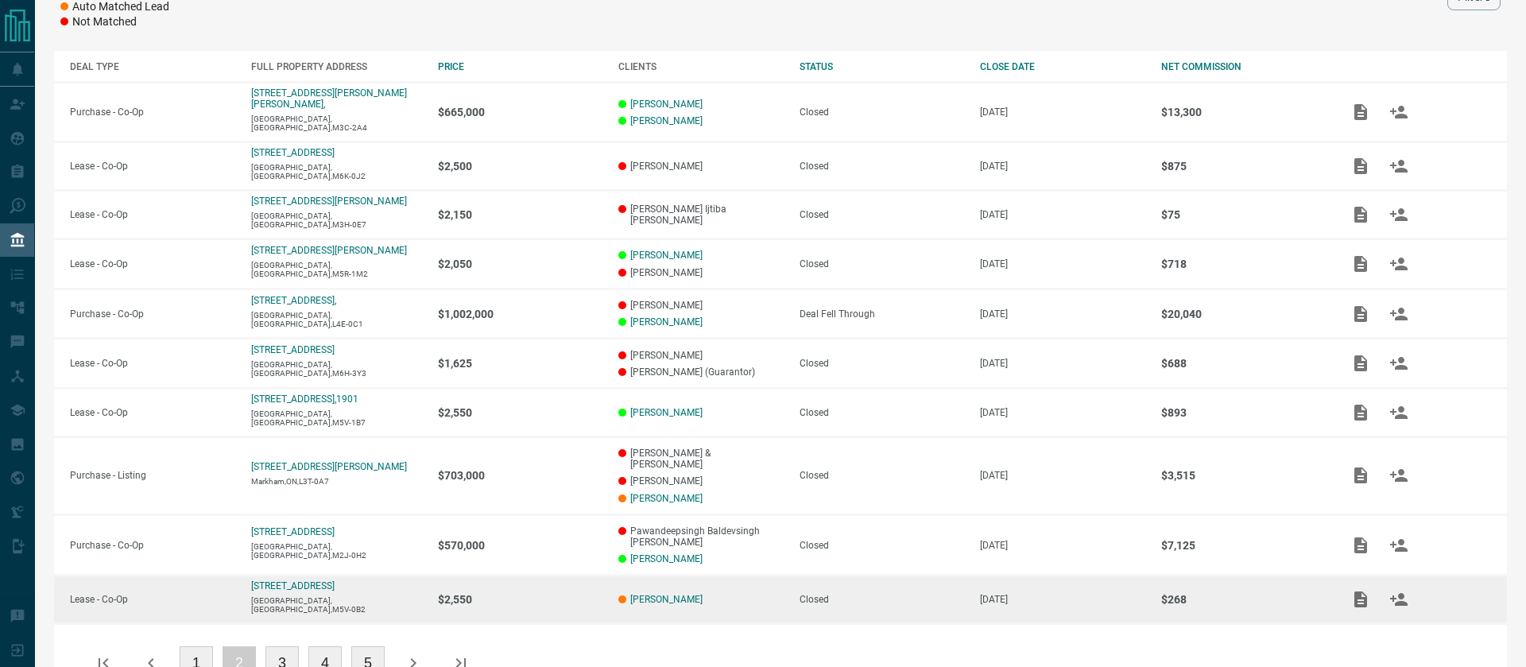
click at [751, 594] on p "[PERSON_NAME]" at bounding box center [700, 599] width 165 height 11
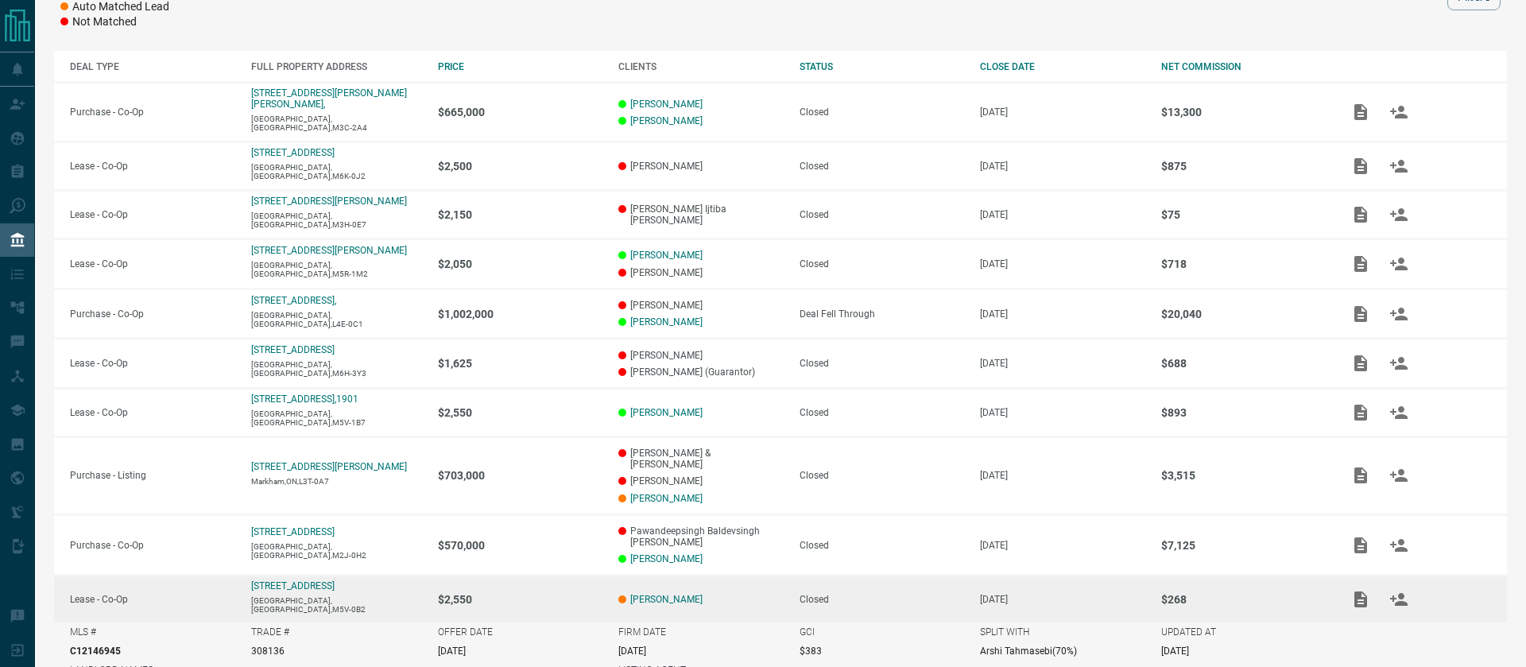
scroll to position [350, 0]
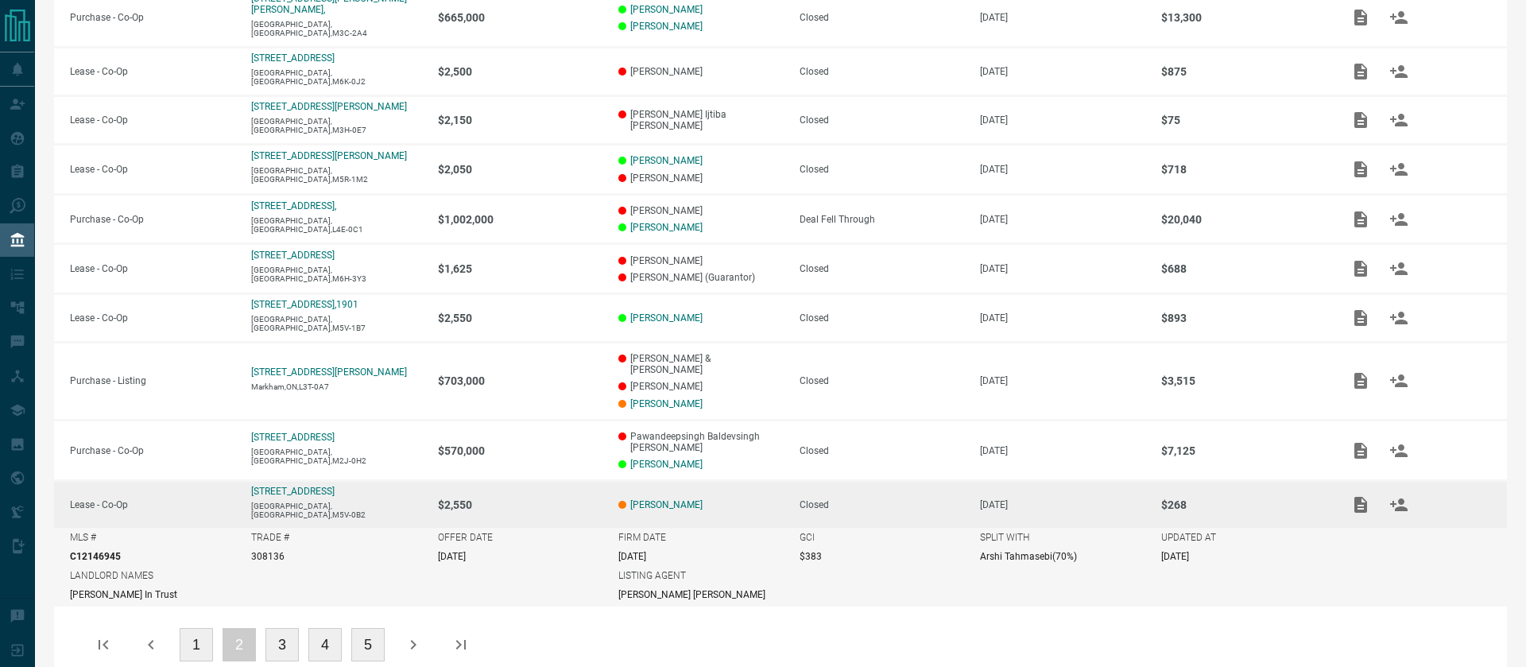
click at [901, 481] on td "Closed" at bounding box center [873, 505] width 181 height 48
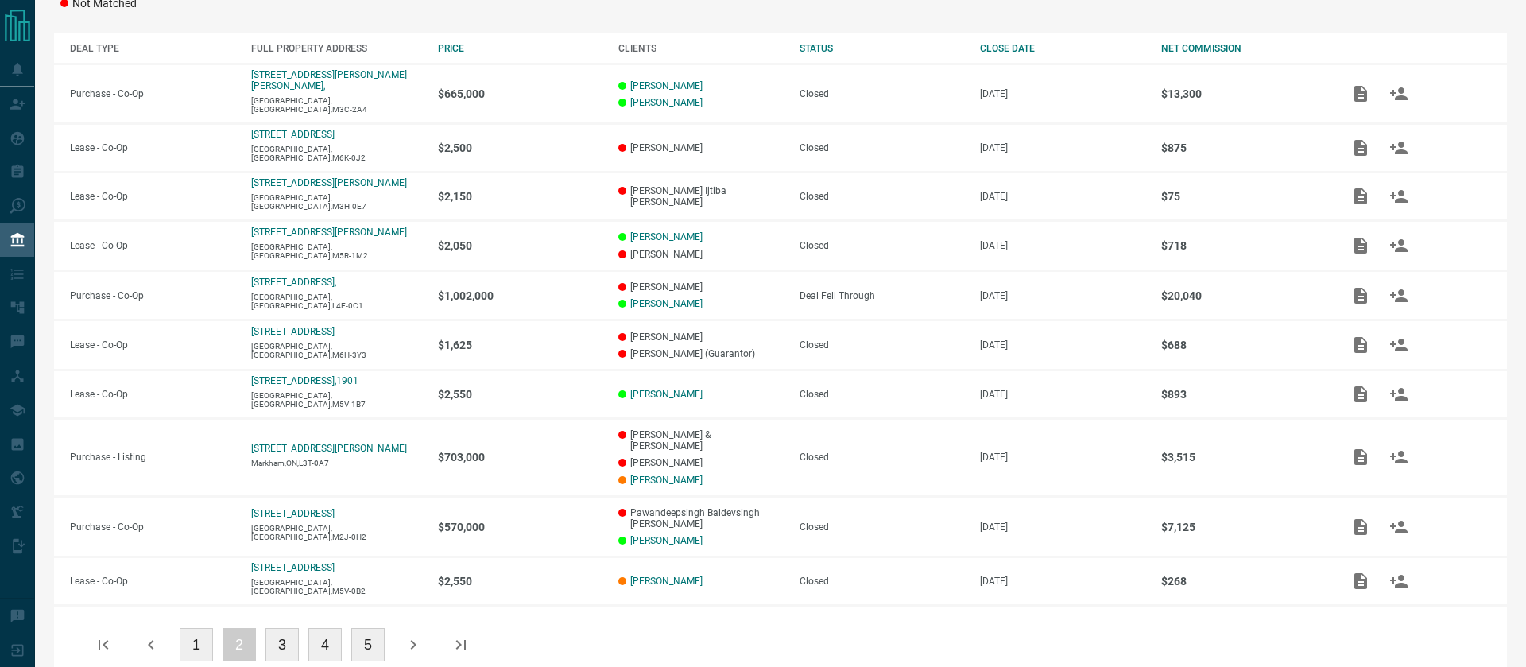
click at [280, 628] on button "3" at bounding box center [281, 644] width 33 height 33
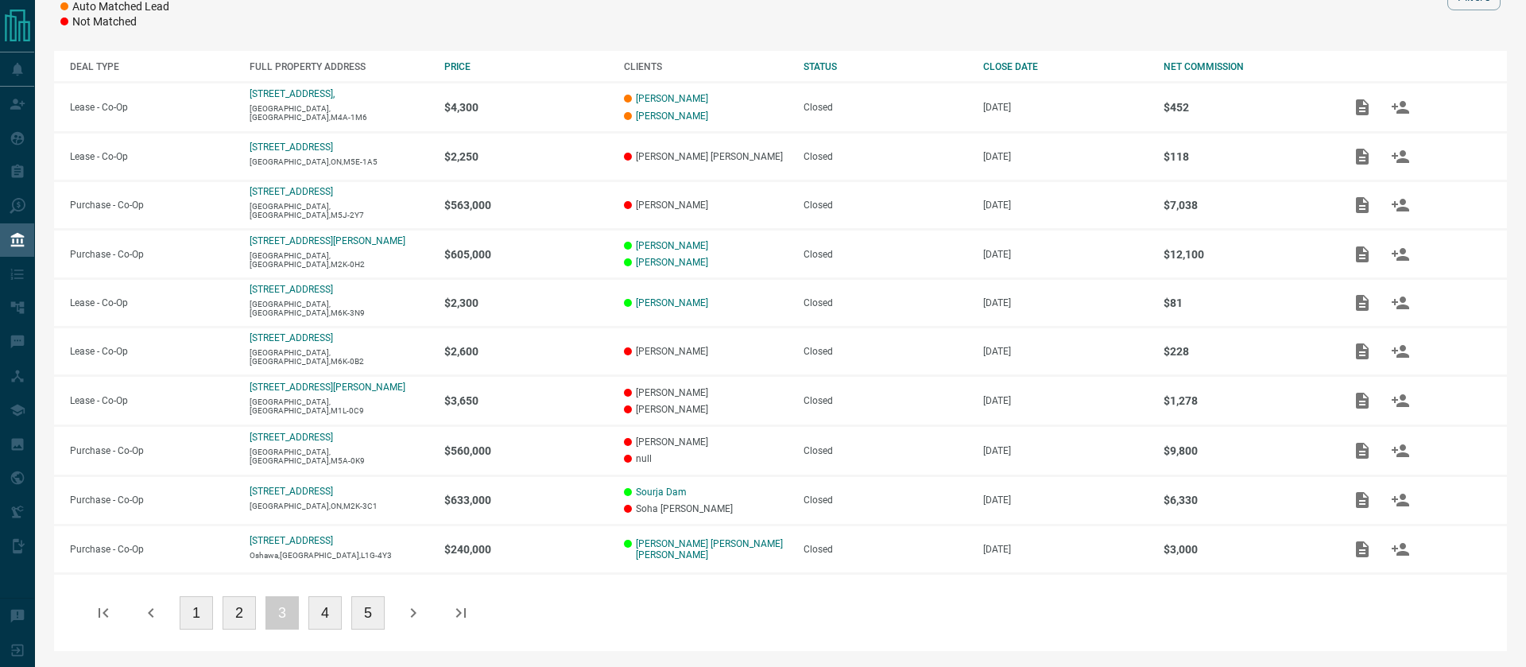
scroll to position [255, 0]
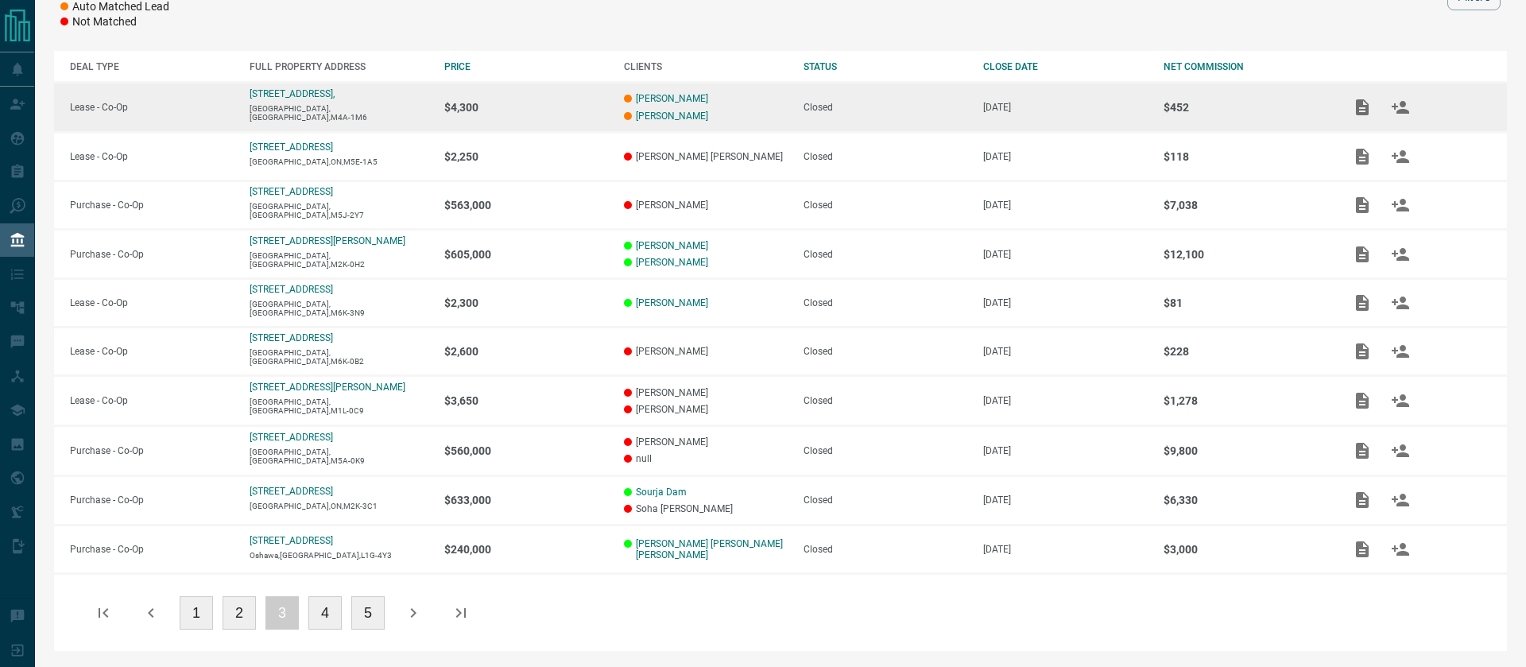
click at [522, 110] on p "$4,300" at bounding box center [526, 107] width 164 height 13
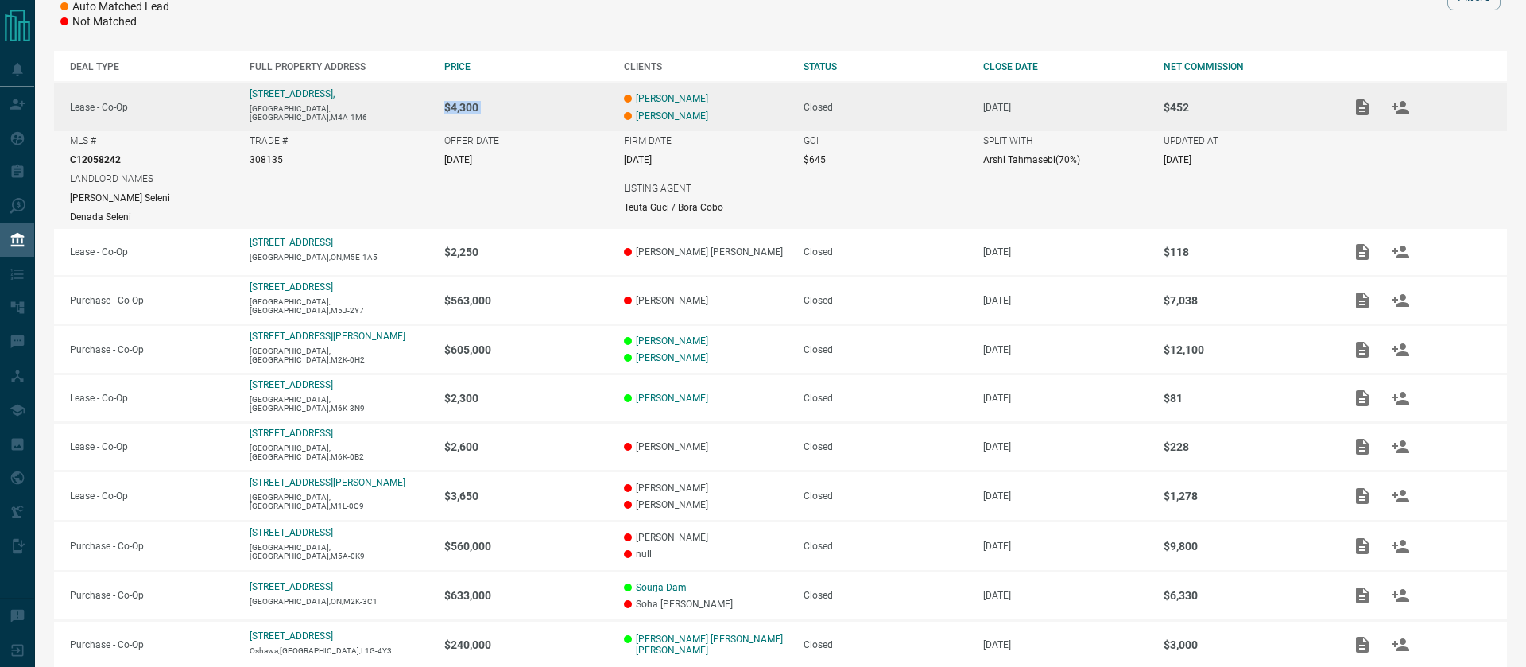
drag, startPoint x: 738, startPoint y: 99, endPoint x: 553, endPoint y: 98, distance: 185.1
click at [553, 98] on tr "Lease - Co-Op [STREET_ADDRESS] $4,300 [PERSON_NAME] [PERSON_NAME] Closed [DATE]…" at bounding box center [780, 107] width 1453 height 48
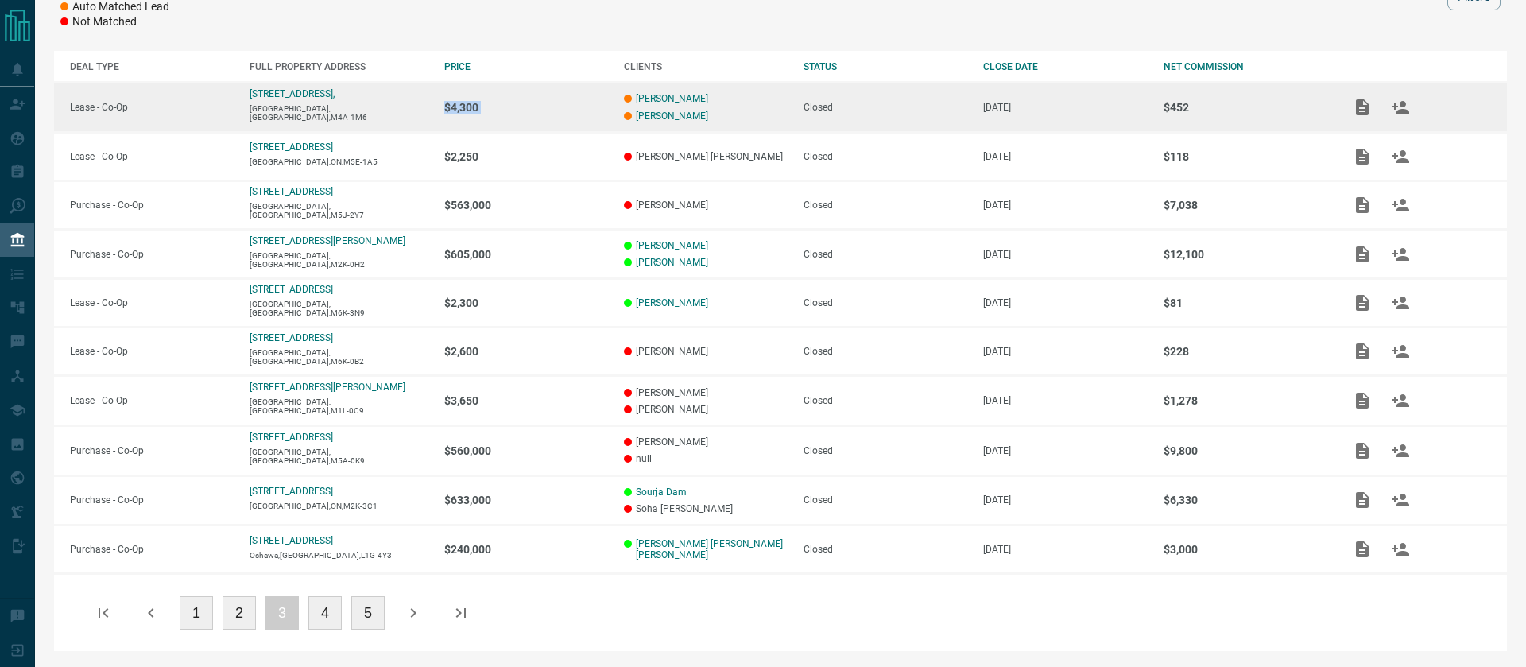
click at [554, 98] on td "$4,300" at bounding box center [518, 108] width 180 height 50
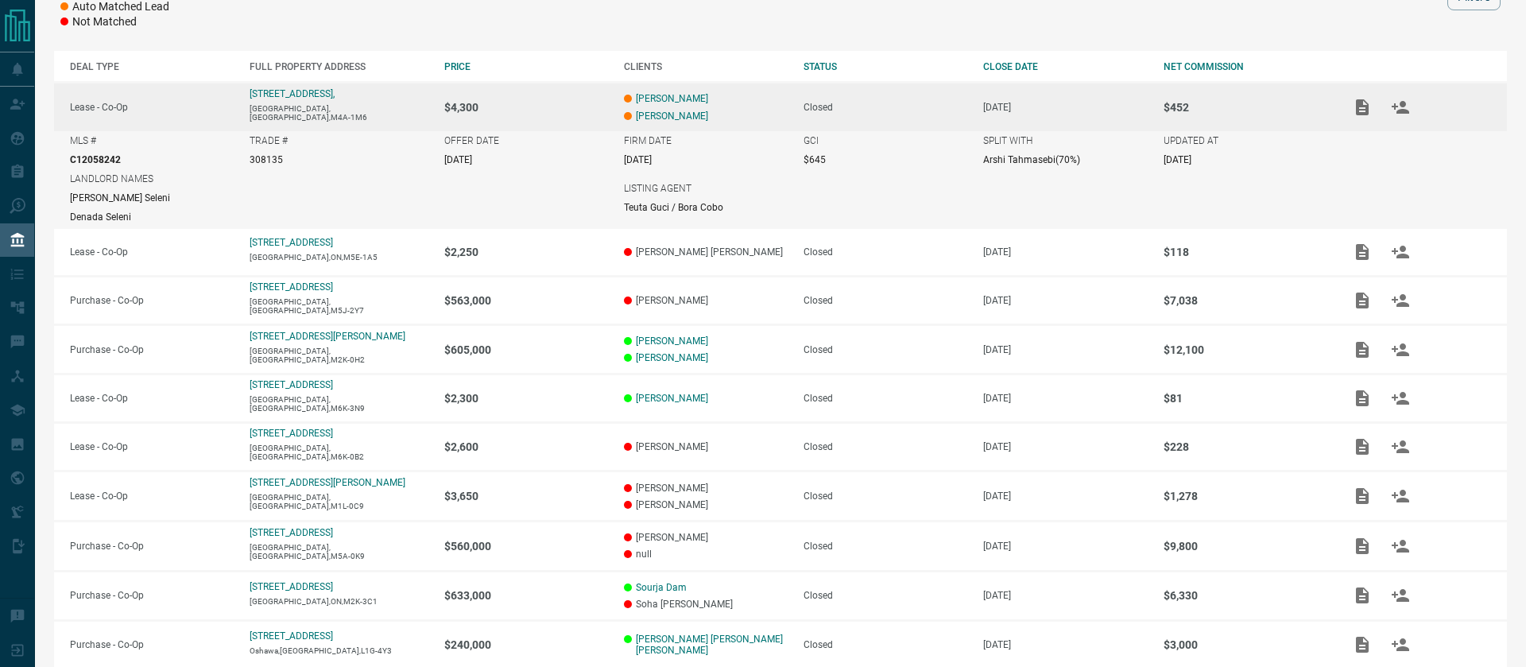
click at [554, 98] on td "$4,300" at bounding box center [518, 107] width 180 height 48
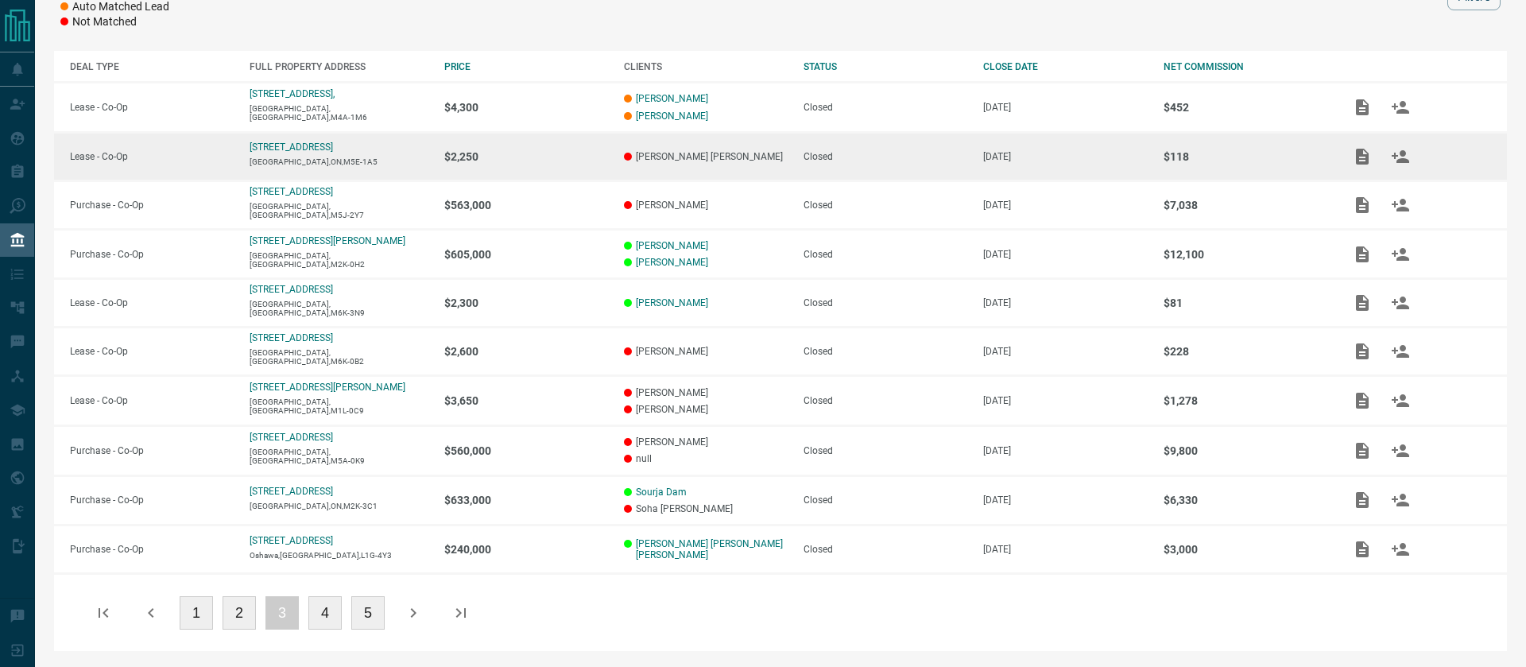
click at [551, 176] on td "$2,250" at bounding box center [518, 156] width 180 height 48
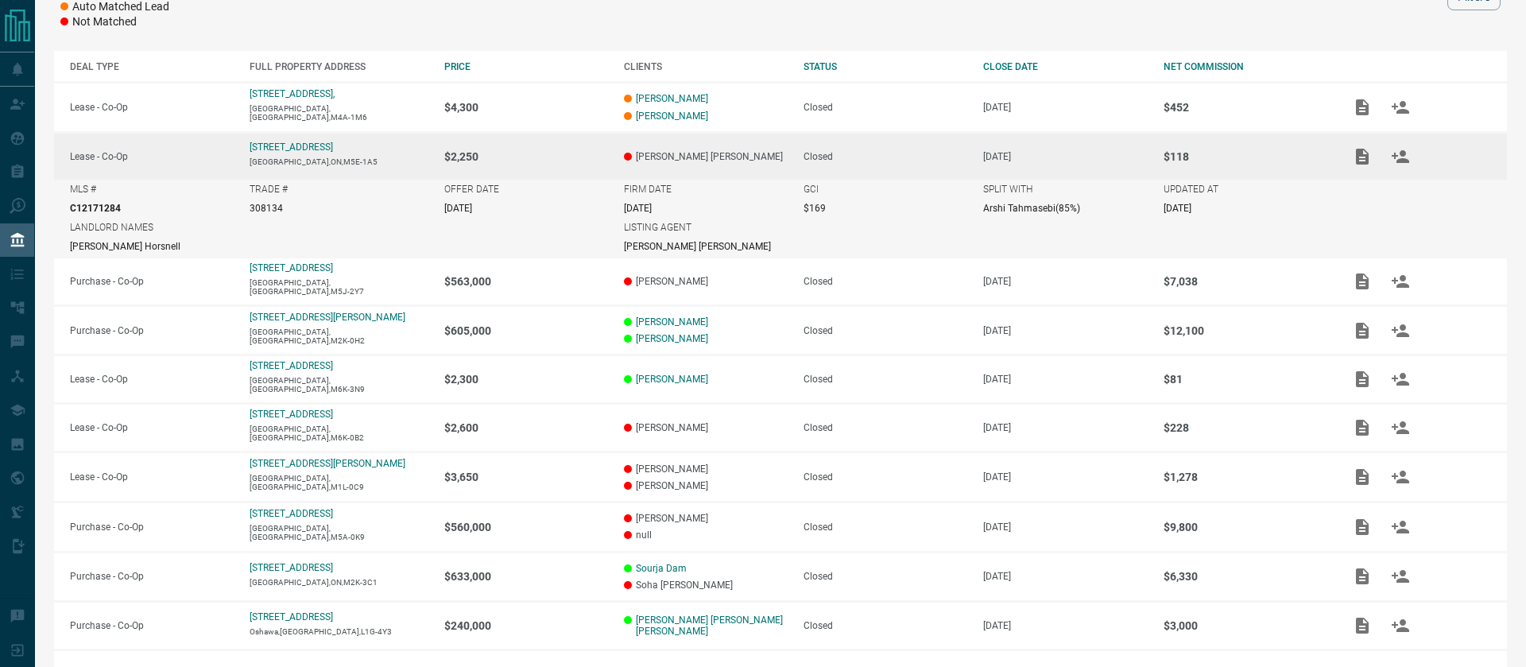
click at [1072, 159] on p "[DATE]" at bounding box center [1065, 156] width 164 height 11
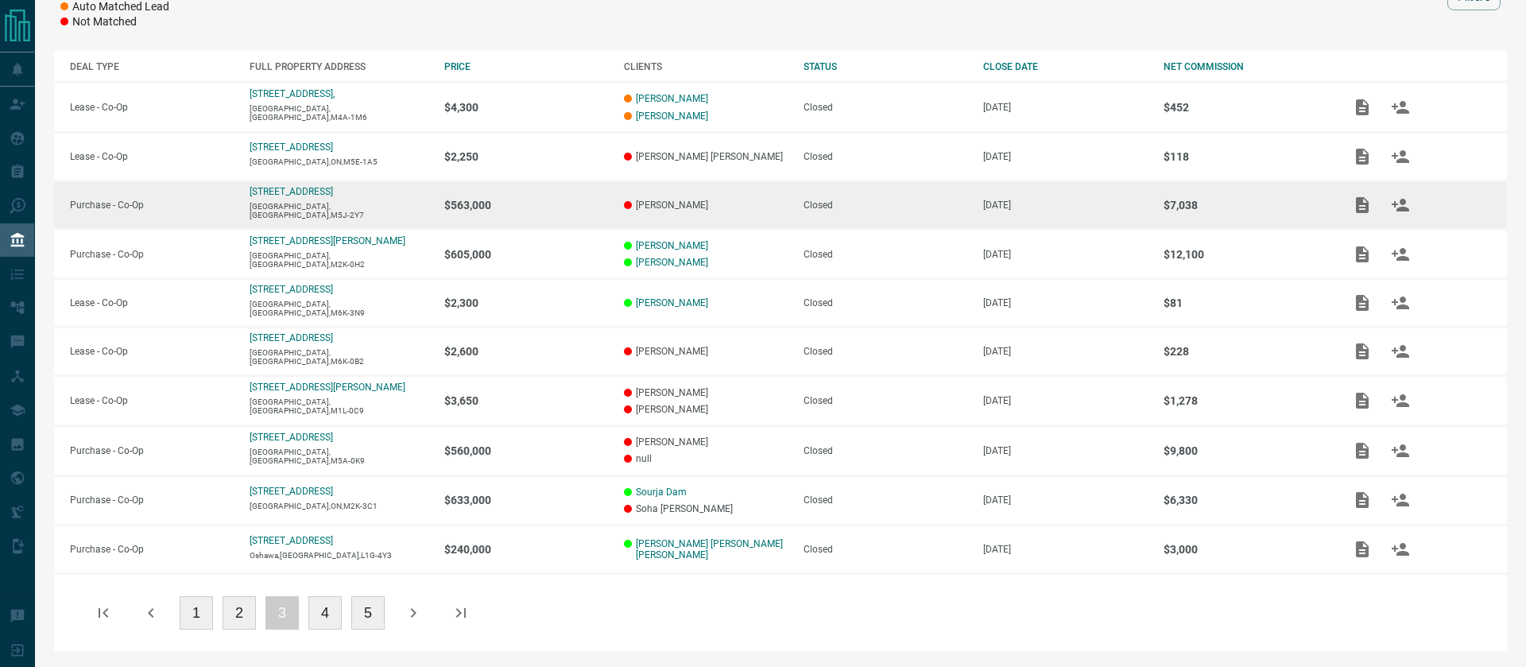
click at [741, 215] on td "[PERSON_NAME]" at bounding box center [698, 204] width 180 height 48
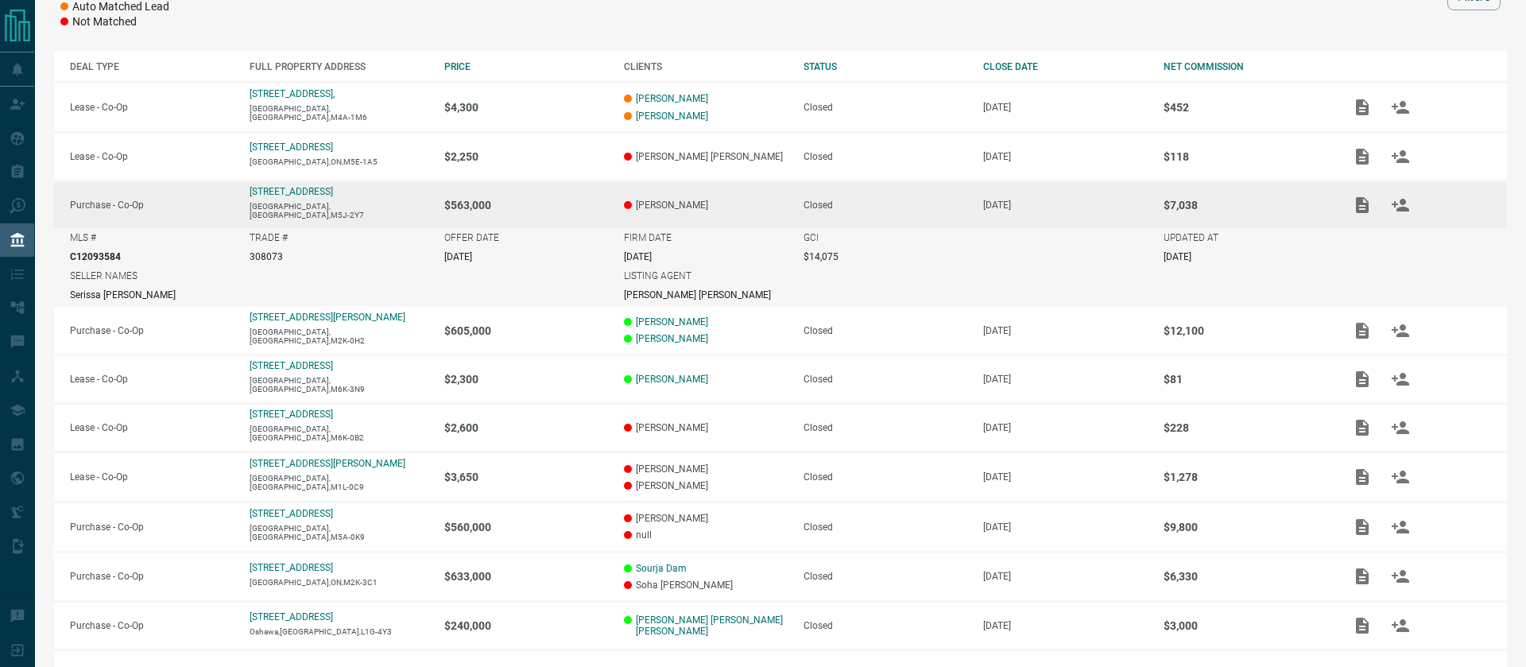
click at [729, 210] on td "[PERSON_NAME]" at bounding box center [698, 204] width 180 height 48
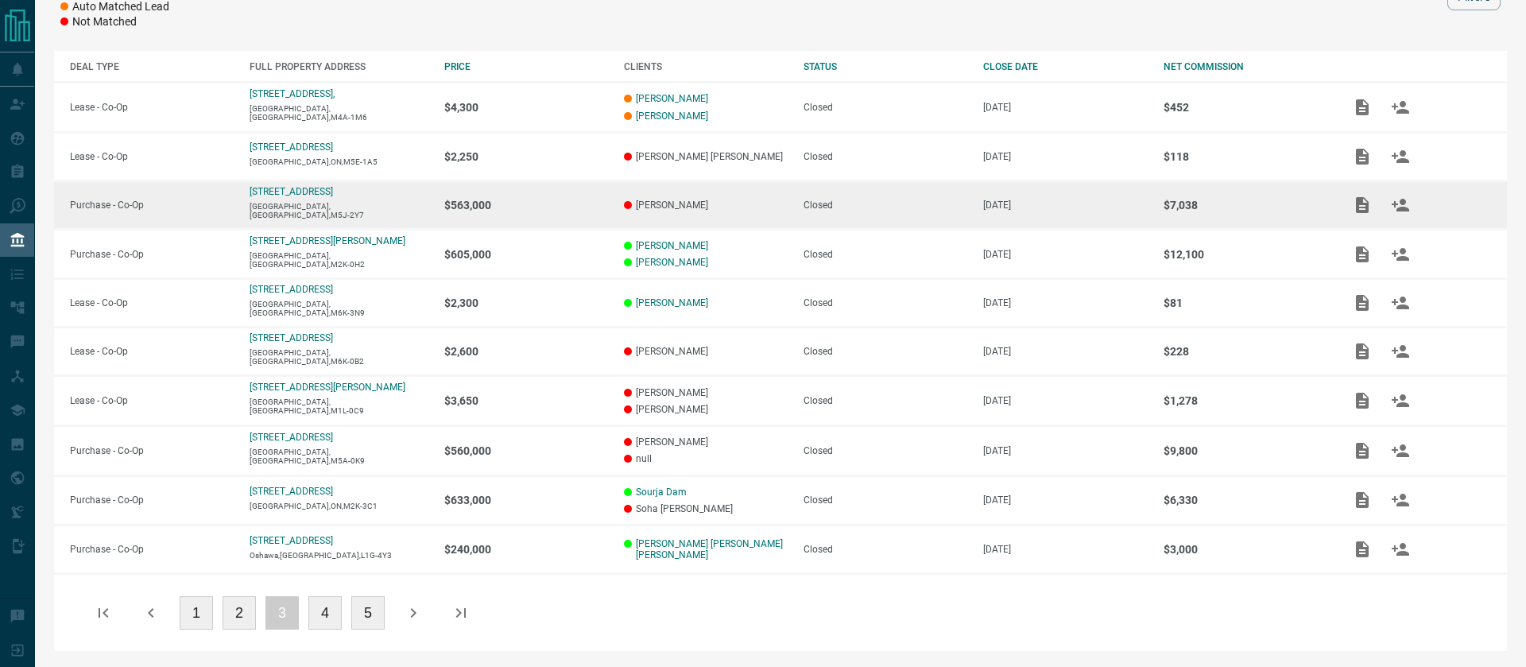
drag, startPoint x: 729, startPoint y: 210, endPoint x: 590, endPoint y: 208, distance: 139.1
click at [590, 208] on tr "Purchase - Co-Op [STREET_ADDRESS] $563,000 [PERSON_NAME] Closed [DATE] $7,038" at bounding box center [780, 204] width 1453 height 48
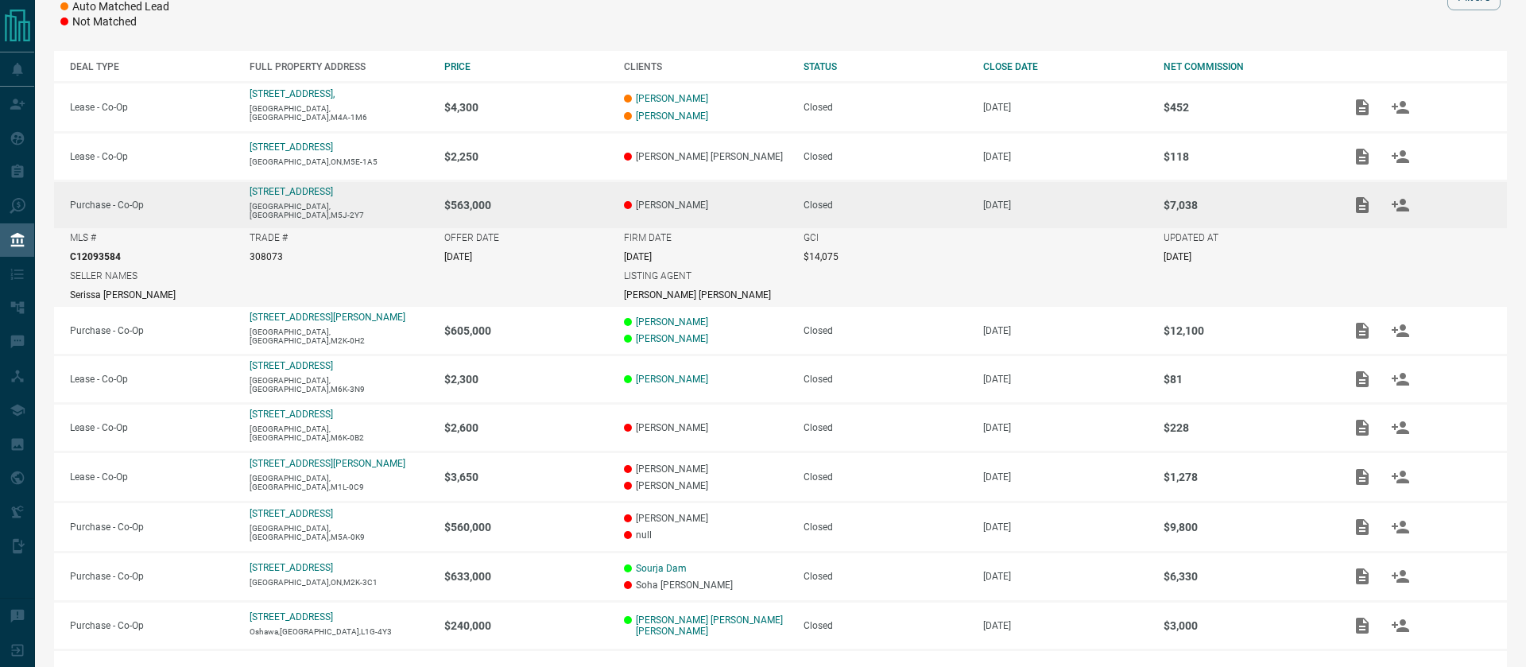
click at [588, 208] on p "$563,000" at bounding box center [526, 205] width 164 height 13
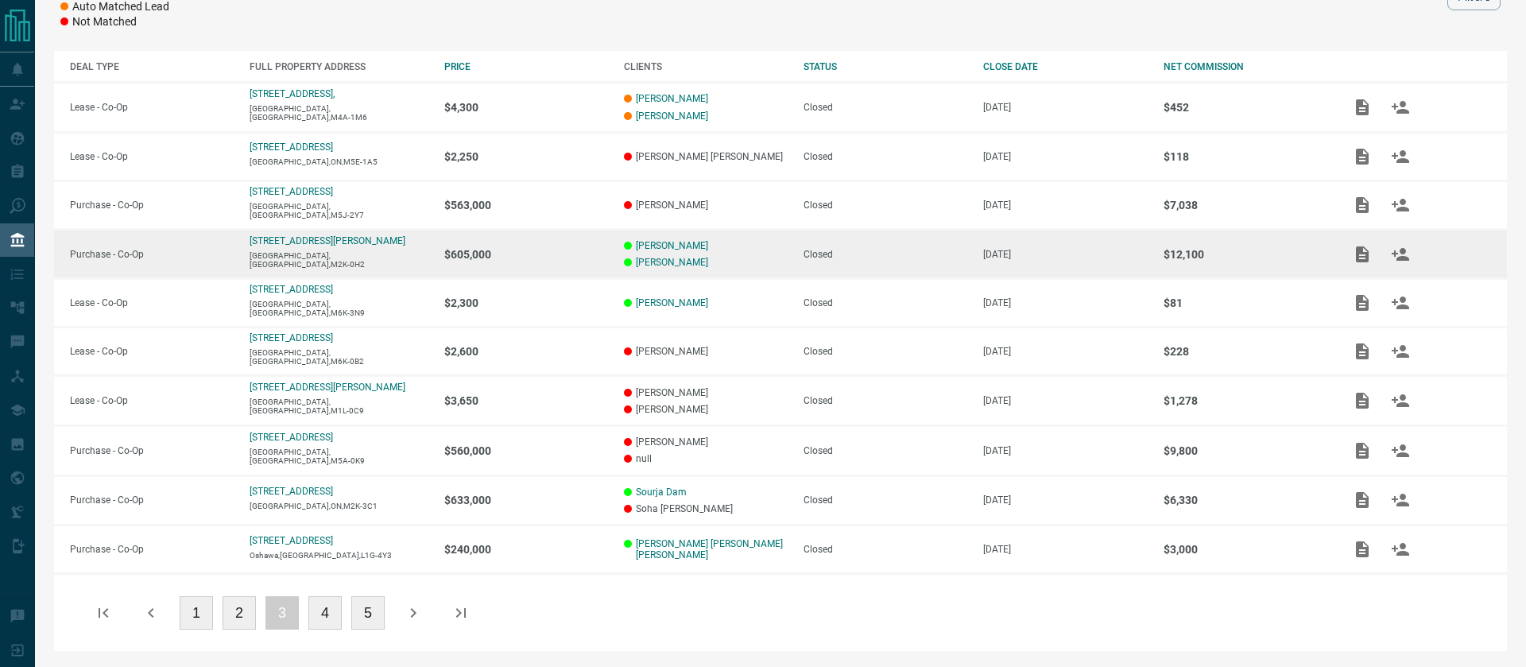
click at [559, 261] on td "$605,000" at bounding box center [518, 254] width 180 height 50
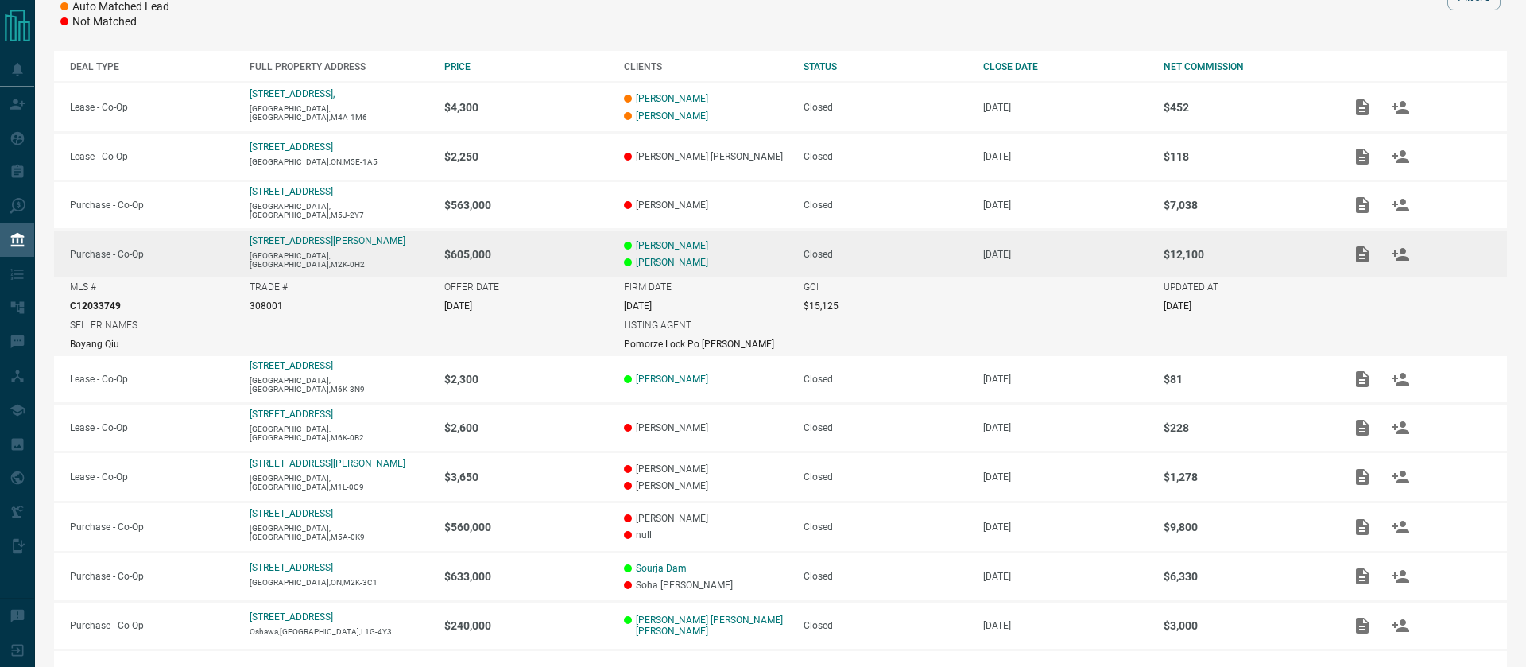
click at [534, 239] on td "$605,000" at bounding box center [518, 253] width 180 height 48
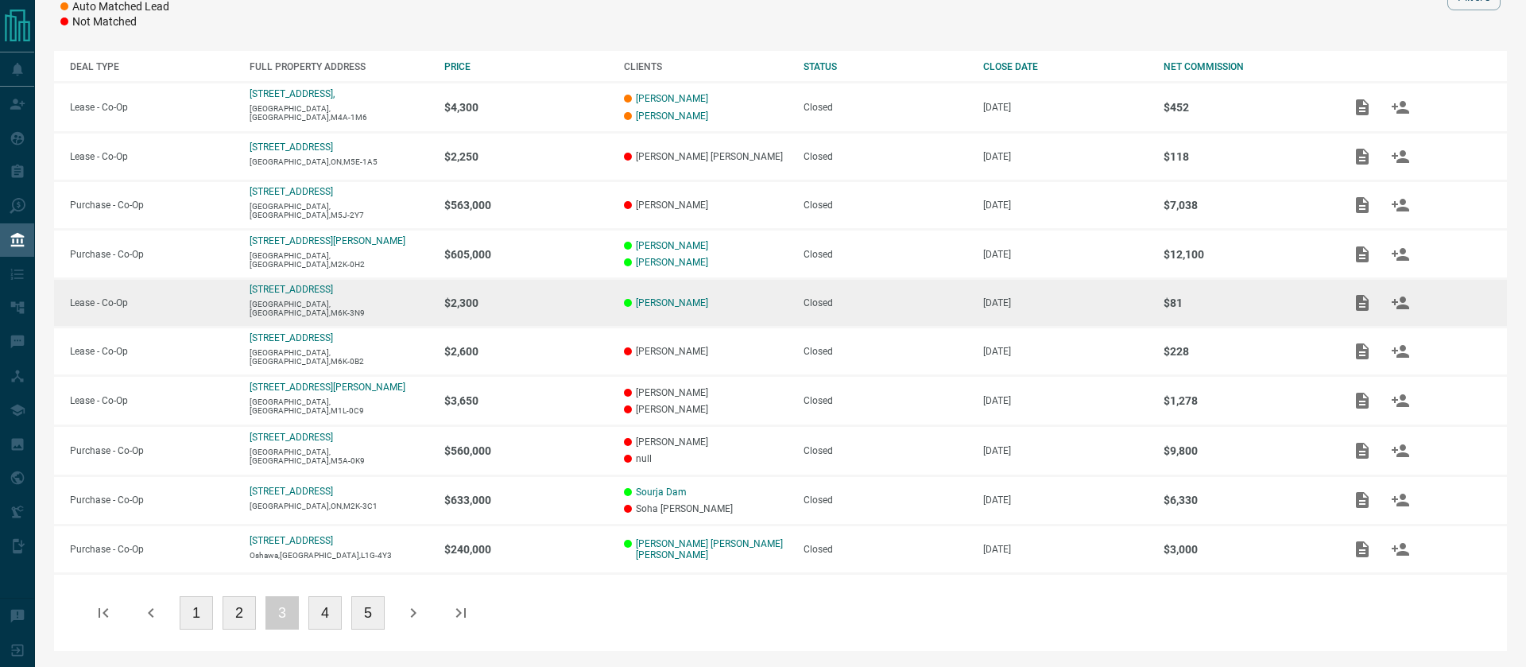
click at [532, 306] on p "$2,300" at bounding box center [526, 302] width 164 height 13
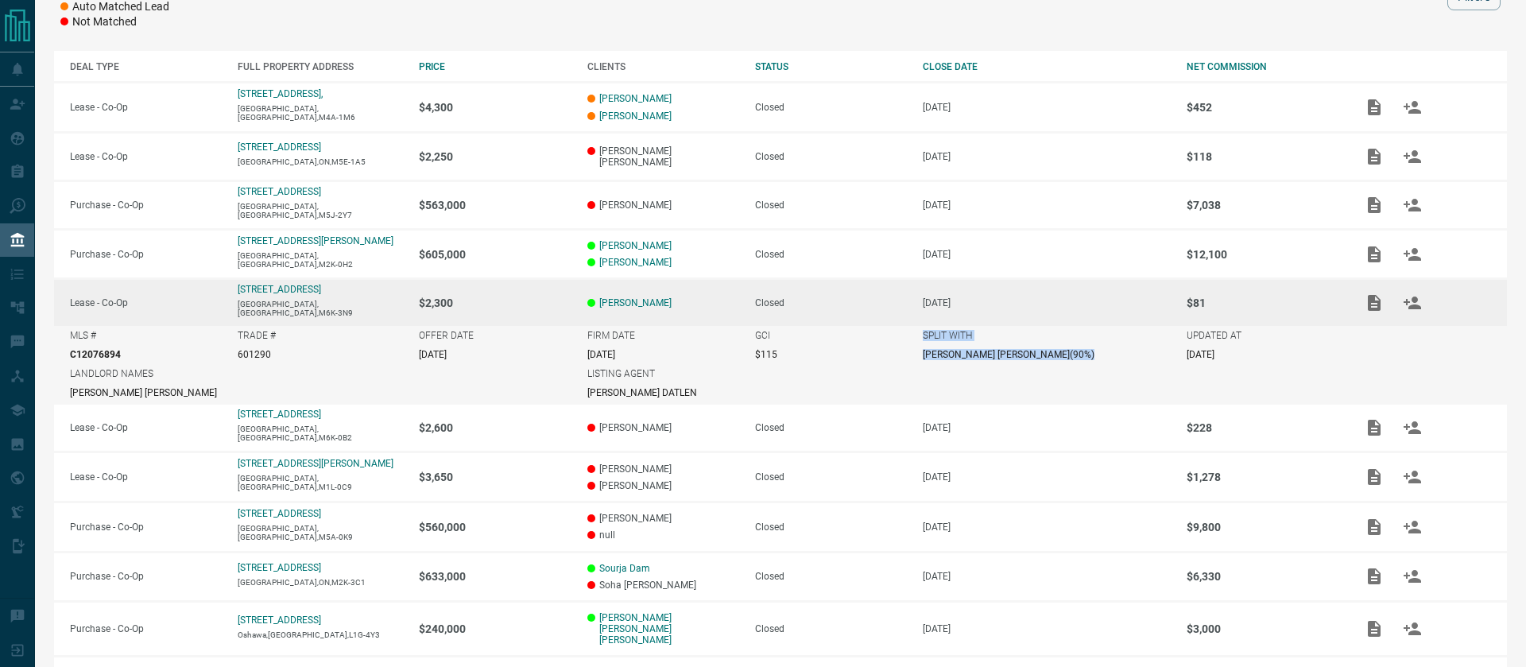
drag, startPoint x: 1050, startPoint y: 357, endPoint x: 959, endPoint y: 357, distance: 91.4
click at [959, 357] on tr "MLS # C12076894 TRADE # 601290 OFFER DATE [DATE] FIRM DATE [DATE] GCI $115 SPLI…" at bounding box center [780, 345] width 1453 height 38
click at [907, 303] on div "Closed" at bounding box center [831, 302] width 152 height 11
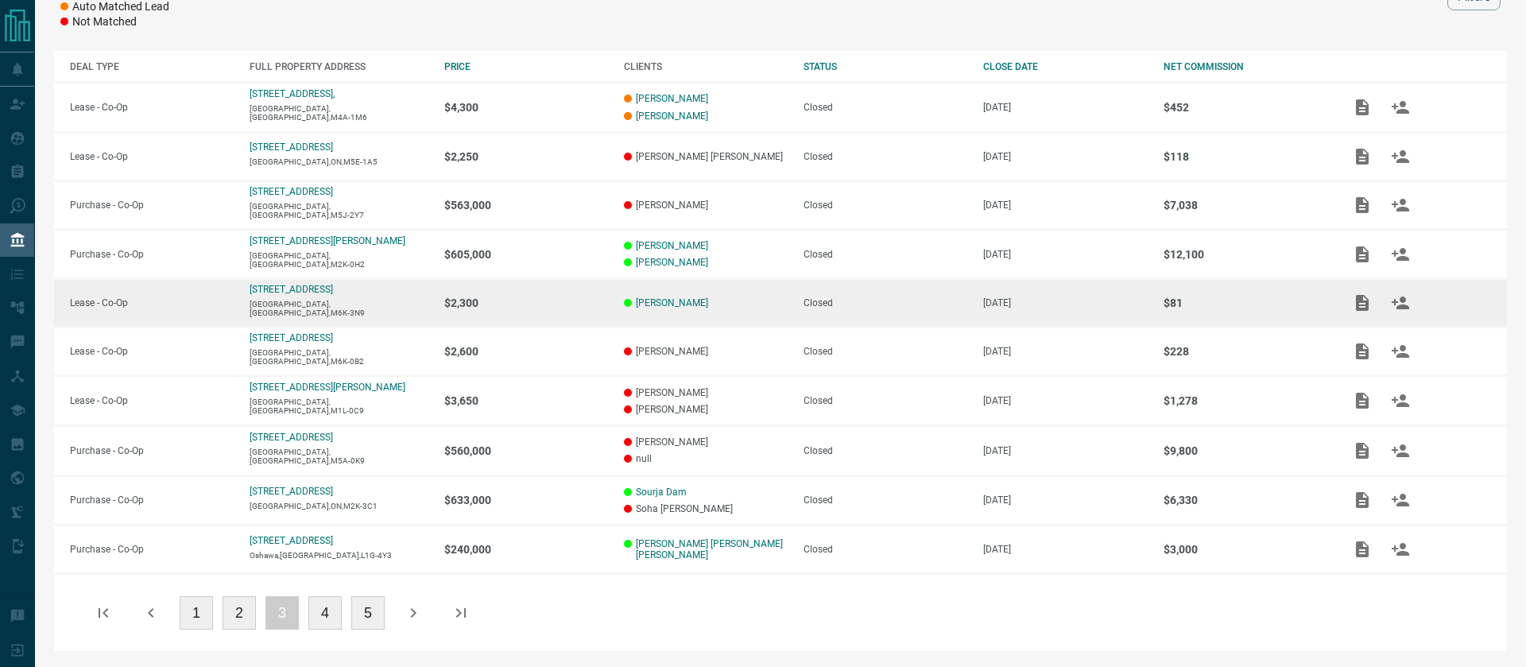
click at [590, 300] on p "$2,300" at bounding box center [526, 302] width 164 height 13
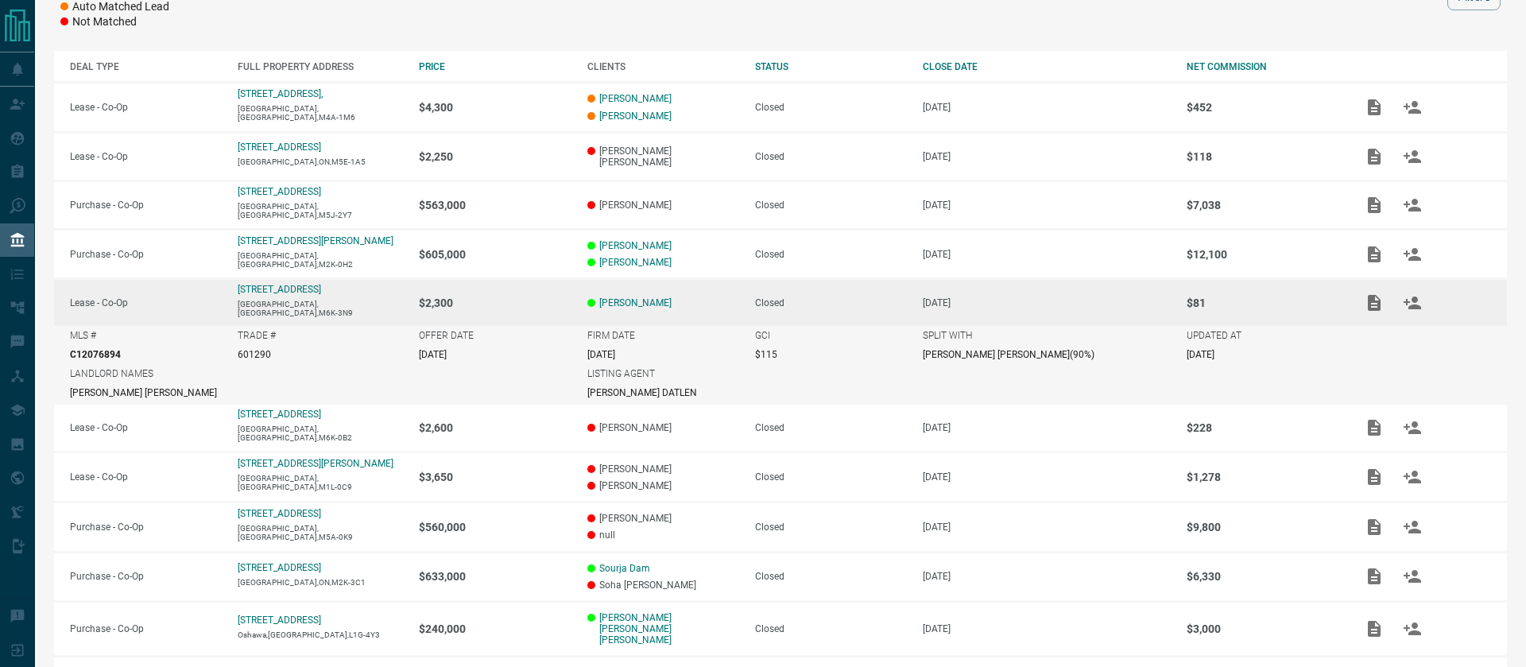
click at [571, 300] on p "$2,300" at bounding box center [495, 302] width 152 height 13
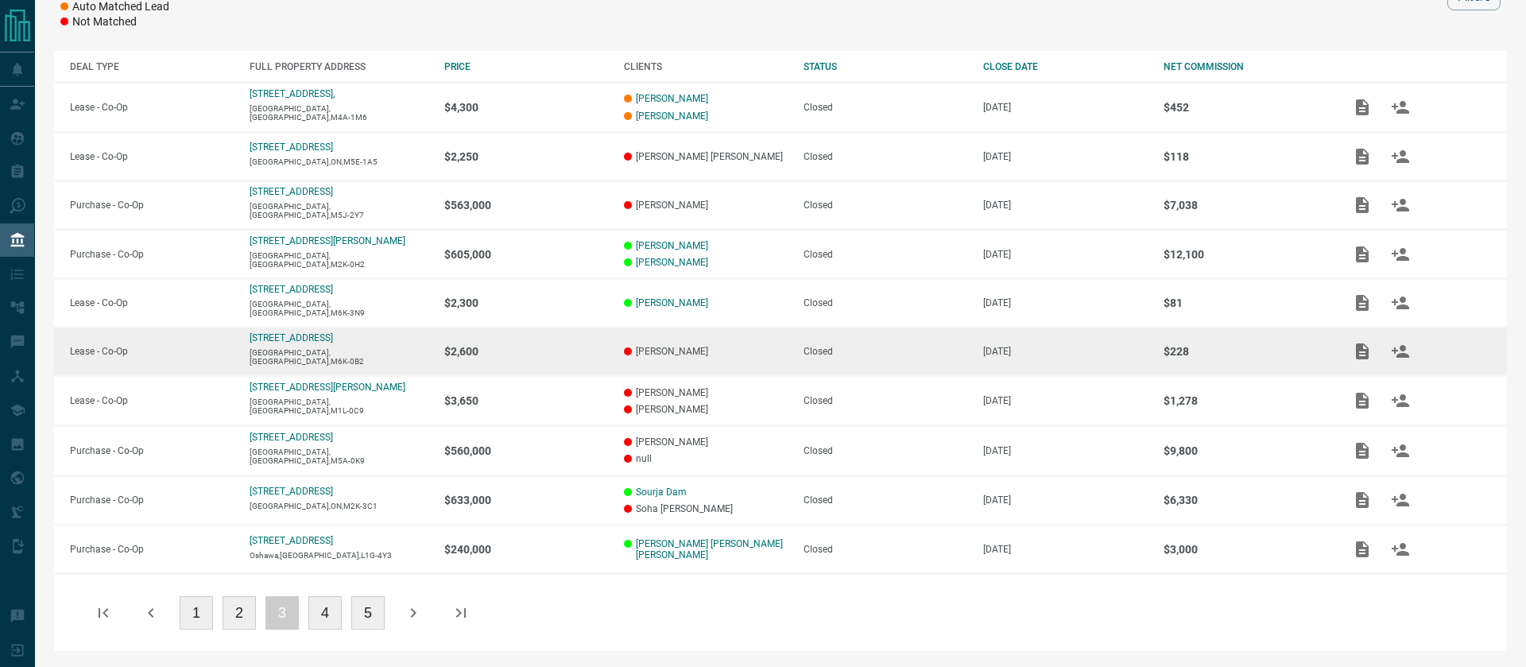
click at [587, 356] on p "$2,600" at bounding box center [526, 351] width 164 height 13
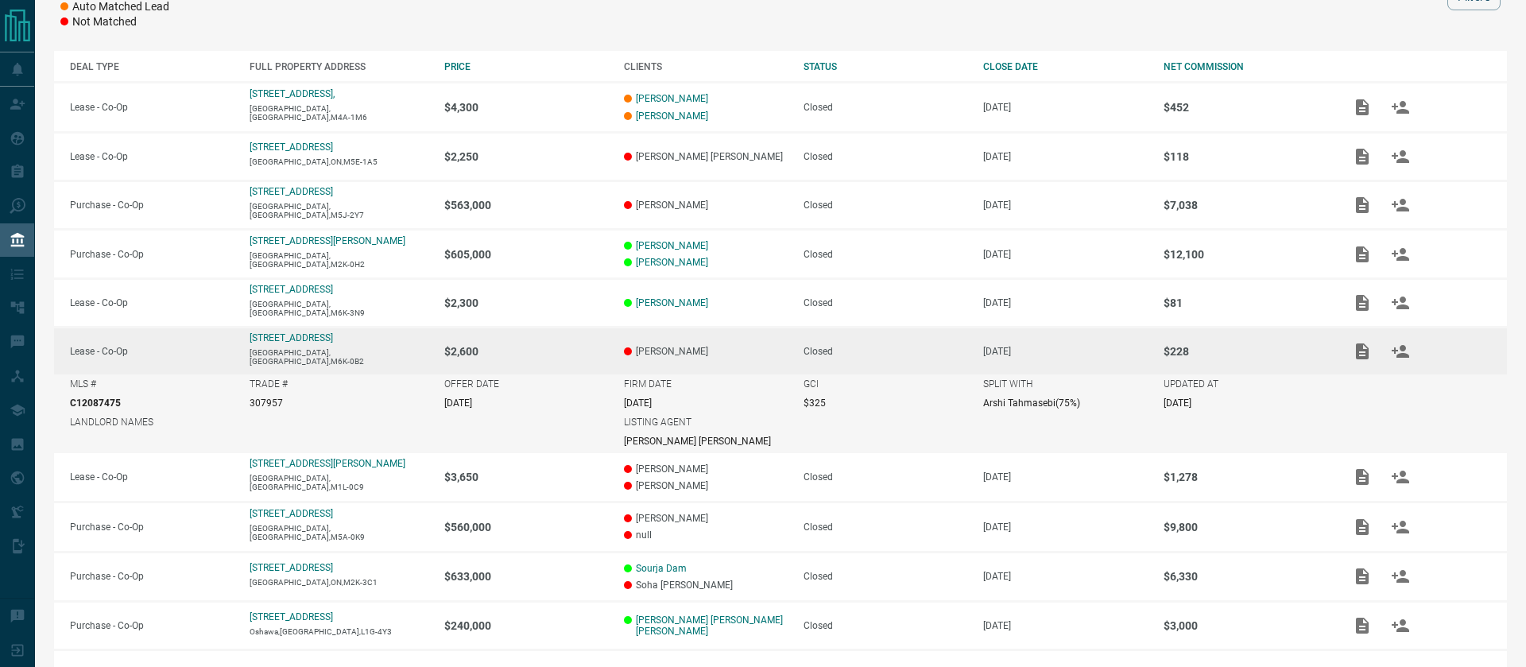
click at [587, 356] on p "$2,600" at bounding box center [526, 351] width 164 height 13
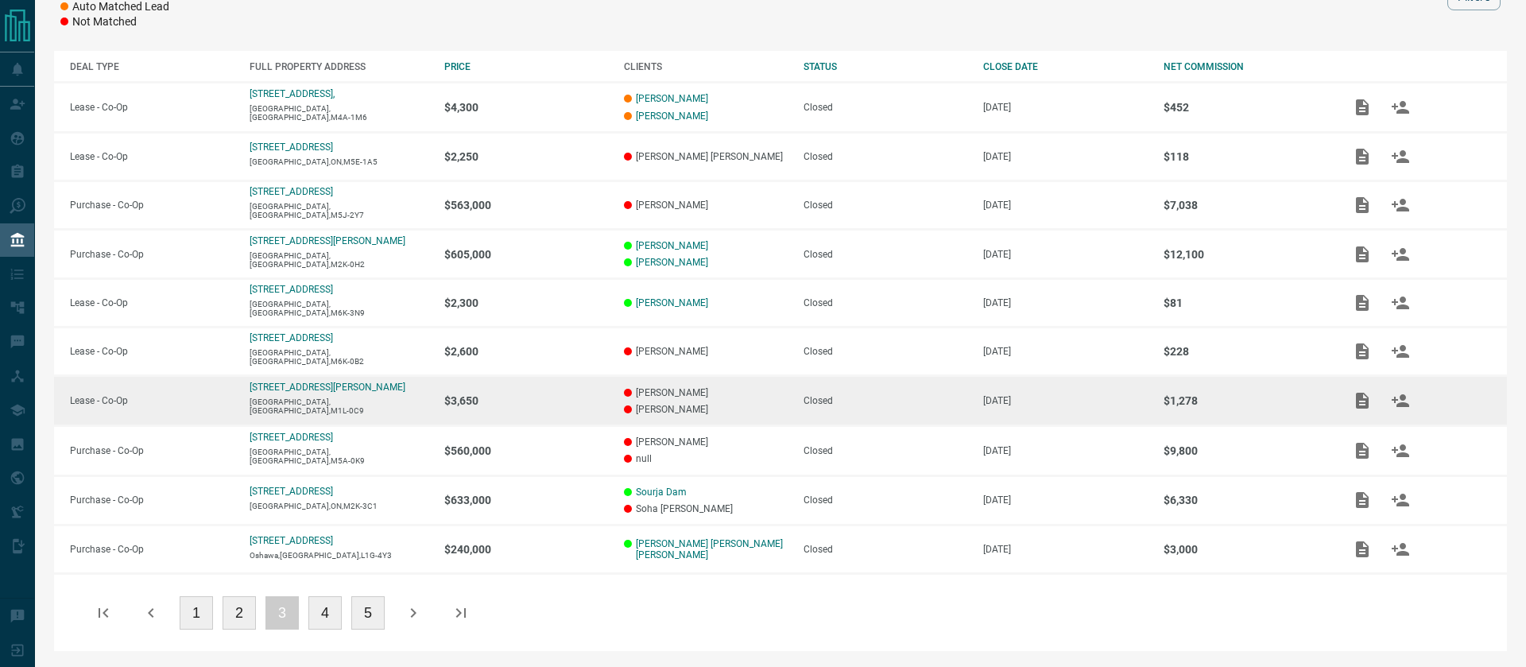
click at [582, 402] on p "$3,650" at bounding box center [526, 400] width 164 height 13
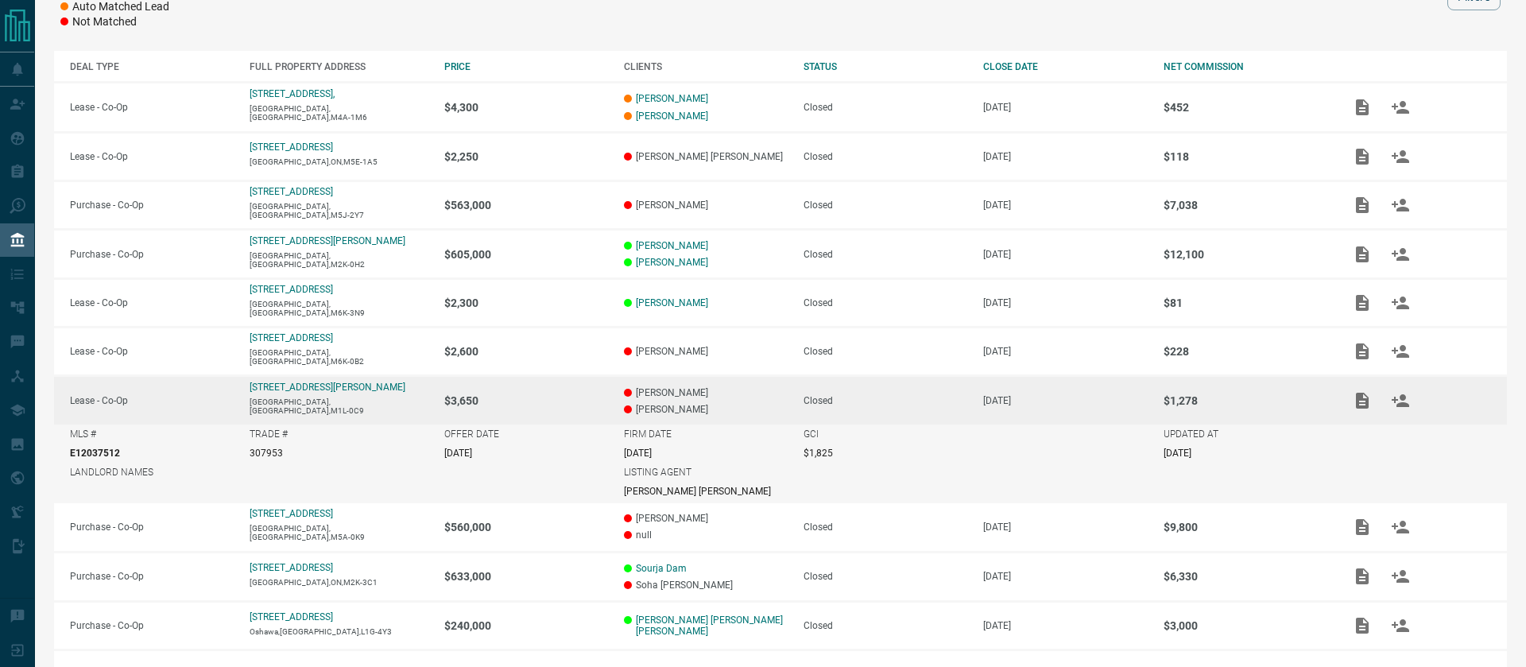
click at [582, 402] on p "$3,650" at bounding box center [526, 400] width 164 height 13
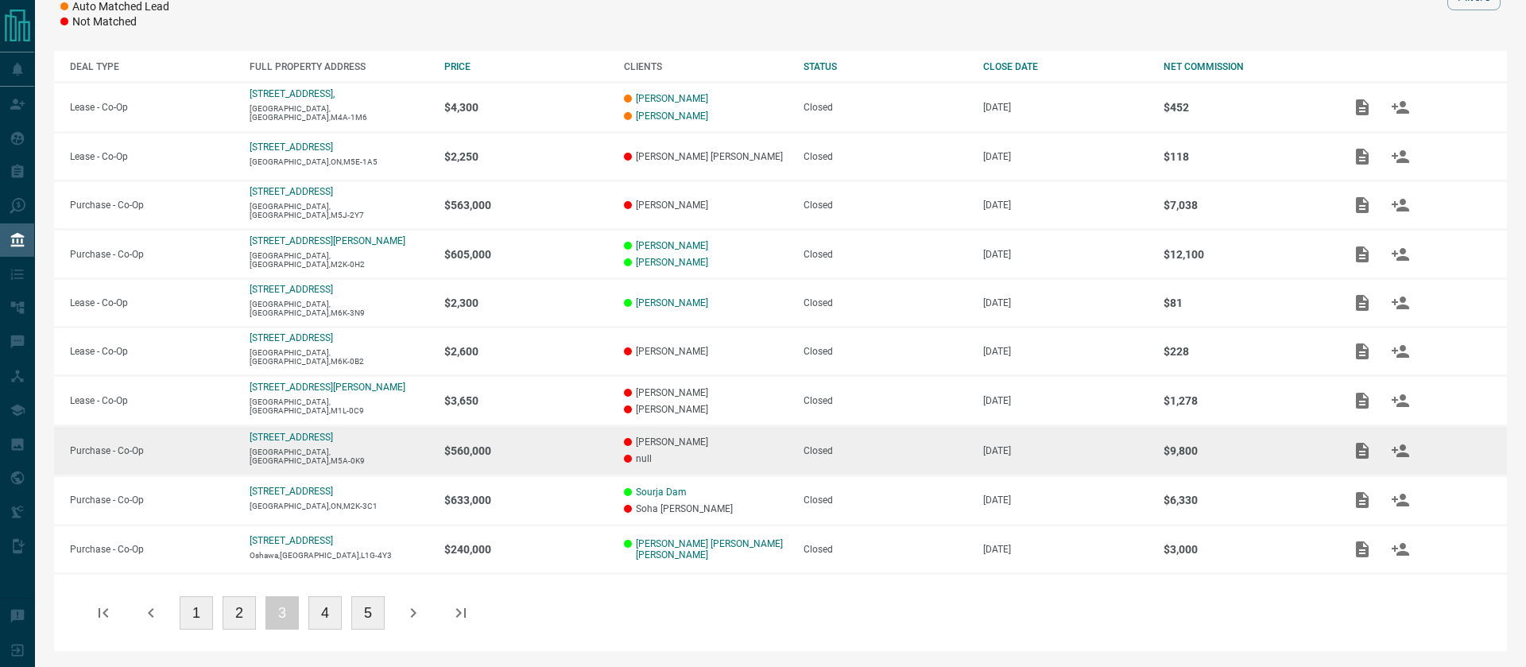
click at [582, 455] on p "$560,000" at bounding box center [526, 450] width 164 height 13
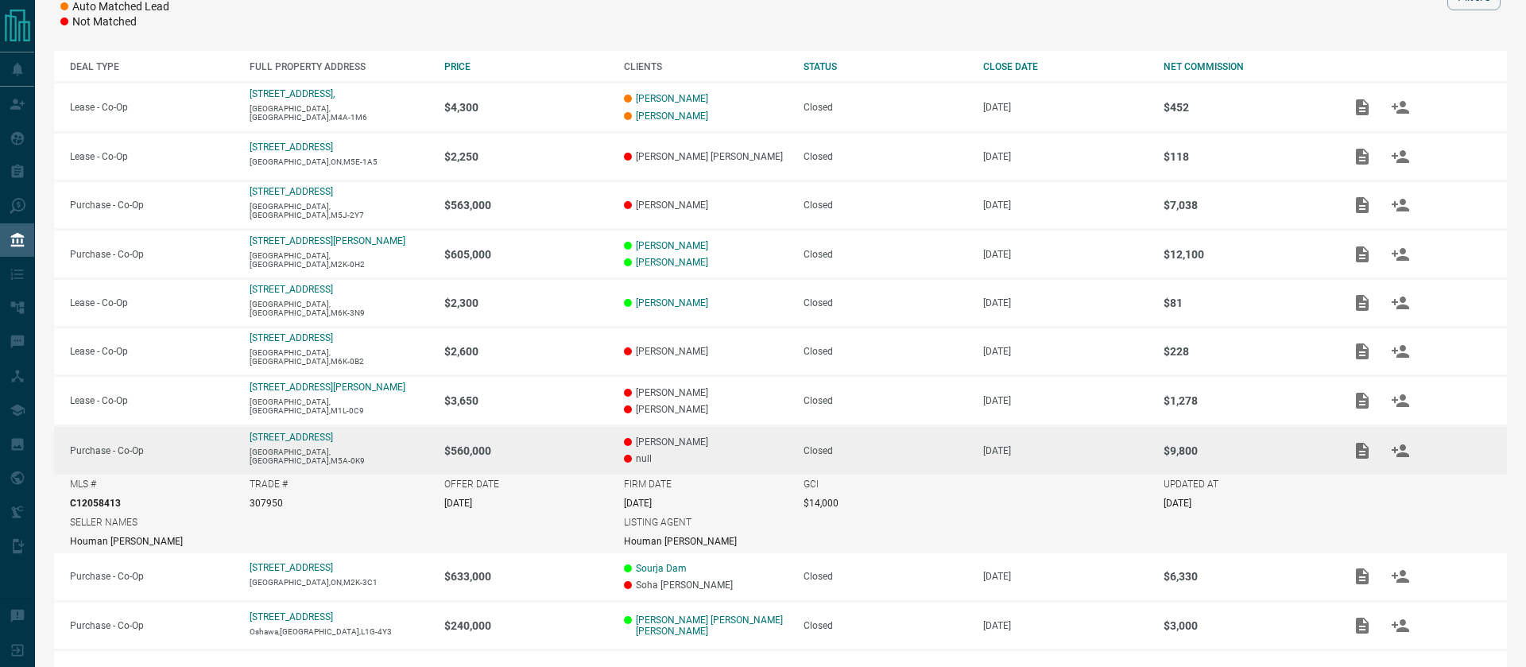
click at [582, 455] on p "$560,000" at bounding box center [526, 450] width 164 height 13
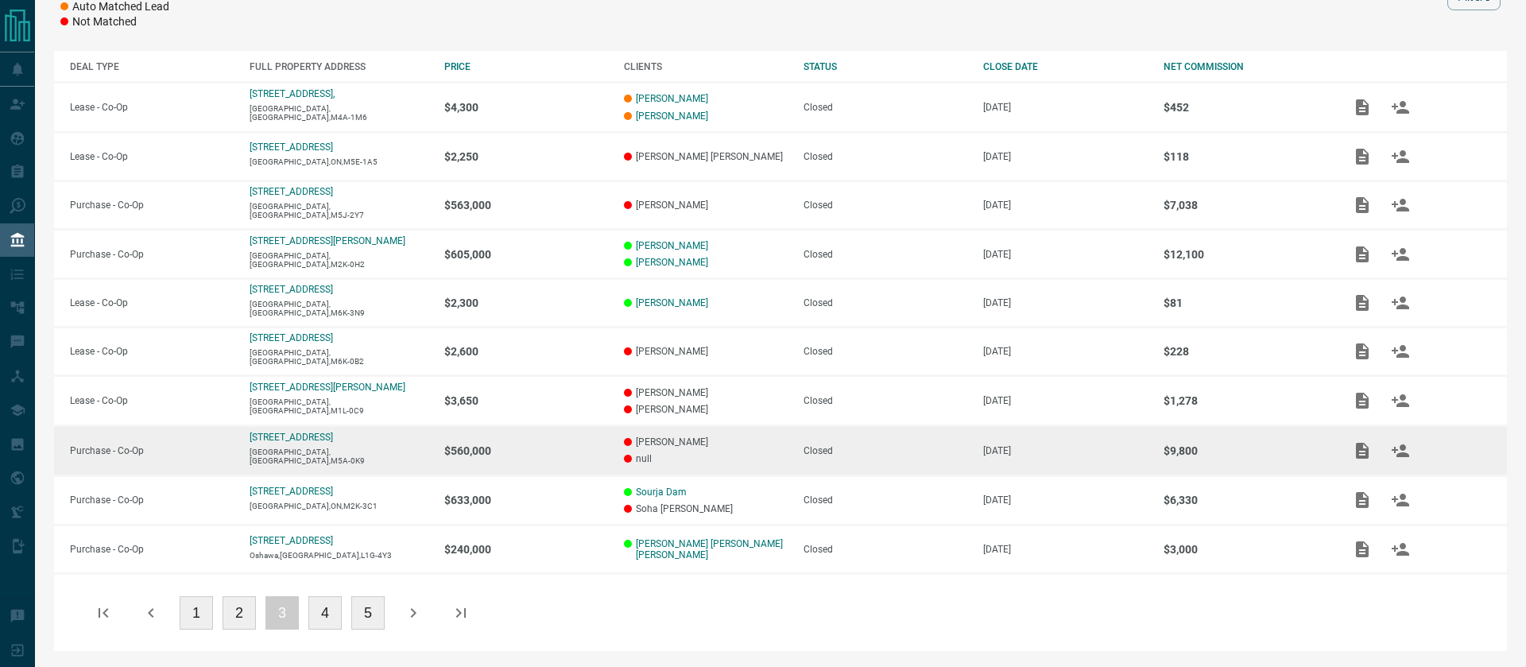
click at [554, 466] on td "$560,000" at bounding box center [518, 450] width 180 height 50
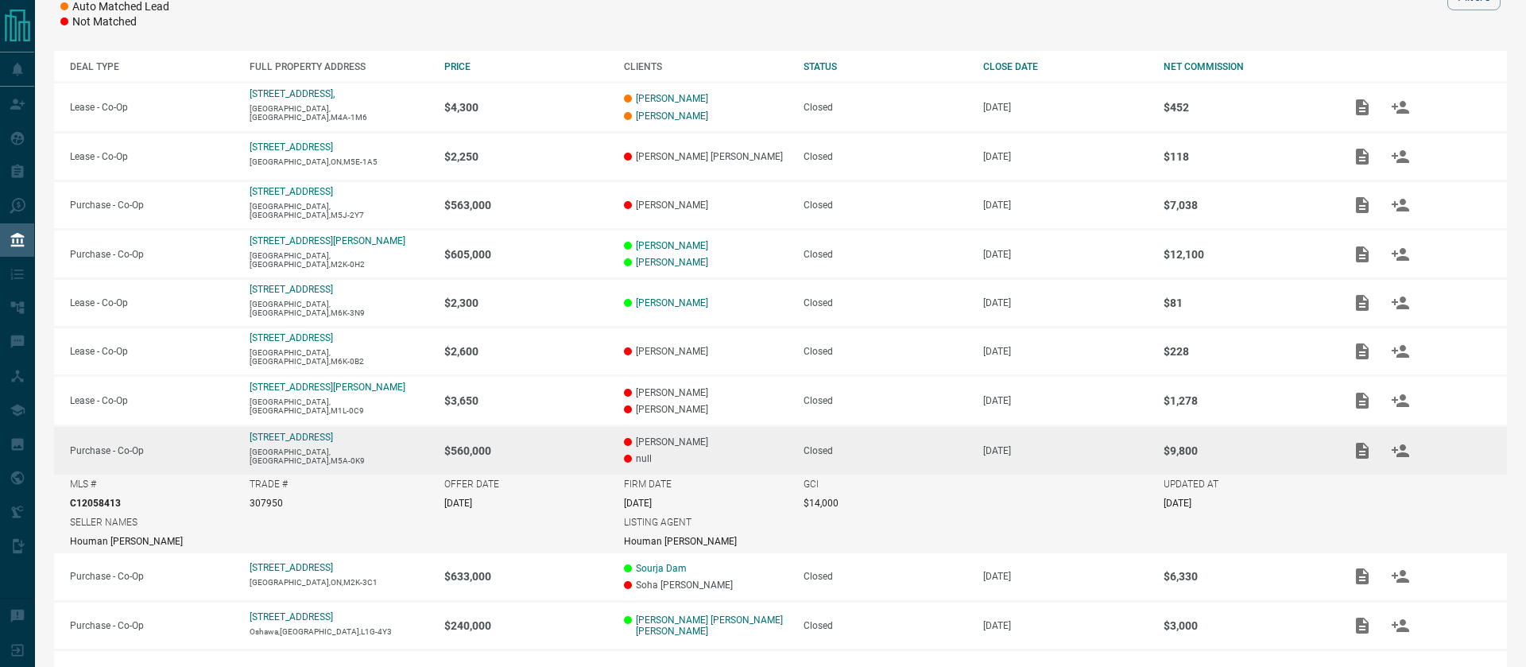
click at [585, 462] on td "$560,000" at bounding box center [518, 449] width 180 height 48
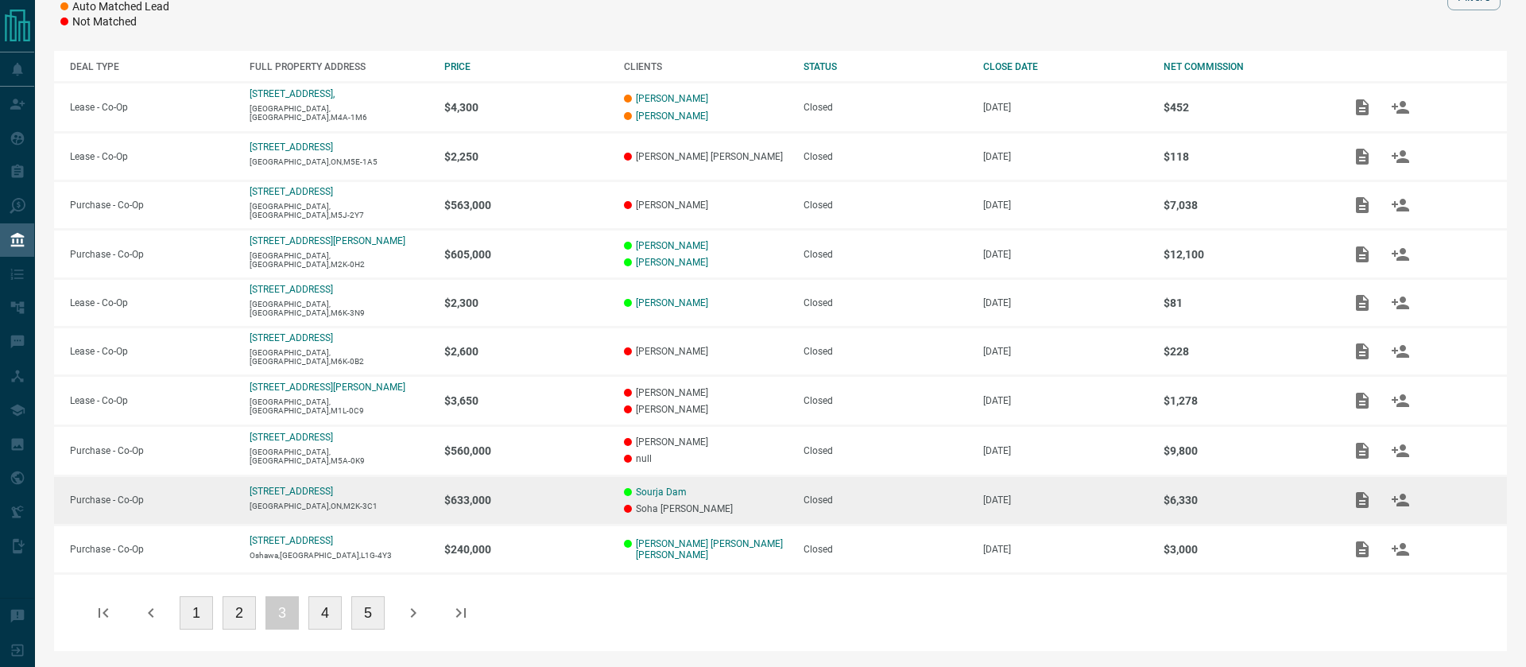
click at [580, 511] on td "$633,000" at bounding box center [518, 500] width 180 height 50
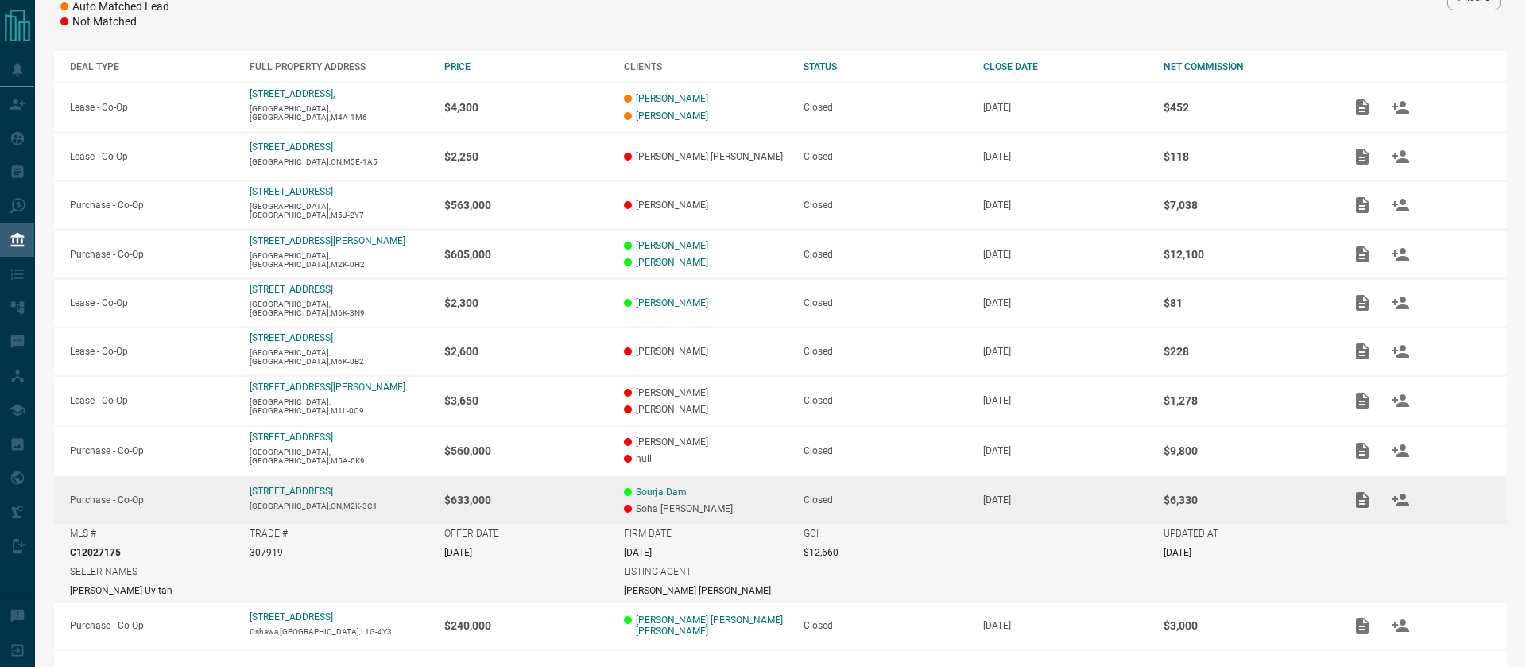
click at [580, 511] on td "$633,000" at bounding box center [518, 499] width 180 height 48
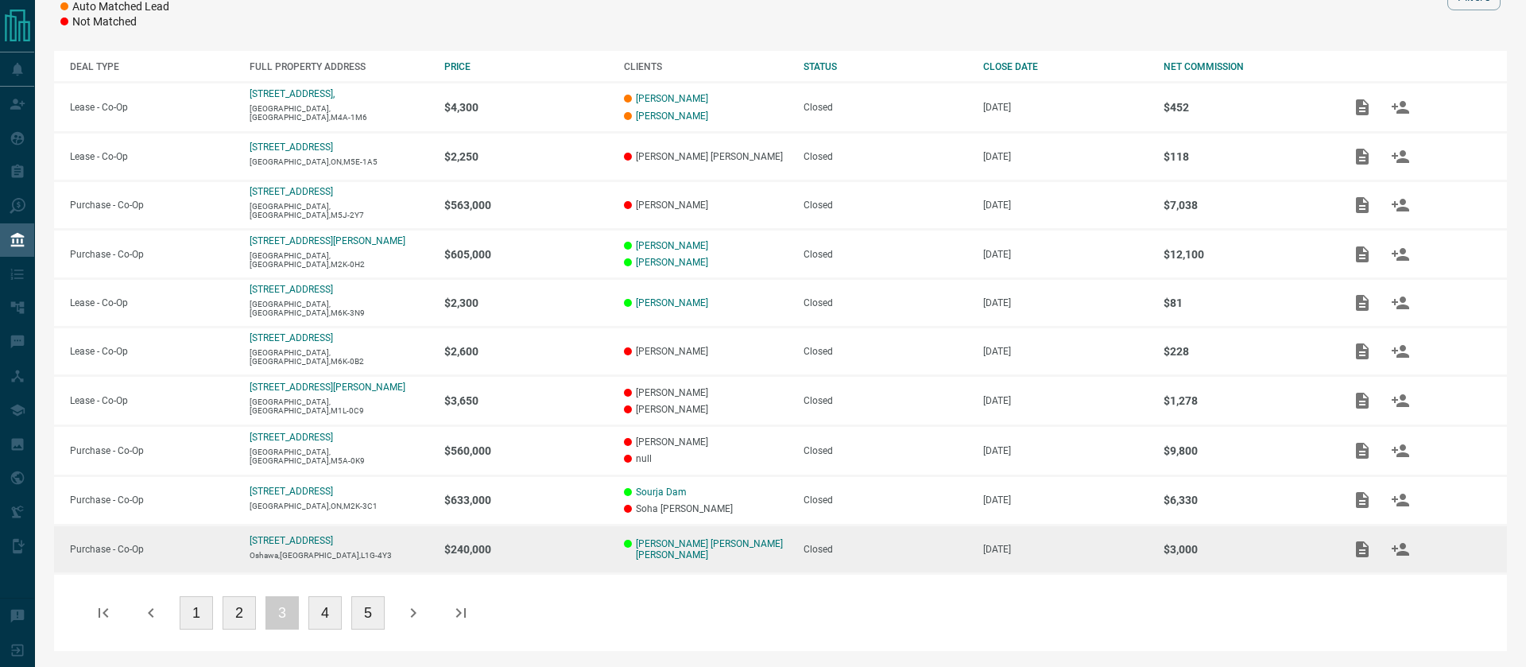
click at [571, 551] on p "$240,000" at bounding box center [526, 549] width 164 height 13
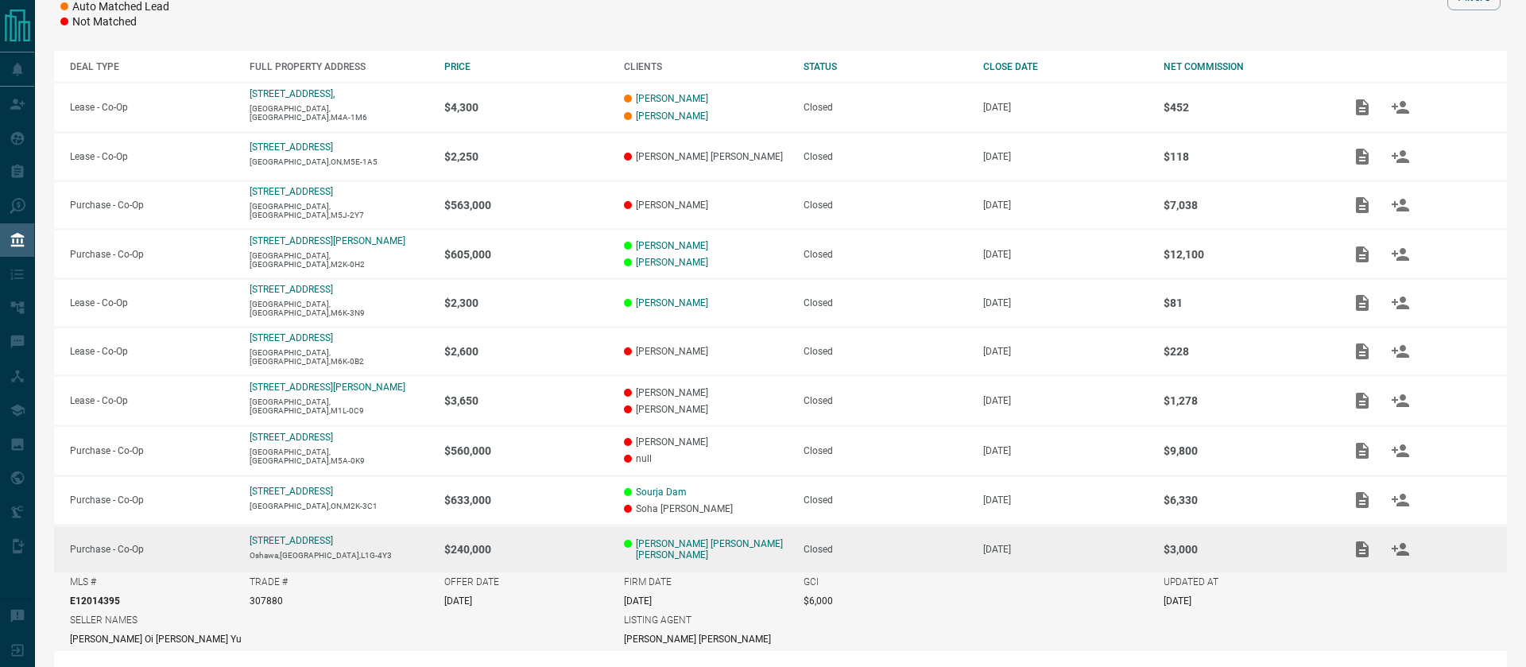
click at [527, 555] on td "$240,000" at bounding box center [518, 549] width 180 height 48
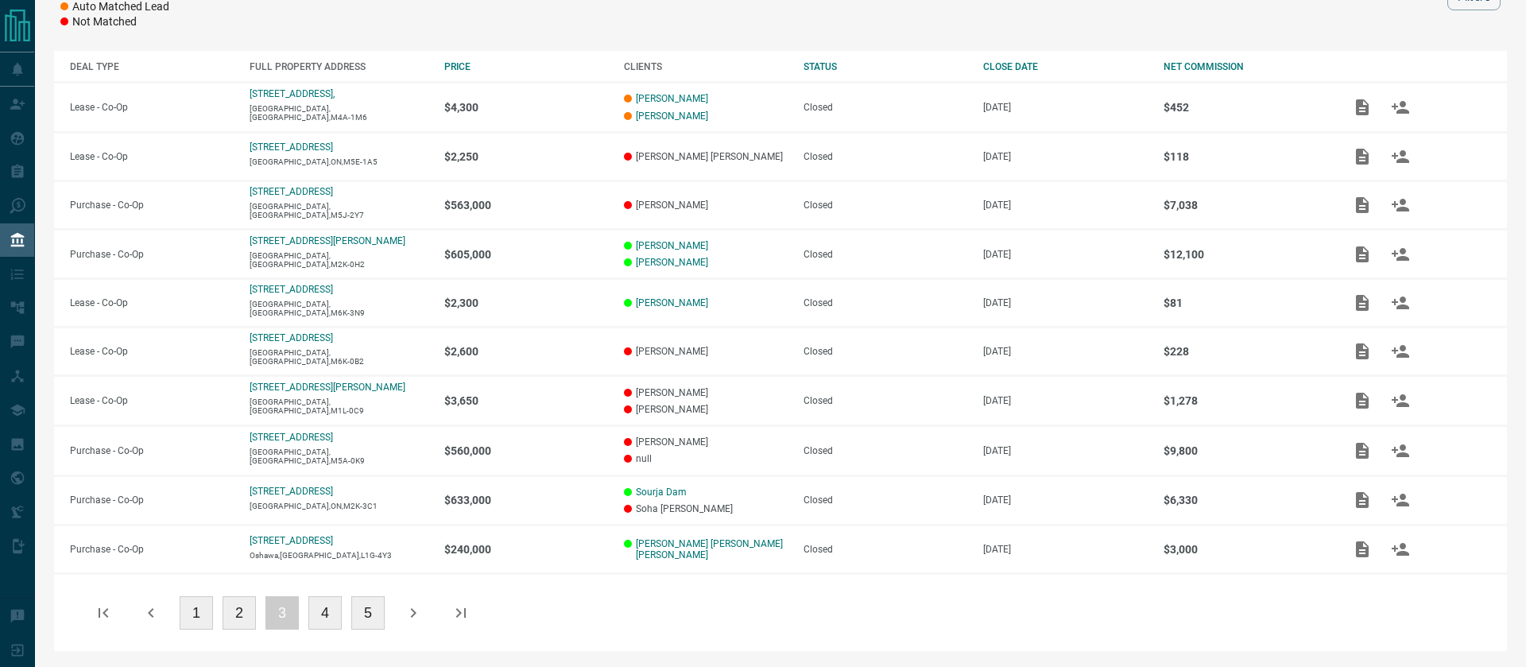
click at [324, 609] on button "4" at bounding box center [324, 612] width 33 height 33
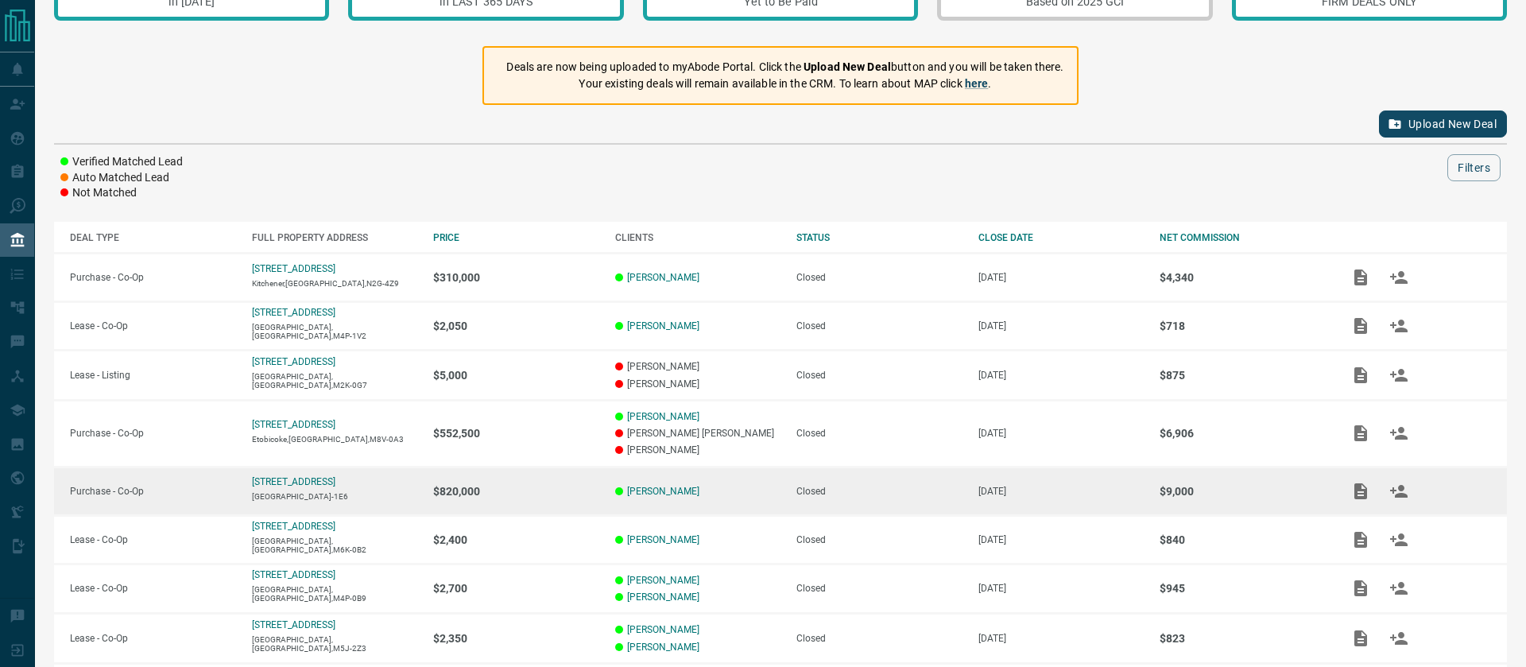
scroll to position [273, 0]
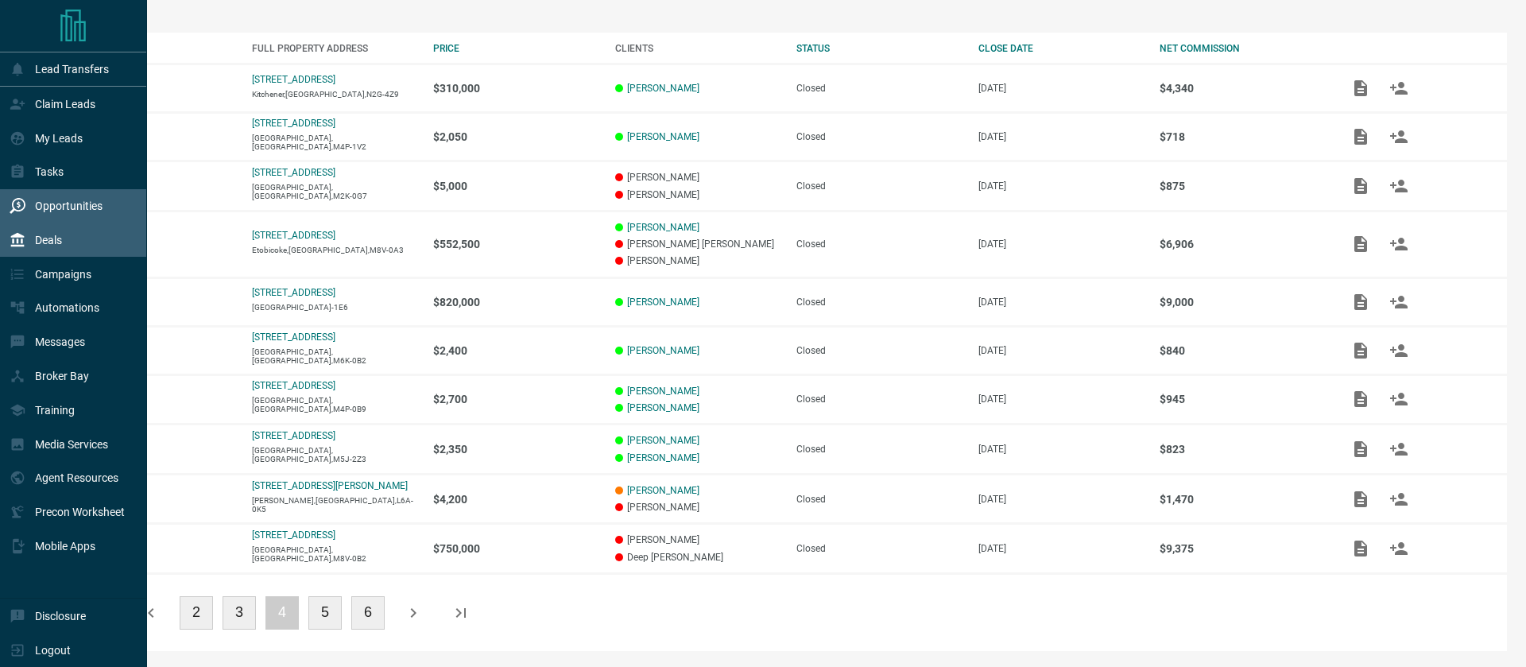
click at [65, 195] on div "Opportunities" at bounding box center [56, 206] width 93 height 26
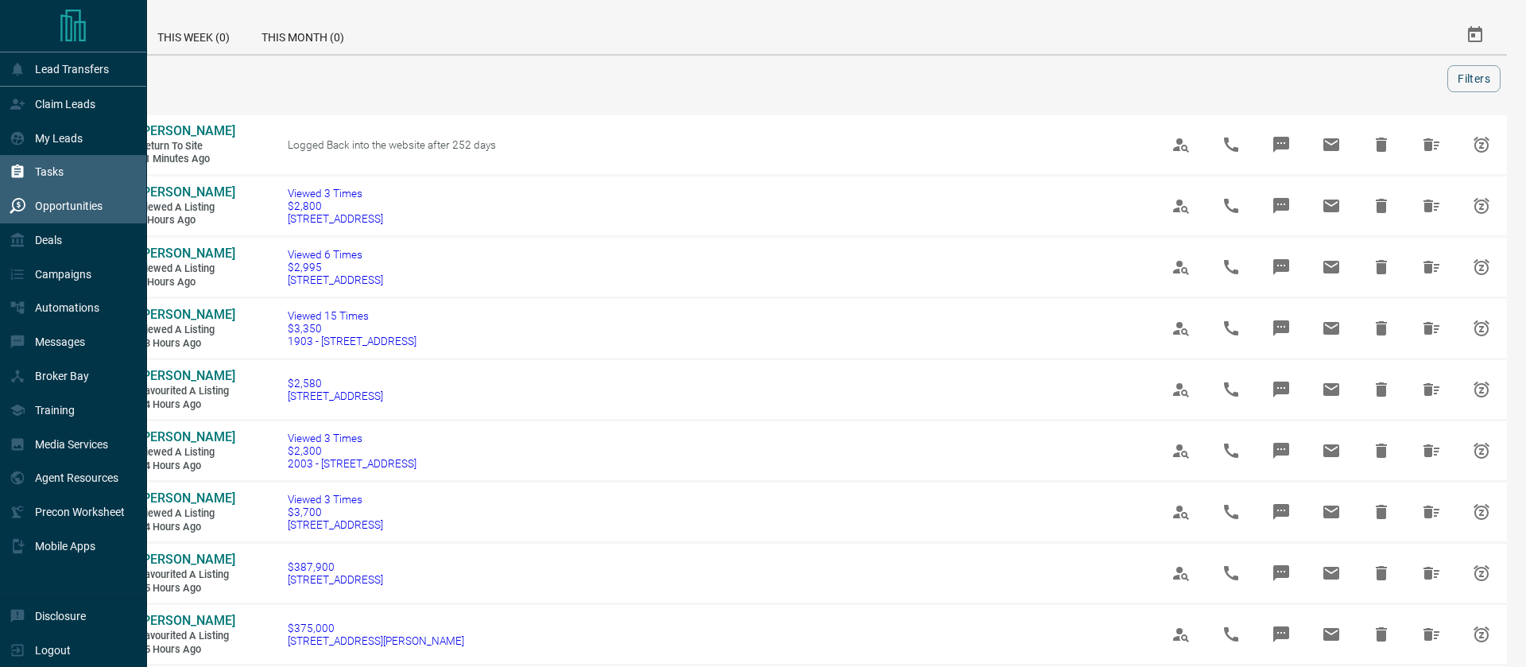
click at [68, 178] on div "Tasks" at bounding box center [73, 172] width 147 height 34
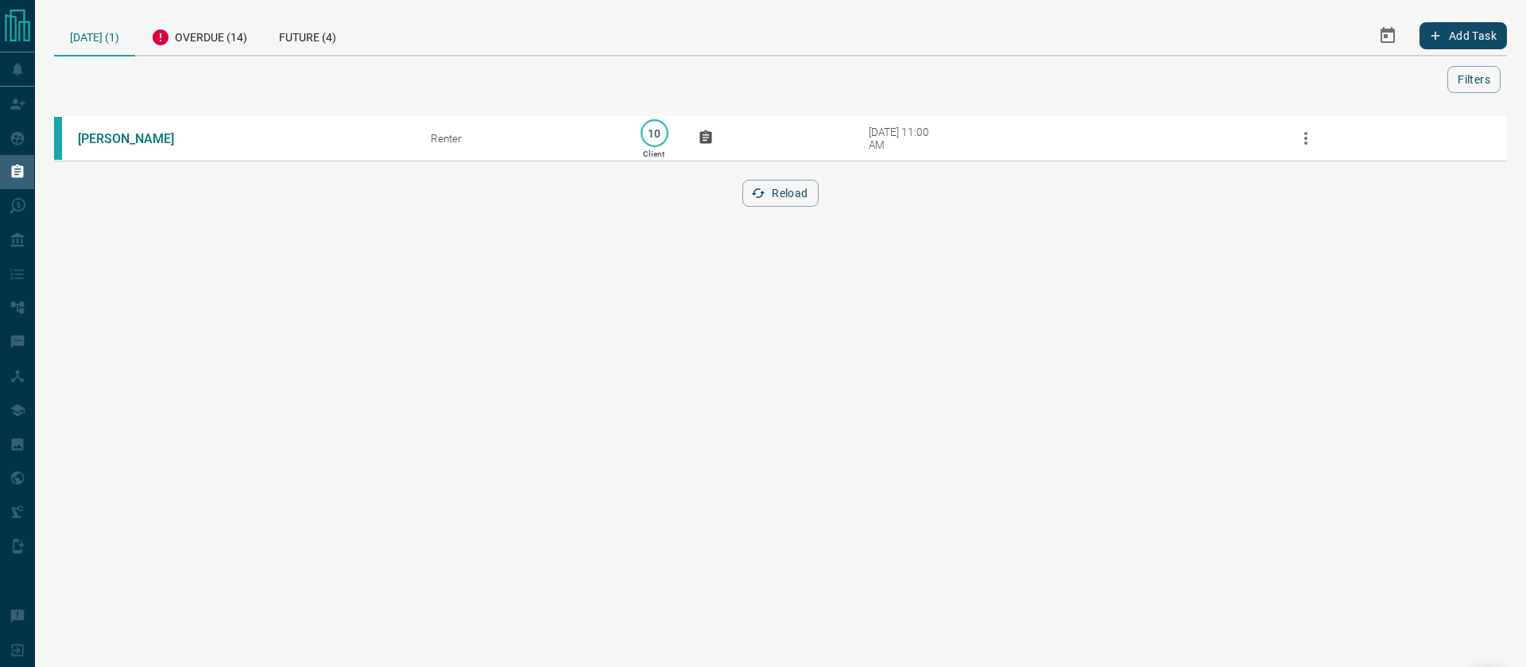
click at [1024, 66] on div at bounding box center [753, 79] width 1387 height 27
click at [228, 45] on div "Overdue (14)" at bounding box center [199, 35] width 128 height 39
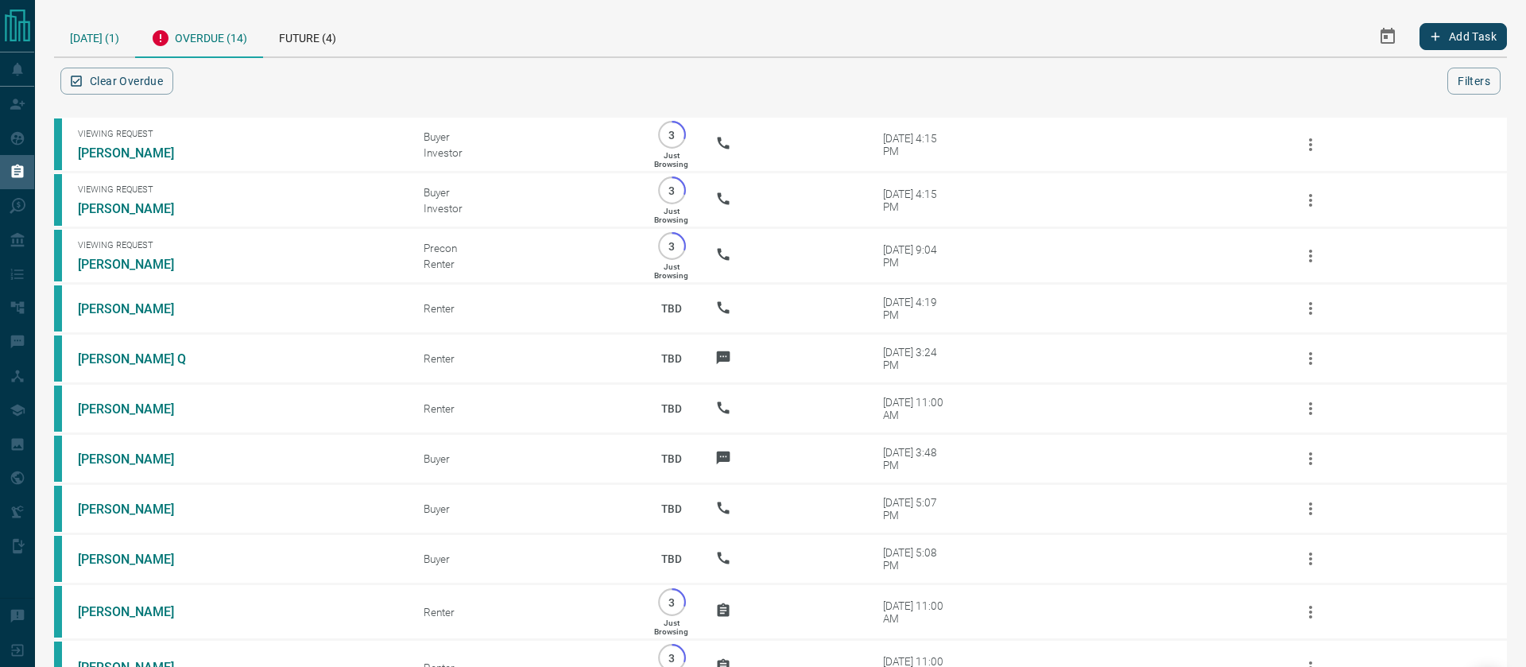
click at [111, 40] on div "[DATE] (1)" at bounding box center [94, 36] width 81 height 41
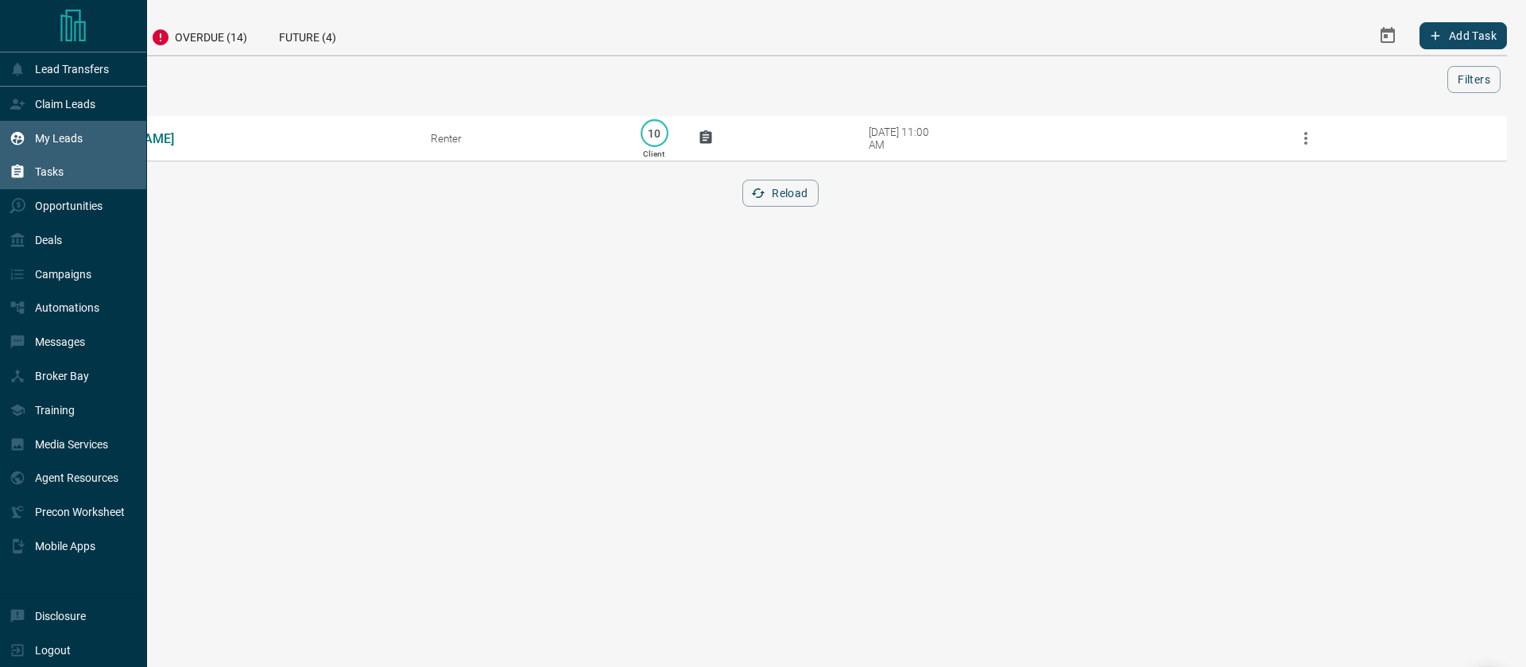
click at [47, 137] on p "My Leads" at bounding box center [59, 138] width 48 height 13
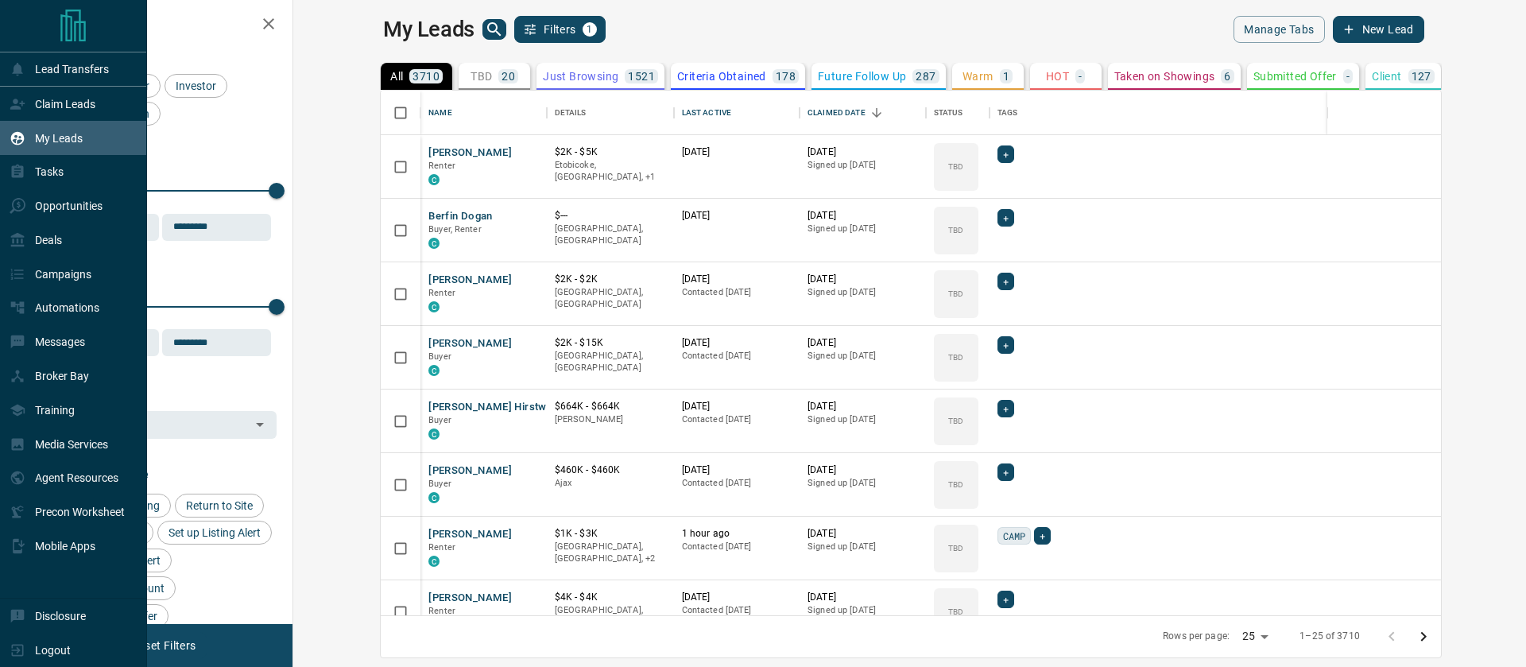
scroll to position [524, 1225]
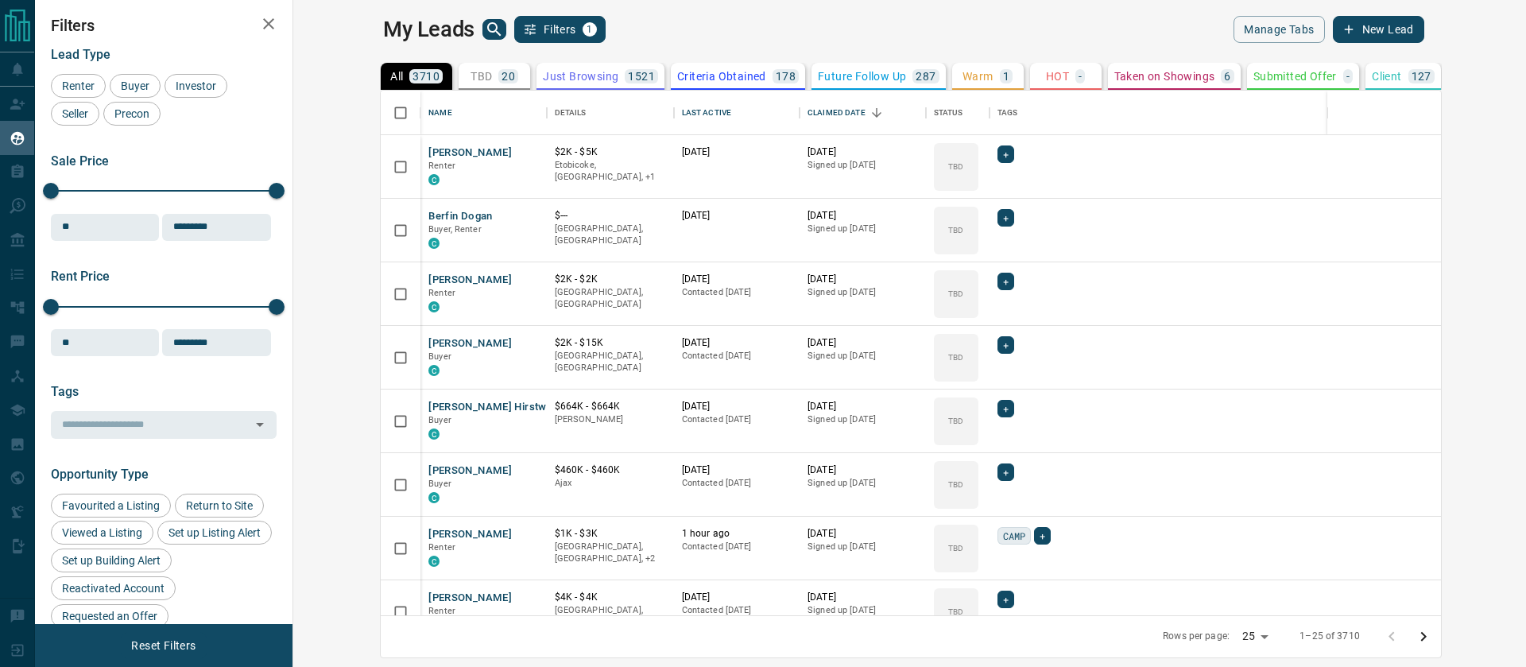
click at [501, 75] on p "20" at bounding box center [508, 76] width 14 height 11
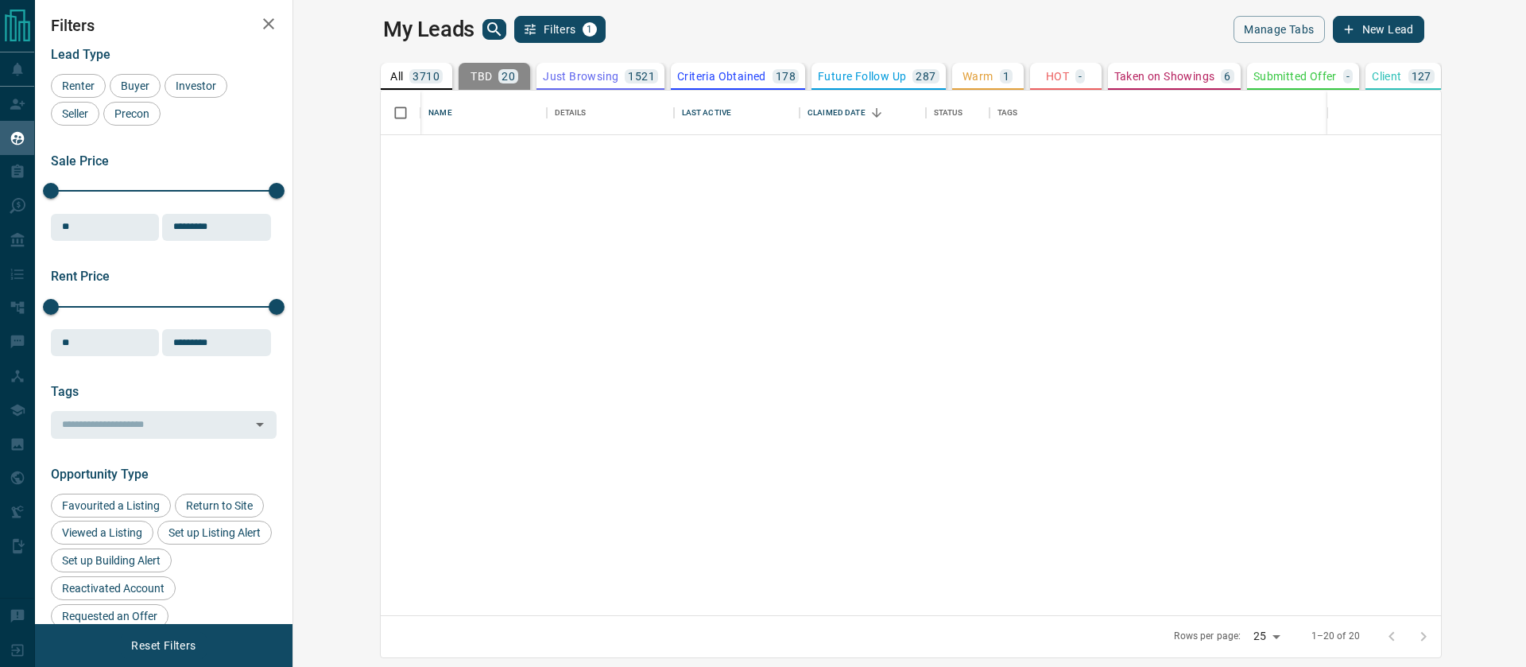
scroll to position [0, 0]
